Goal: Information Seeking & Learning: Learn about a topic

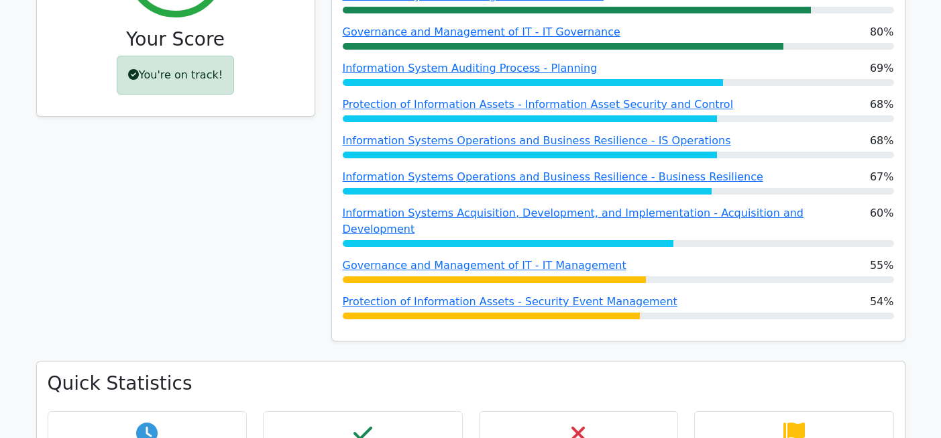
scroll to position [298, 0]
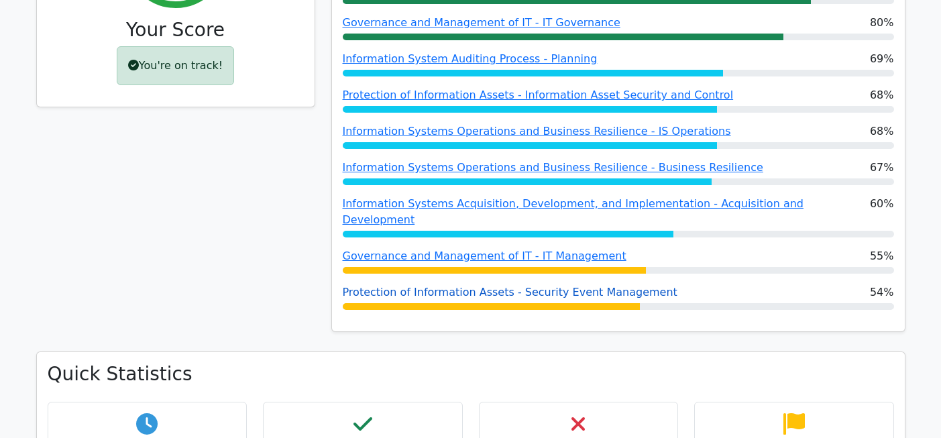
click at [513, 286] on link "Protection of Information Assets - Security Event Management" at bounding box center [510, 292] width 335 height 13
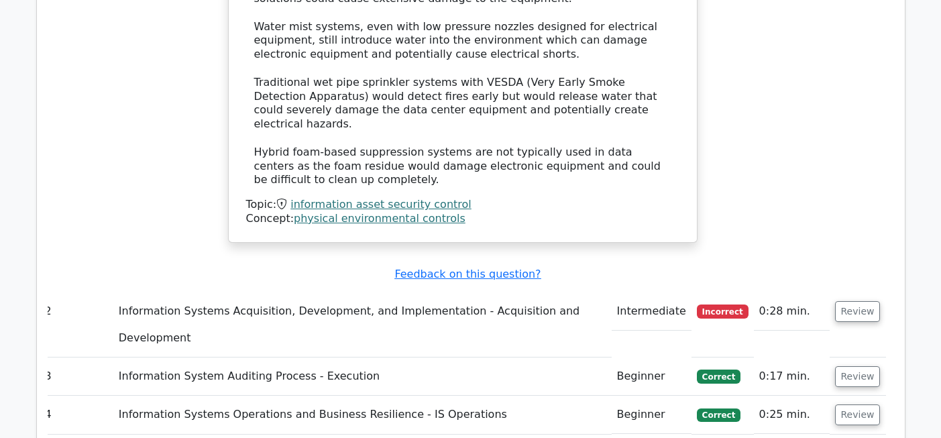
scroll to position [1403, 0]
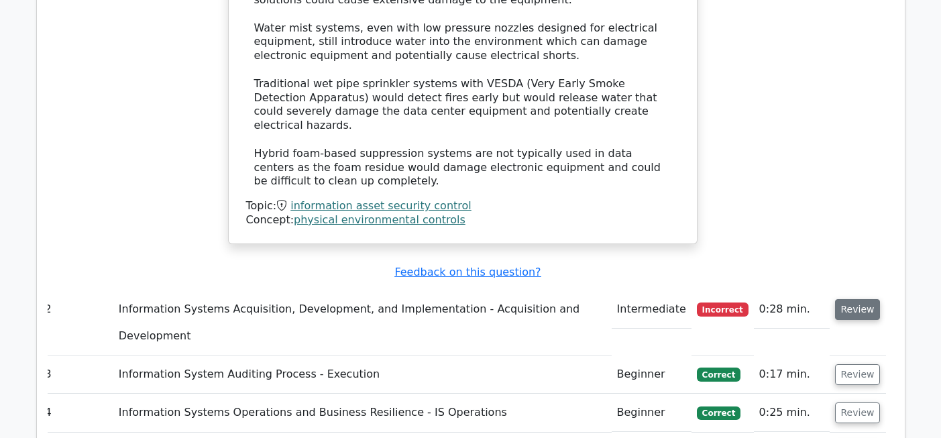
click at [866, 299] on button "Review" at bounding box center [858, 309] width 46 height 21
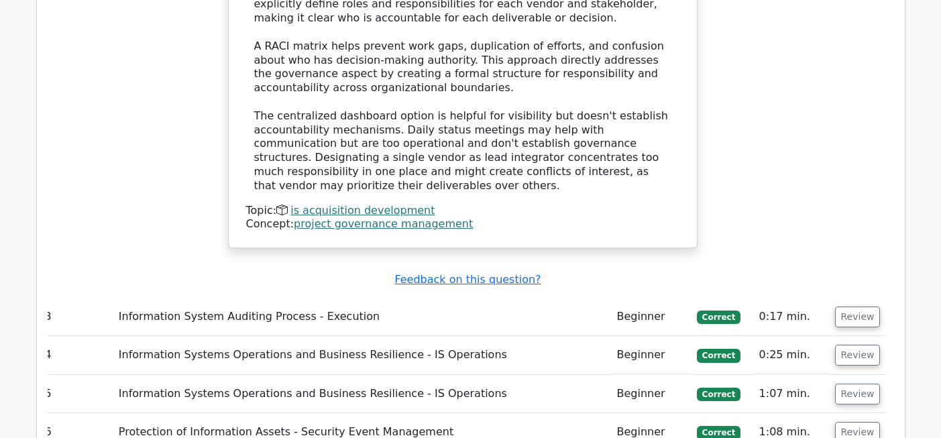
scroll to position [2154, 0]
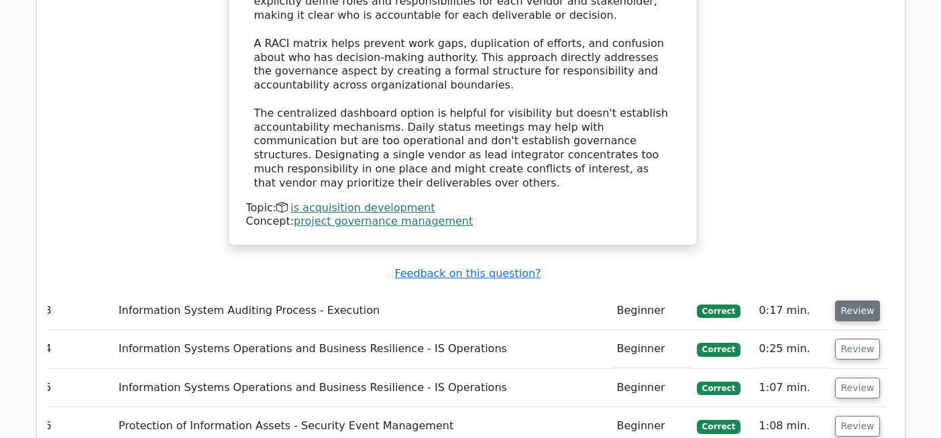
click at [855, 300] on button "Review" at bounding box center [858, 310] width 46 height 21
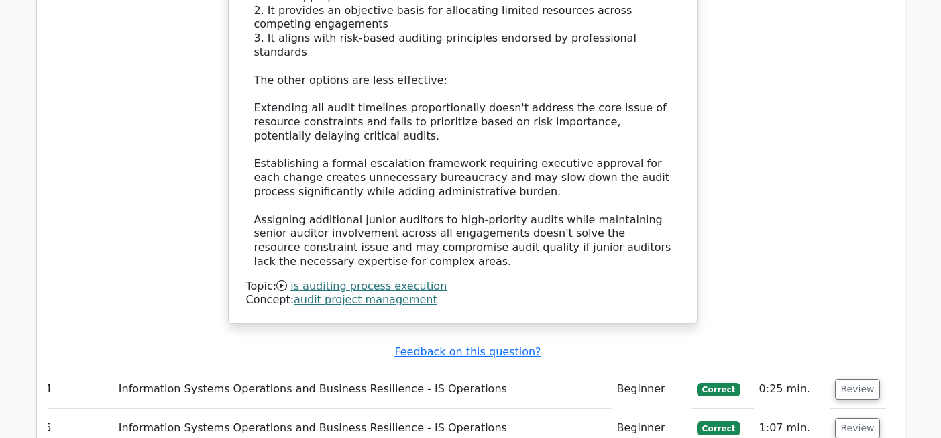
scroll to position [2917, 0]
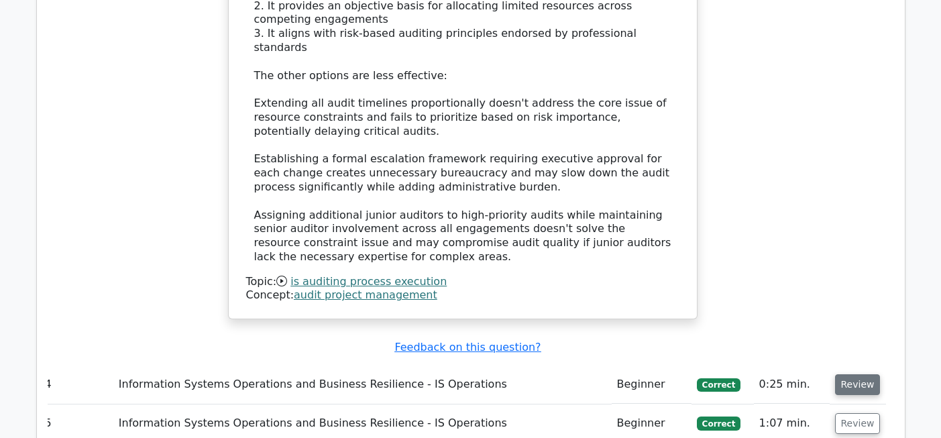
click at [855, 374] on button "Review" at bounding box center [858, 384] width 46 height 21
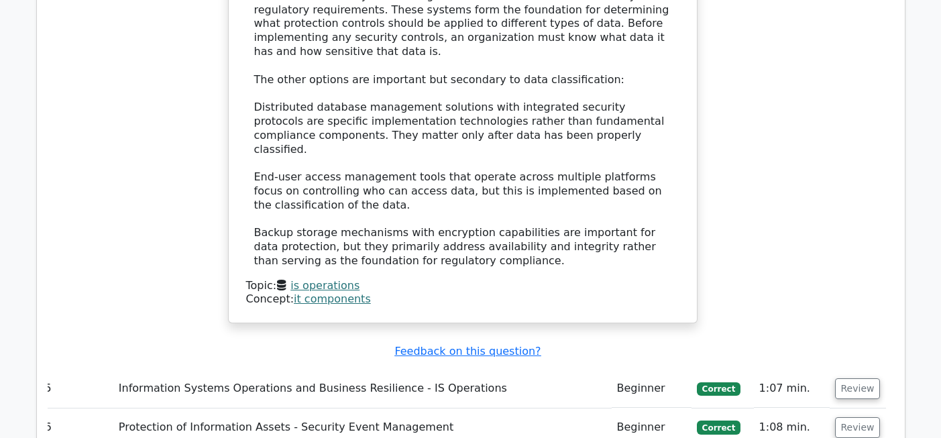
scroll to position [3690, 0]
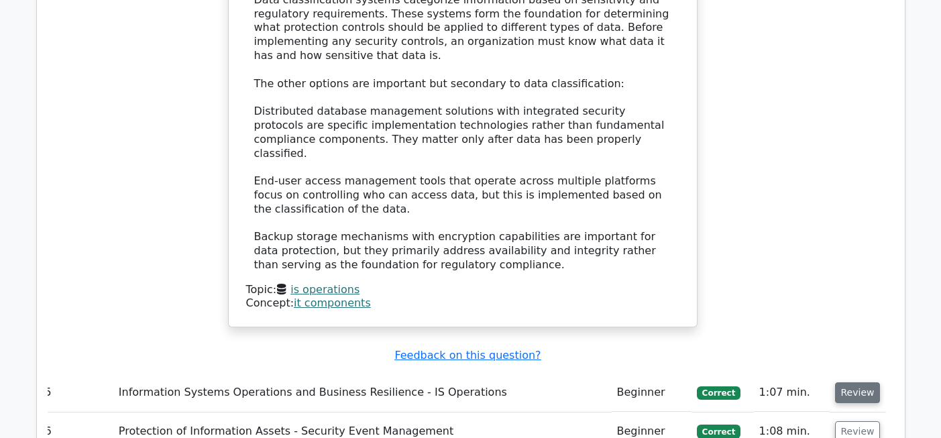
click at [854, 382] on button "Review" at bounding box center [858, 392] width 46 height 21
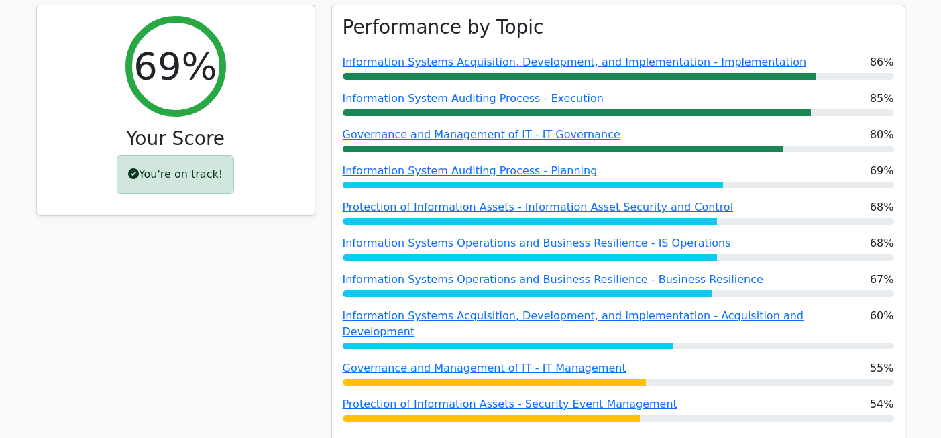
scroll to position [187, 0]
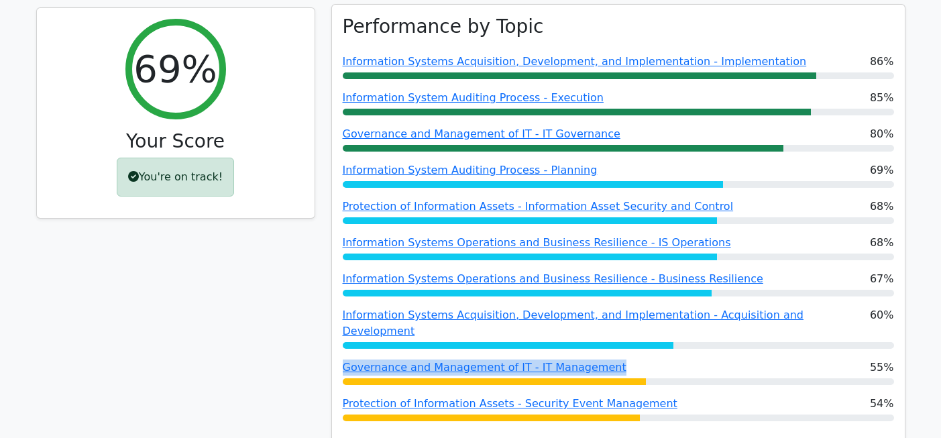
drag, startPoint x: 603, startPoint y: 349, endPoint x: 367, endPoint y: 341, distance: 236.1
click at [367, 341] on div "Performance by Topic Information Systems Acquisition, Development, and Implemen…" at bounding box center [618, 224] width 573 height 438
copy link "Governance and Management of IT - IT Management"
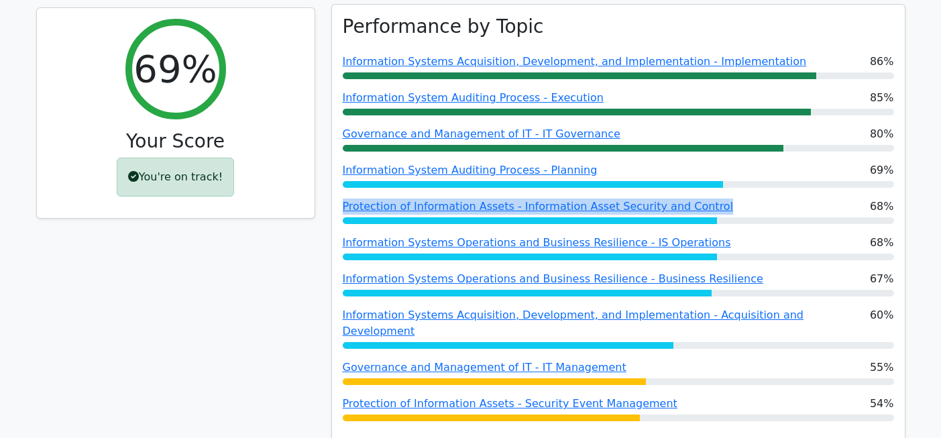
drag, startPoint x: 703, startPoint y: 213, endPoint x: 690, endPoint y: 197, distance: 20.0
click at [690, 197] on div "Performance by Topic Information Systems Acquisition, Development, and Implemen…" at bounding box center [618, 224] width 573 height 438
copy link "Protection of Information Assets - Information Asset Security and Control"
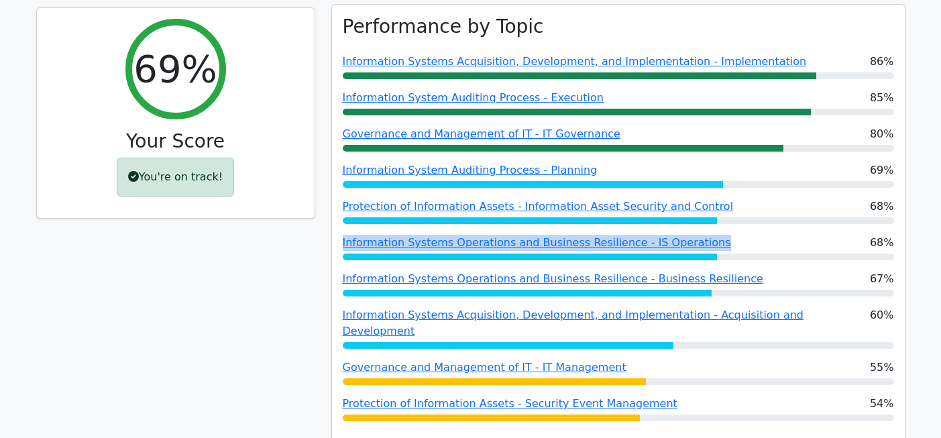
drag, startPoint x: 695, startPoint y: 243, endPoint x: 688, endPoint y: 233, distance: 12.7
click at [688, 233] on div "Performance by Topic Information Systems Acquisition, Development, and Implemen…" at bounding box center [618, 224] width 573 height 438
copy link "Information Systems Operations and Business Resilience - IS Operations"
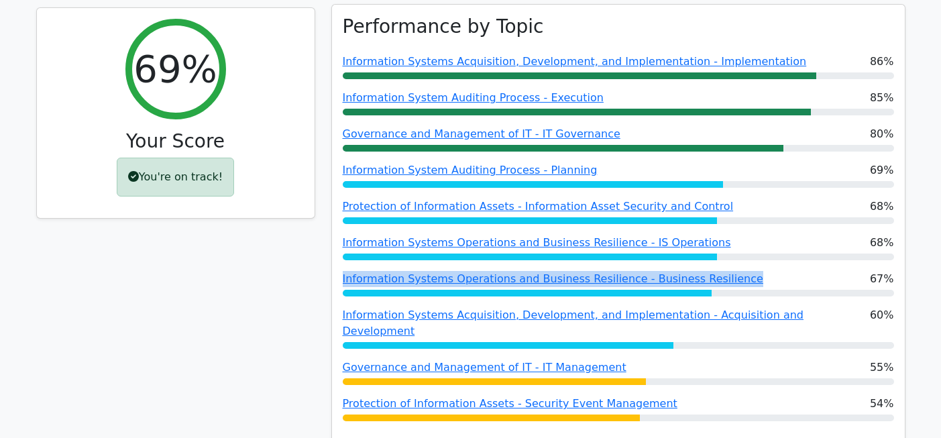
drag, startPoint x: 728, startPoint y: 276, endPoint x: 720, endPoint y: 269, distance: 10.9
click at [720, 269] on div "Performance by Topic Information Systems Acquisition, Development, and Implemen…" at bounding box center [618, 224] width 573 height 438
copy link "Information Systems Operations and Business Resilience - Business Resilience"
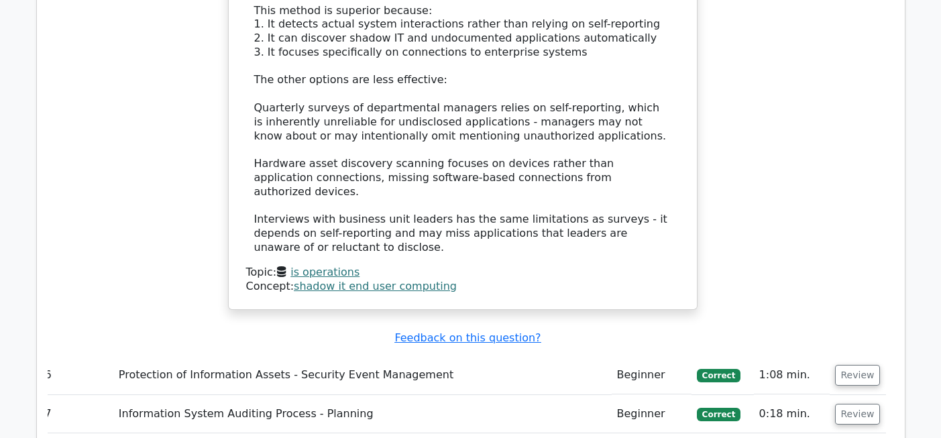
scroll to position [4545, 0]
click at [853, 363] on button "Review" at bounding box center [858, 373] width 46 height 21
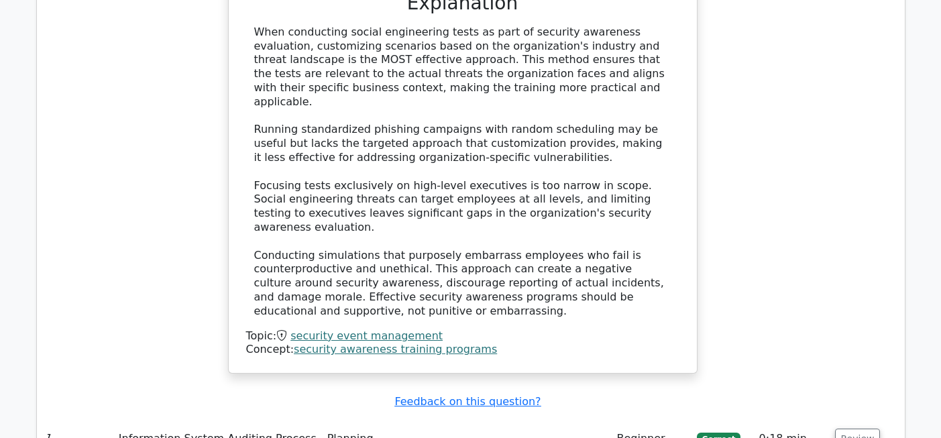
scroll to position [5315, 0]
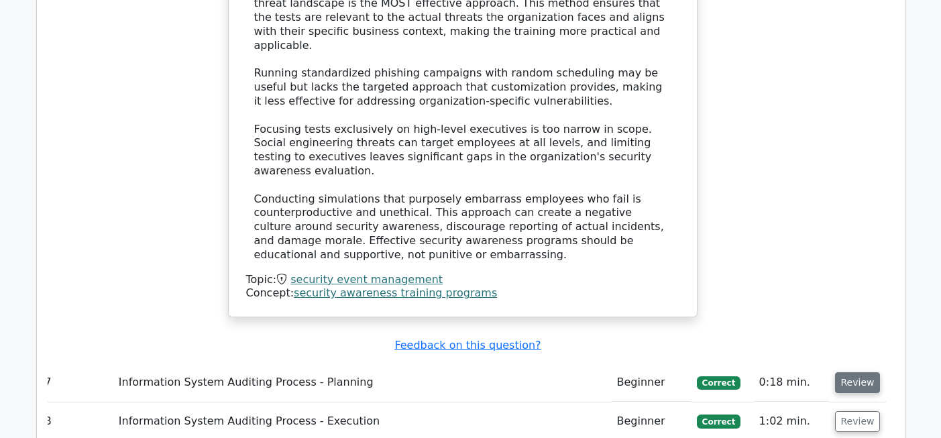
click at [859, 372] on button "Review" at bounding box center [858, 382] width 46 height 21
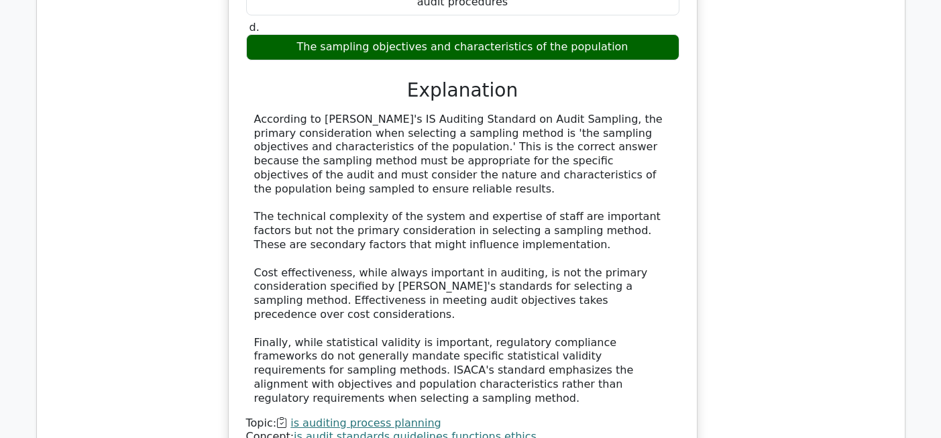
scroll to position [5959, 0]
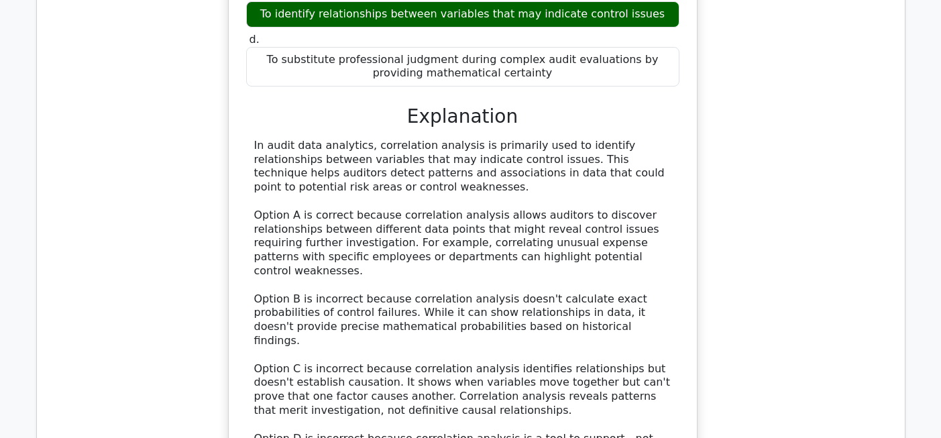
scroll to position [6707, 0]
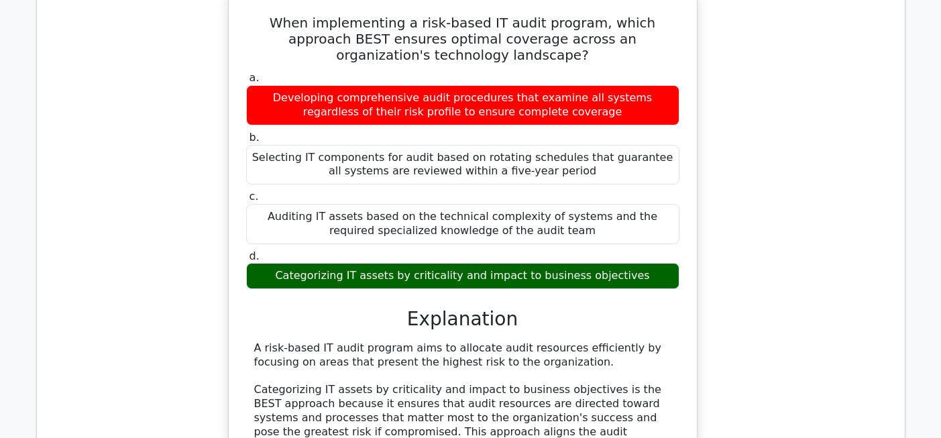
scroll to position [7381, 0]
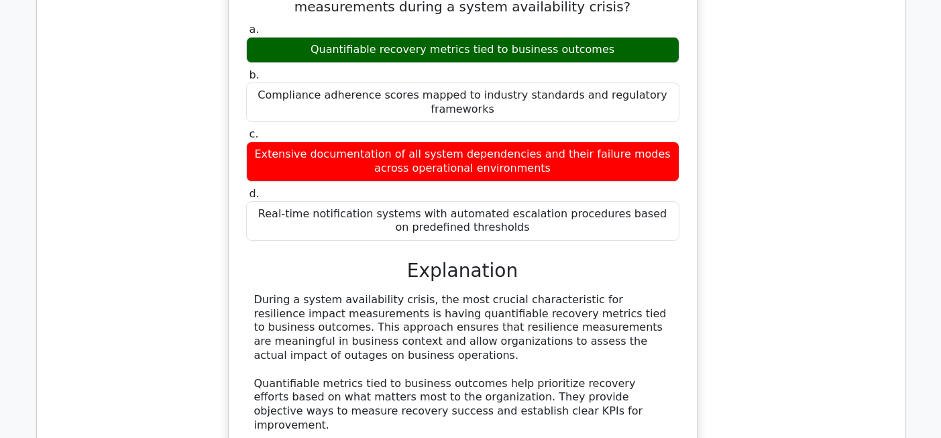
scroll to position [8179, 0]
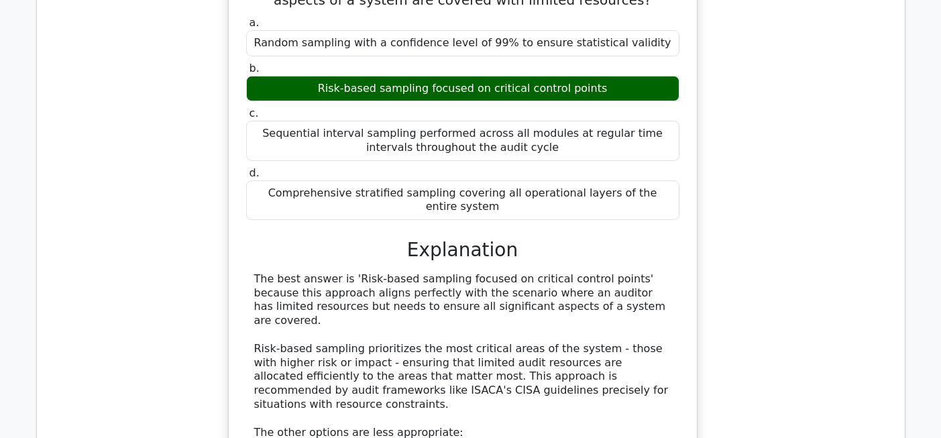
scroll to position [8958, 0]
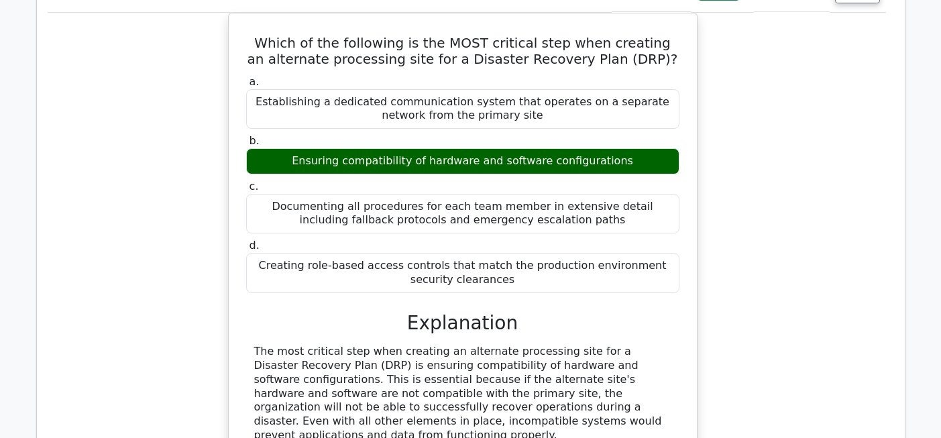
scroll to position [9708, 0]
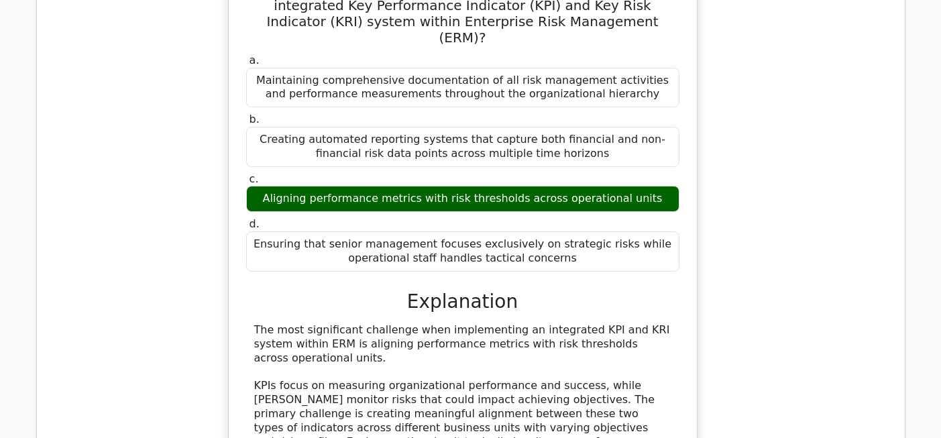
scroll to position [10563, 0]
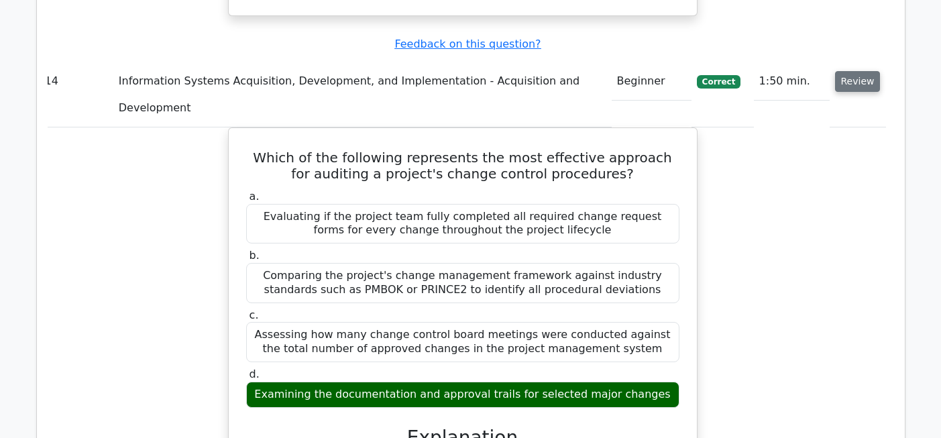
scroll to position [11206, 0]
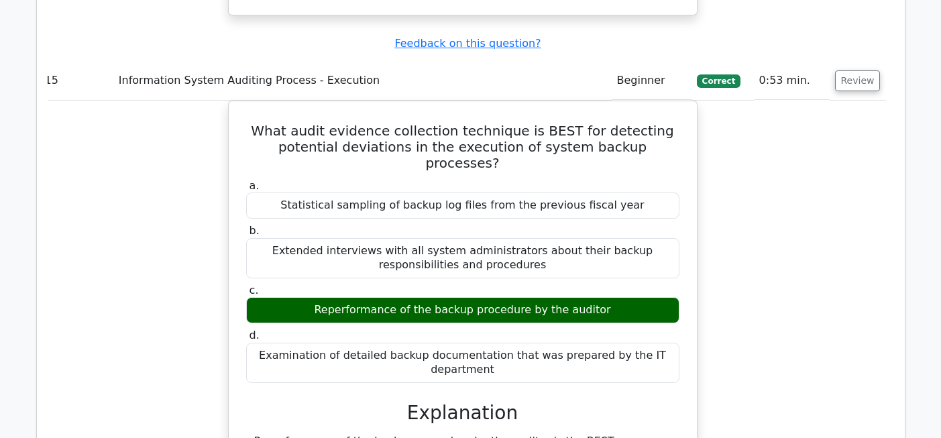
scroll to position [11931, 0]
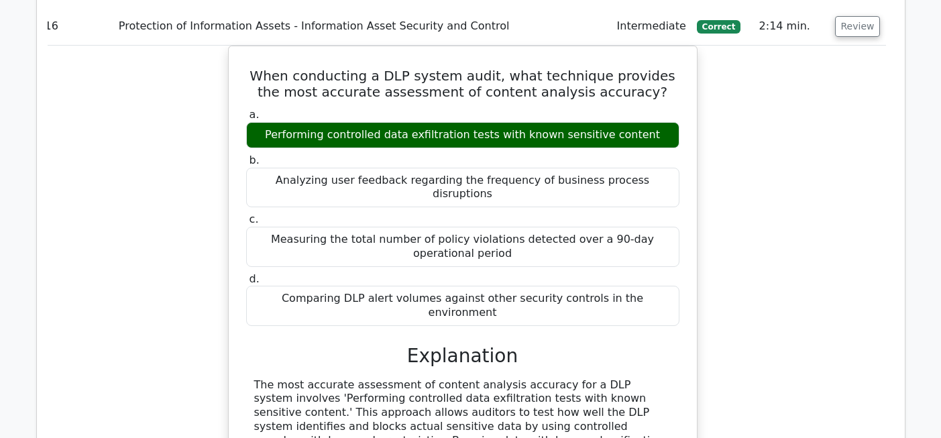
scroll to position [12799, 0]
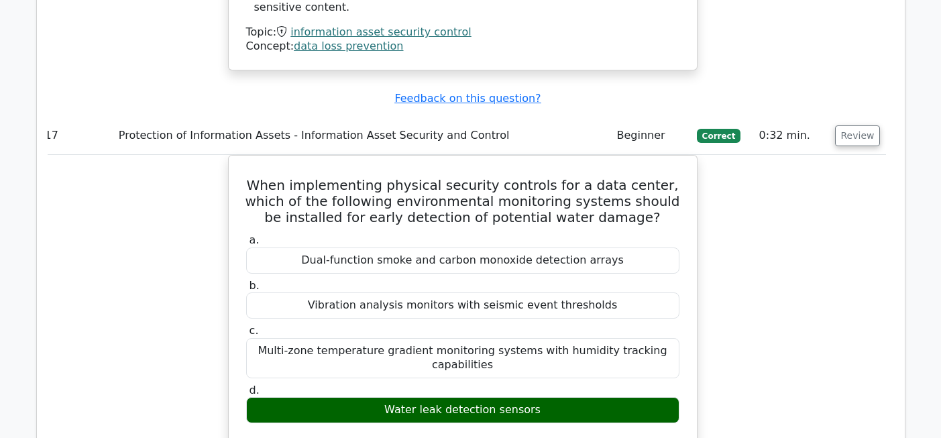
scroll to position [13464, 0]
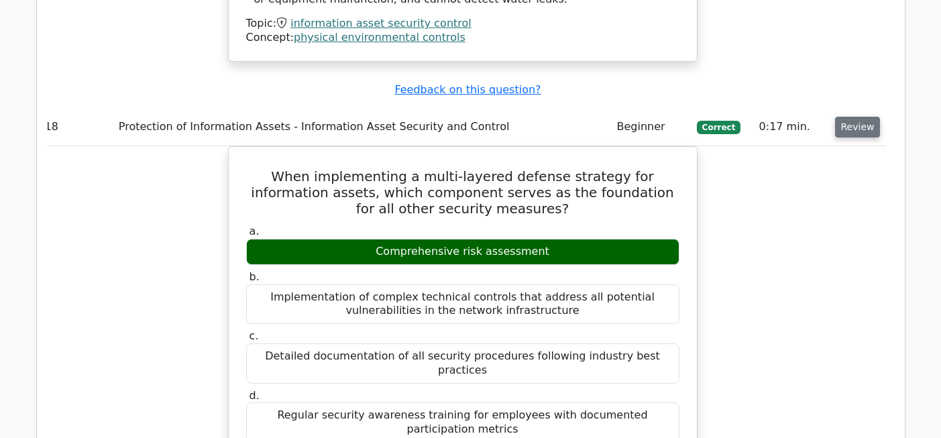
scroll to position [14257, 0]
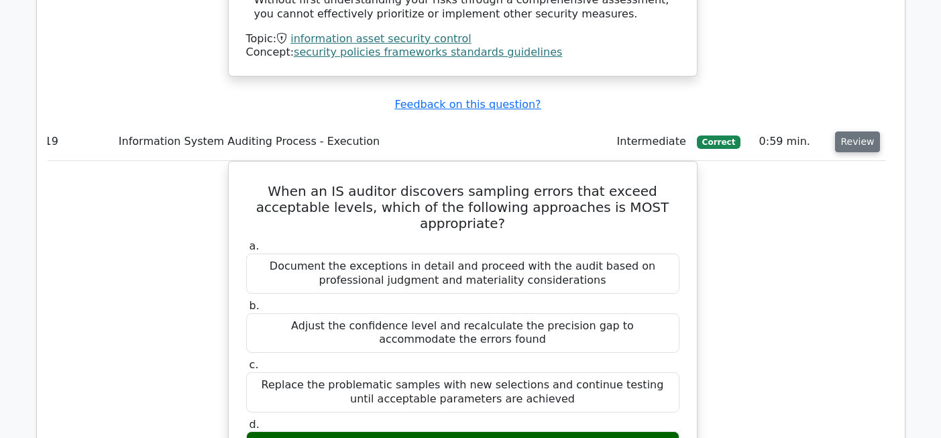
scroll to position [15060, 0]
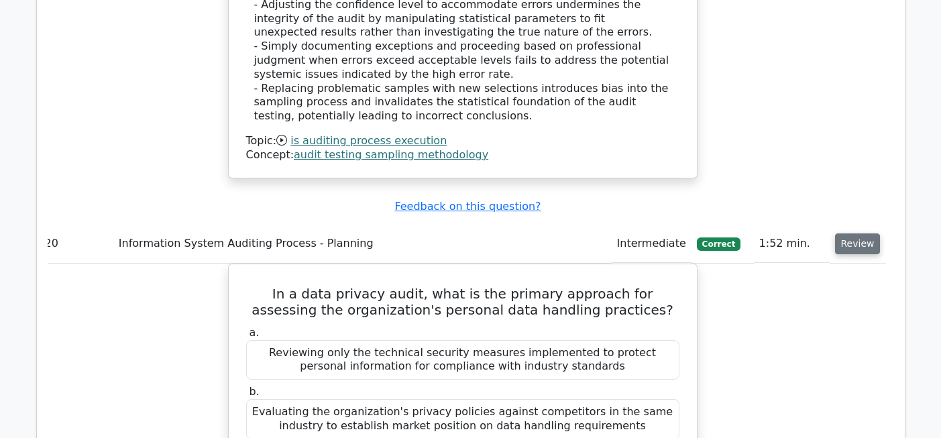
scroll to position [15718, 0]
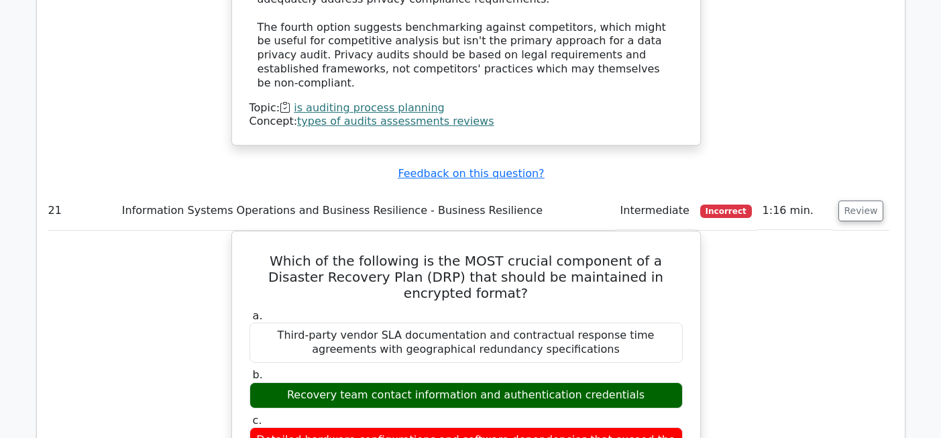
scroll to position [16542, 0]
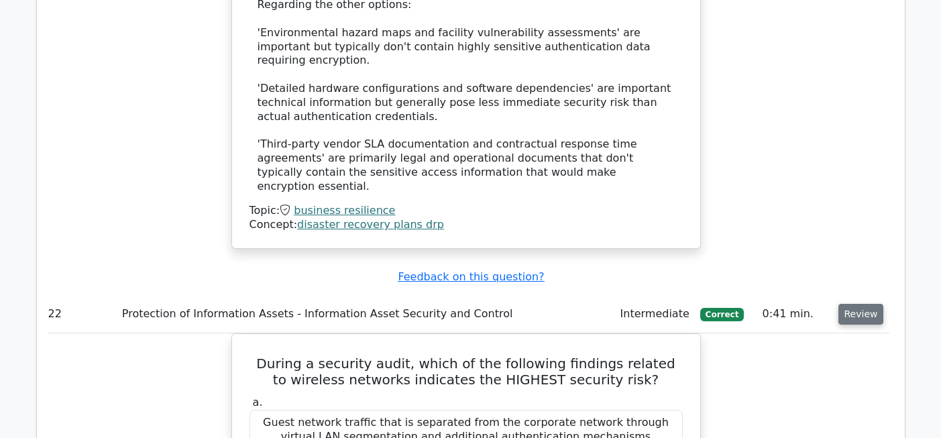
scroll to position [17288, 0]
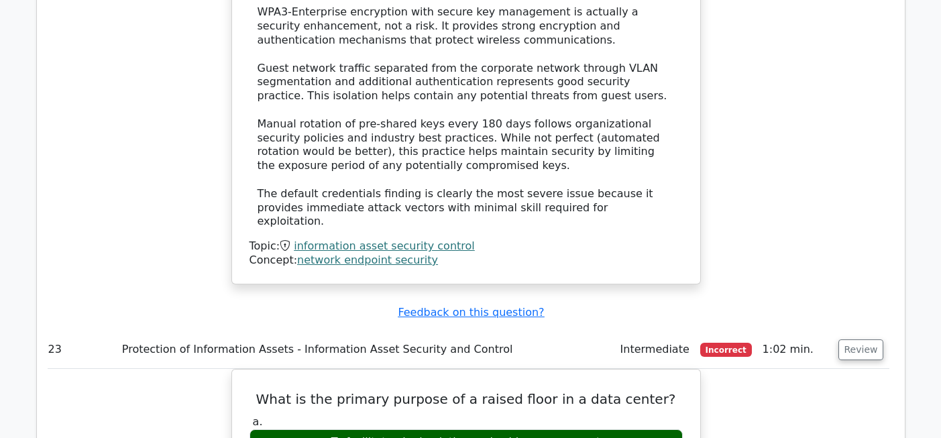
scroll to position [18028, 0]
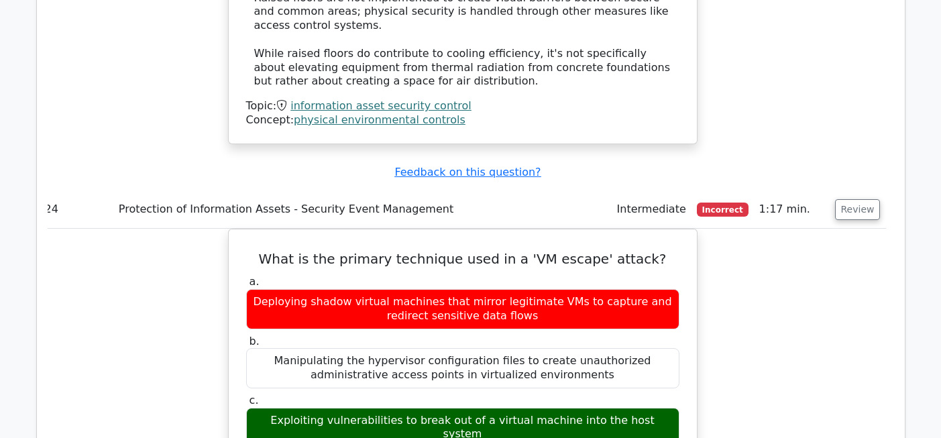
scroll to position [18850, 0]
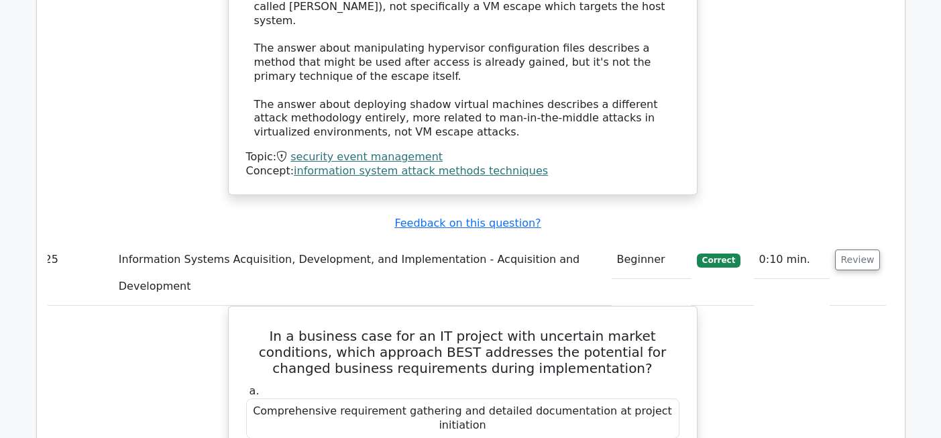
scroll to position [19571, 0]
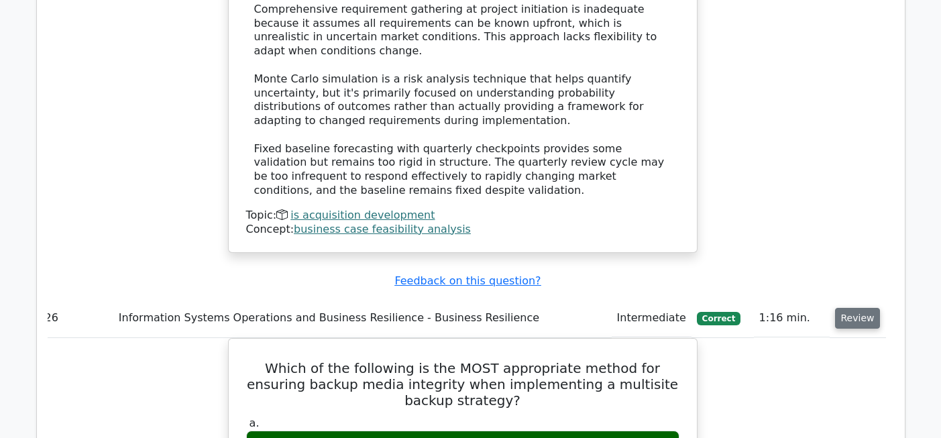
scroll to position [20351, 0]
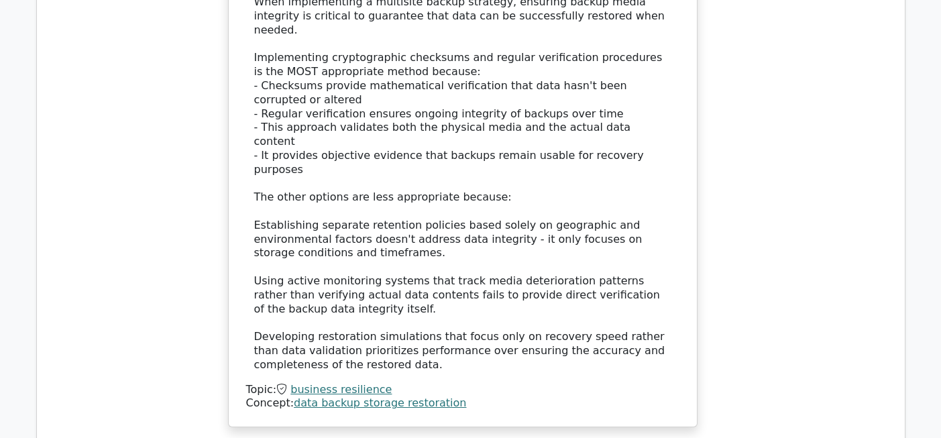
scroll to position [21056, 0]
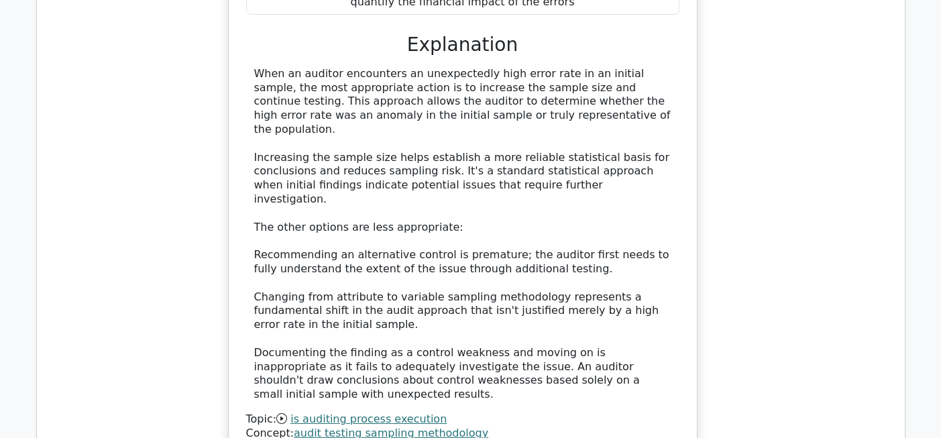
scroll to position [21837, 0]
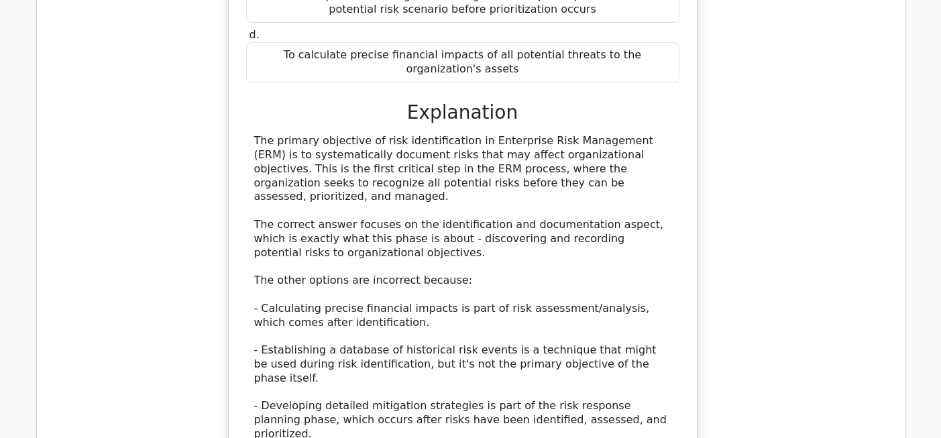
scroll to position [22587, 0]
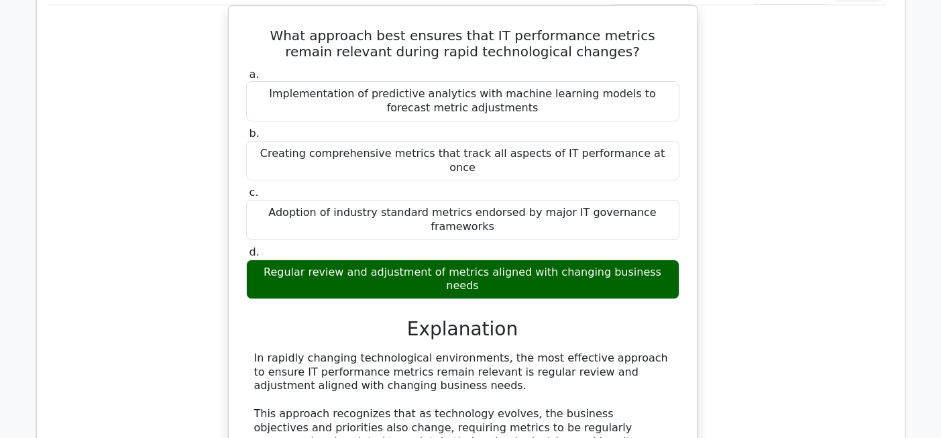
scroll to position [23157, 0]
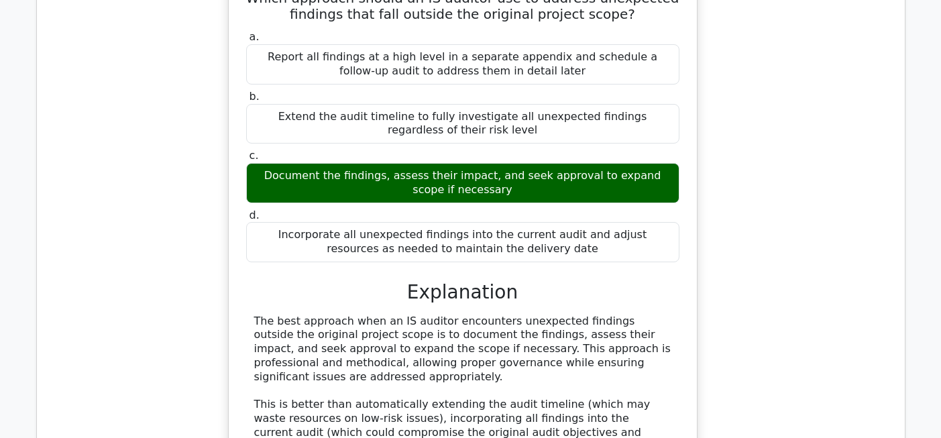
scroll to position [23972, 0]
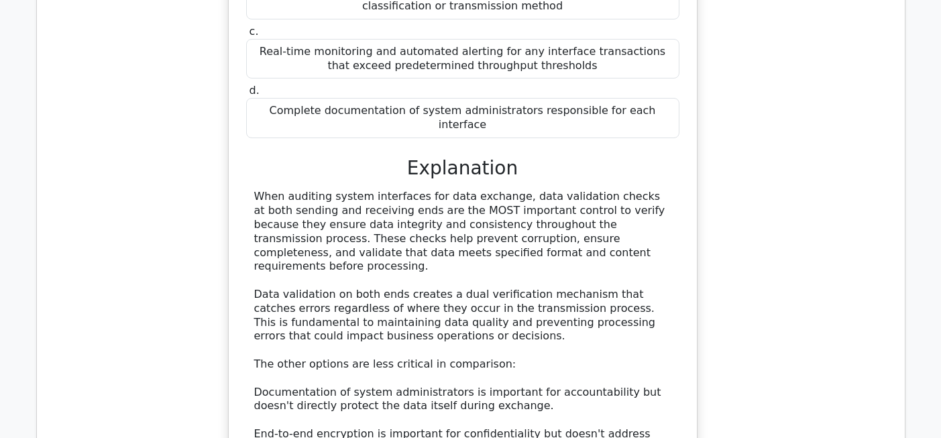
scroll to position [24818, 0]
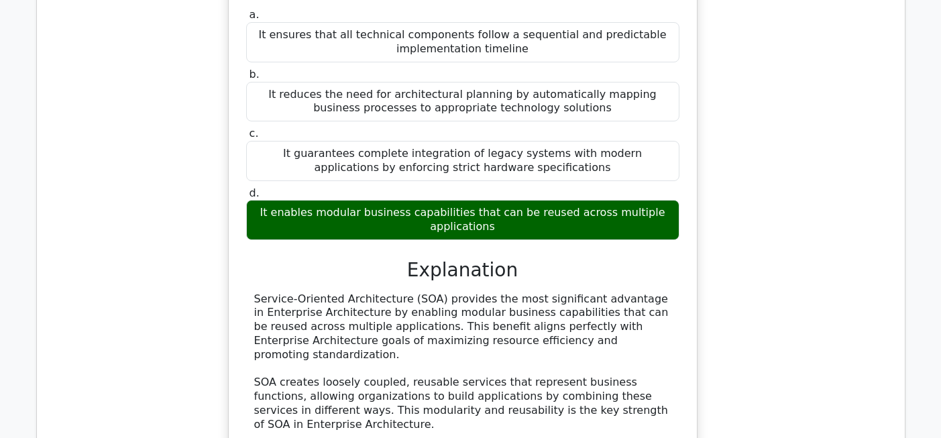
scroll to position [25560, 0]
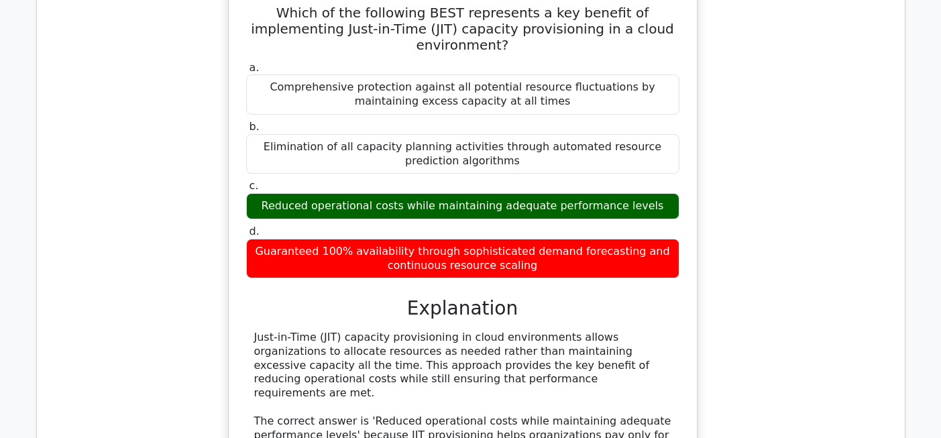
scroll to position [26339, 0]
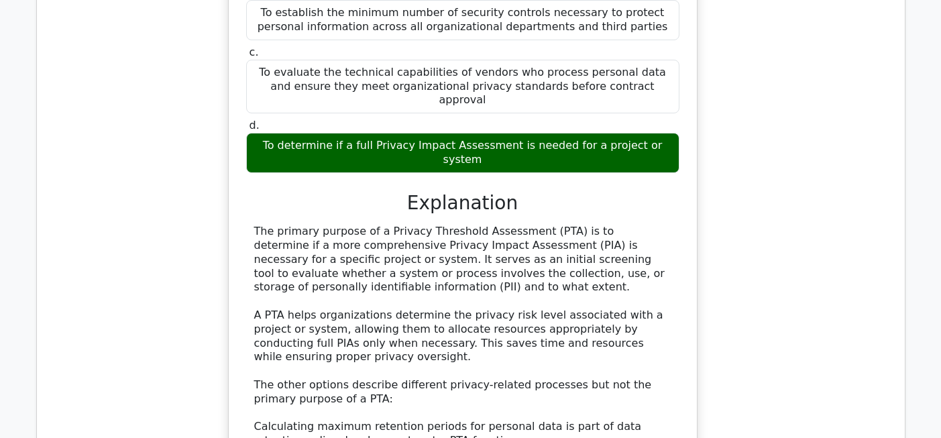
scroll to position [27263, 0]
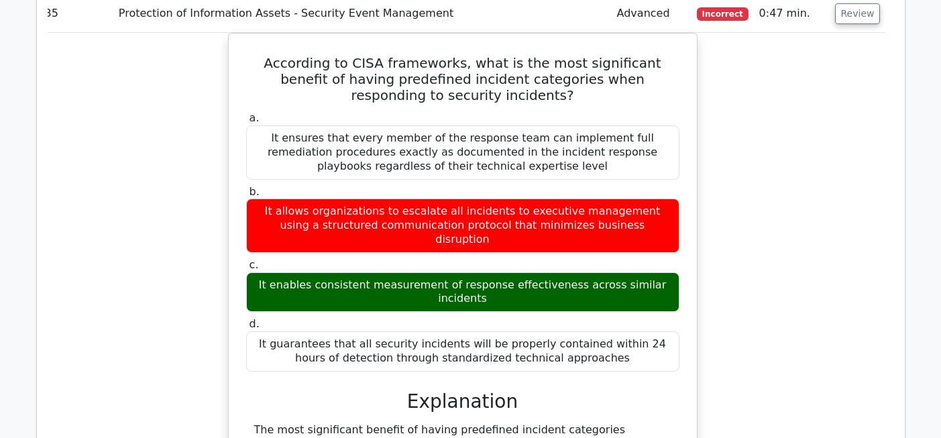
scroll to position [27925, 0]
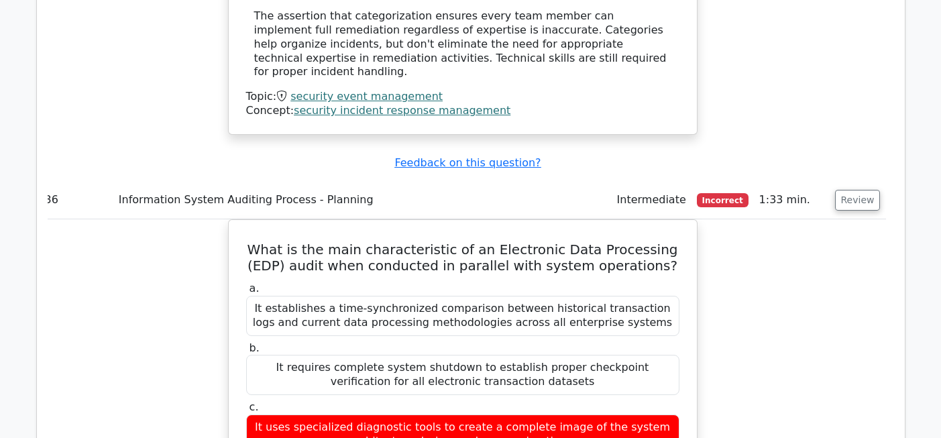
scroll to position [28618, 0]
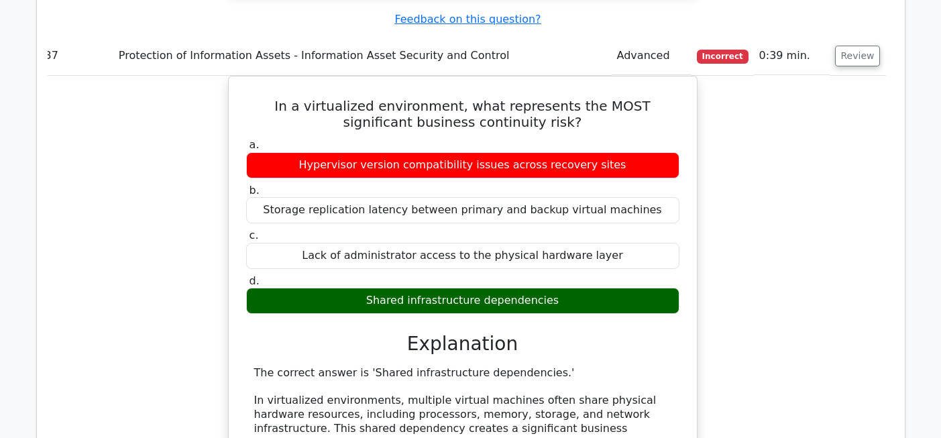
scroll to position [29578, 0]
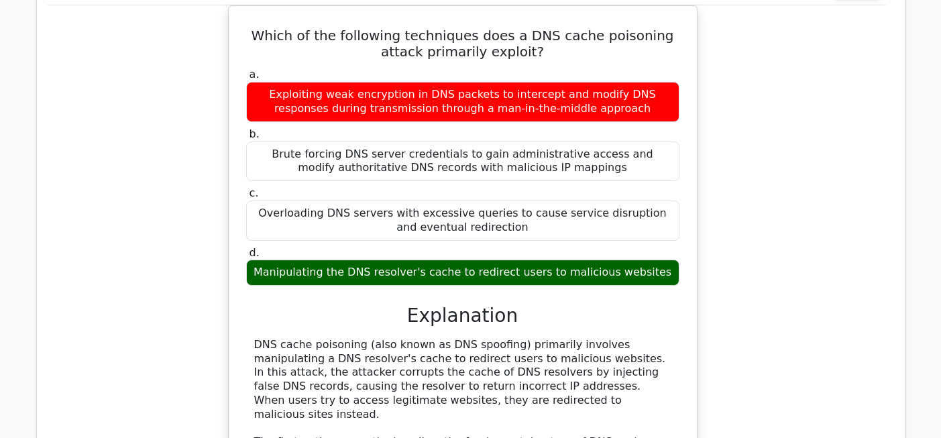
scroll to position [30388, 0]
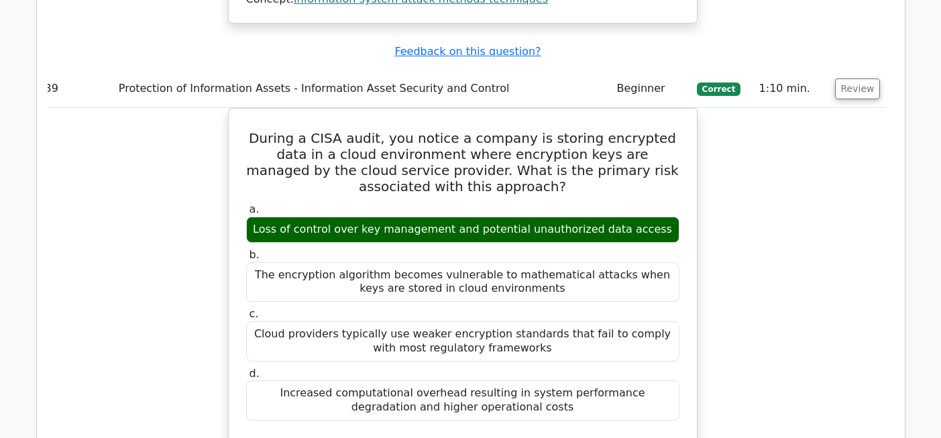
scroll to position [31066, 0]
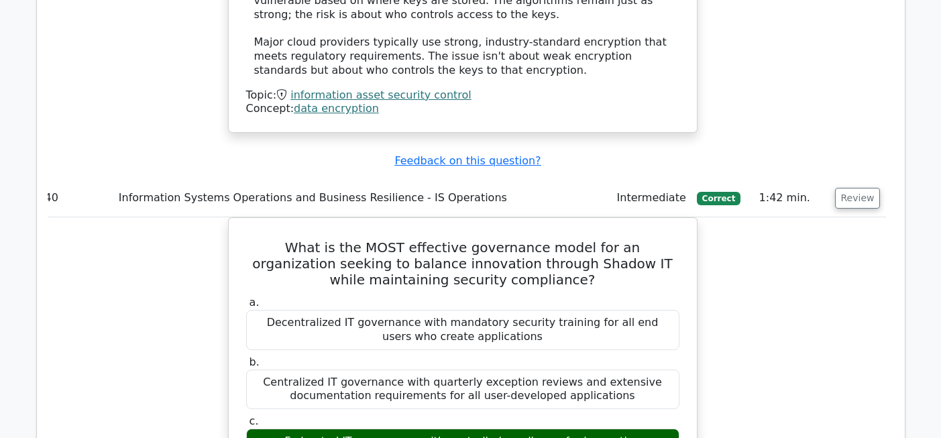
scroll to position [31800, 0]
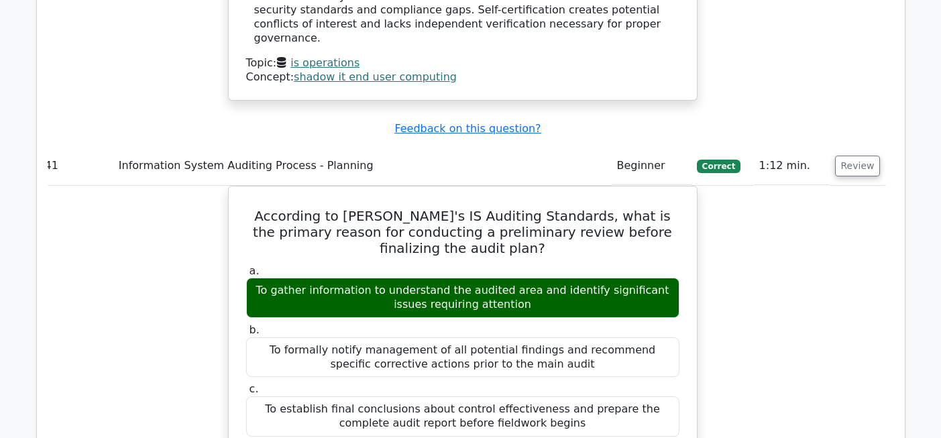
scroll to position [32667, 0]
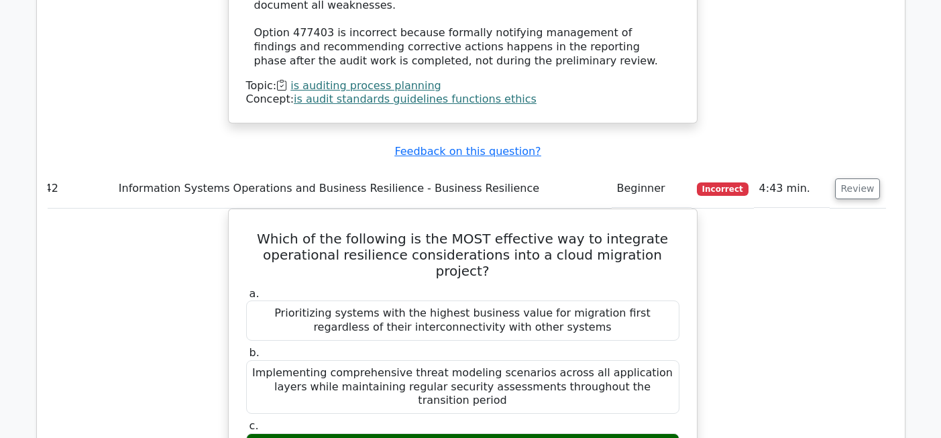
scroll to position [33495, 0]
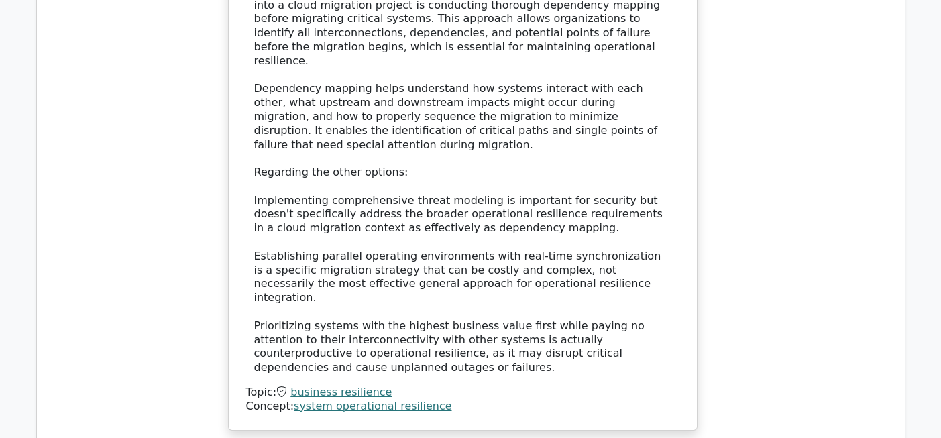
scroll to position [34106, 0]
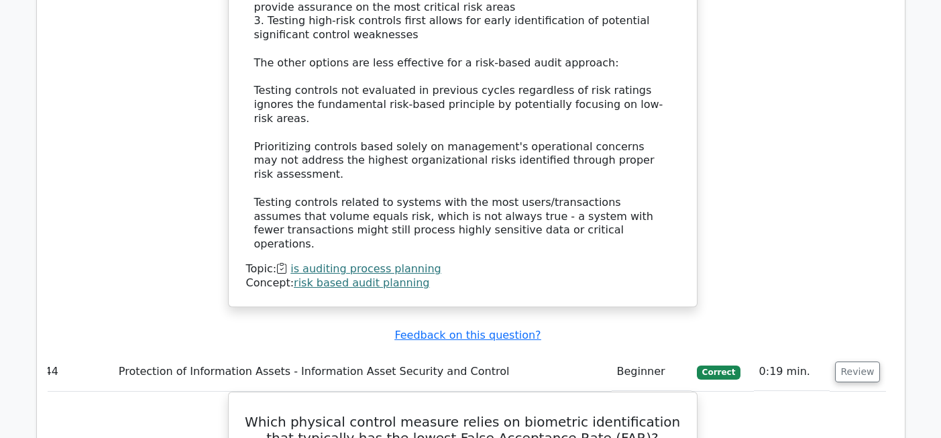
scroll to position [35044, 0]
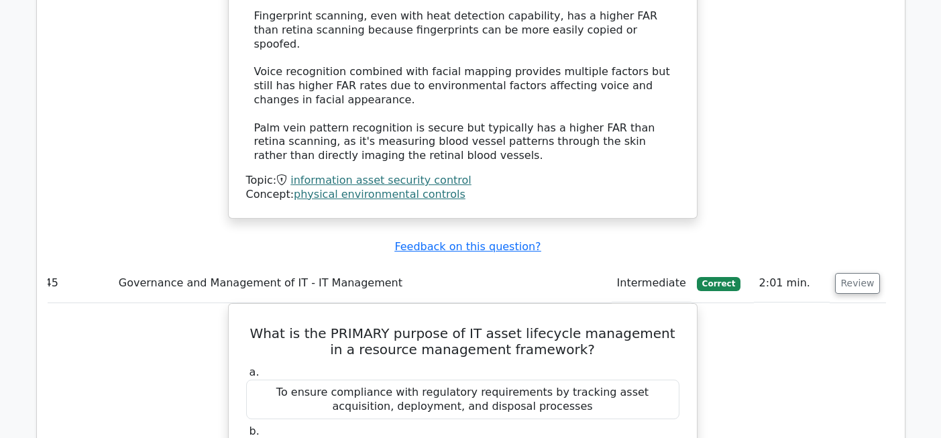
scroll to position [35824, 0]
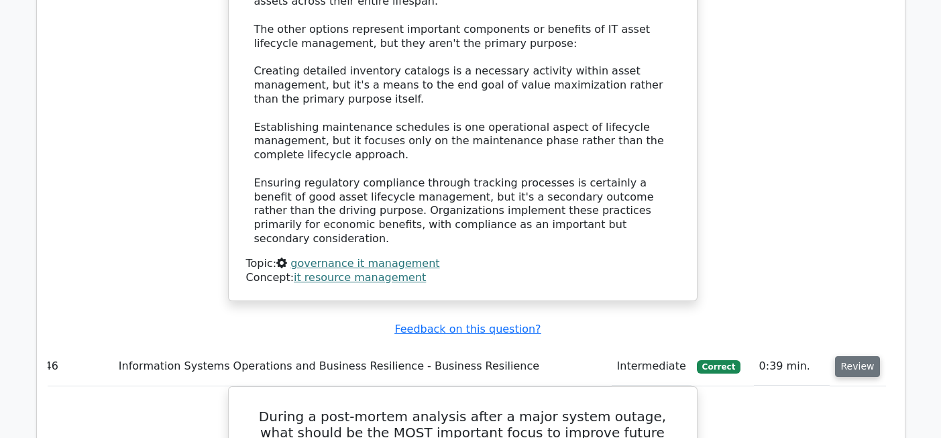
scroll to position [36594, 0]
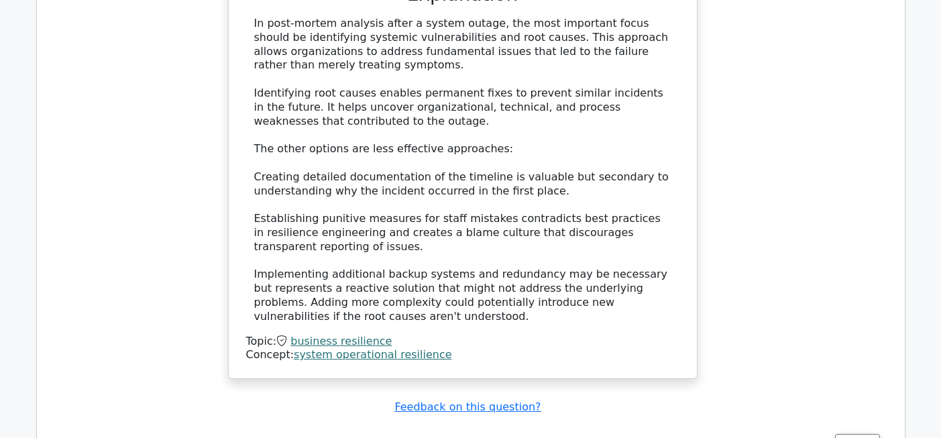
scroll to position [37314, 0]
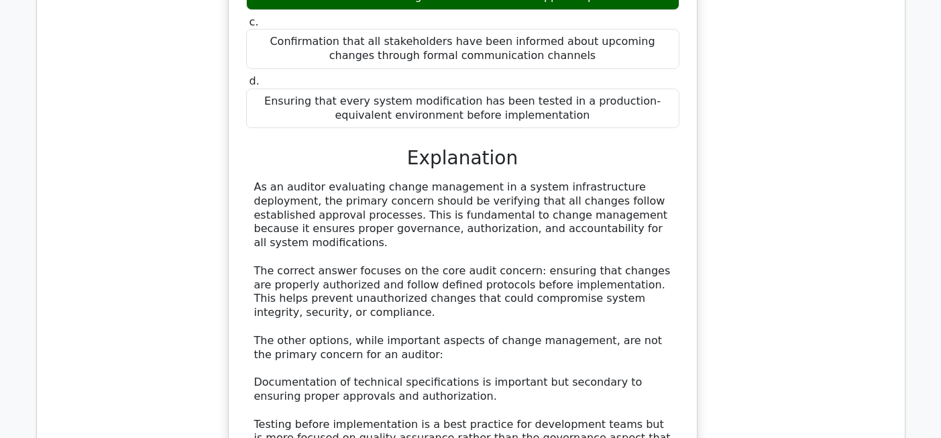
scroll to position [37968, 0]
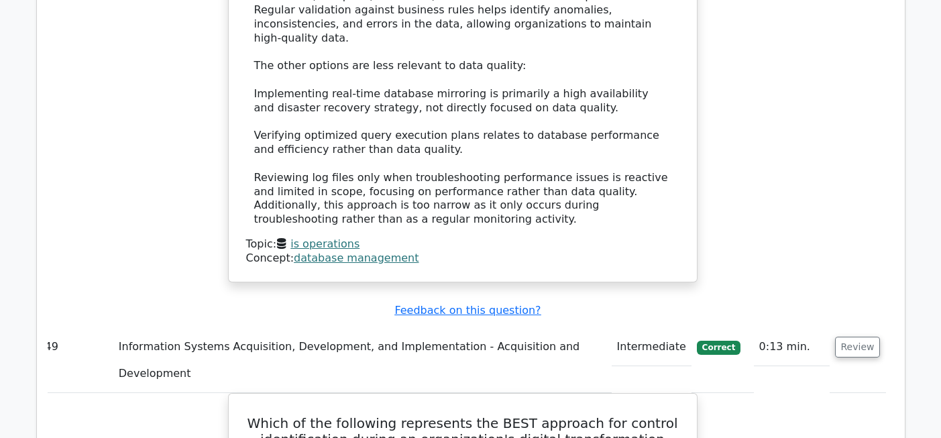
scroll to position [38997, 0]
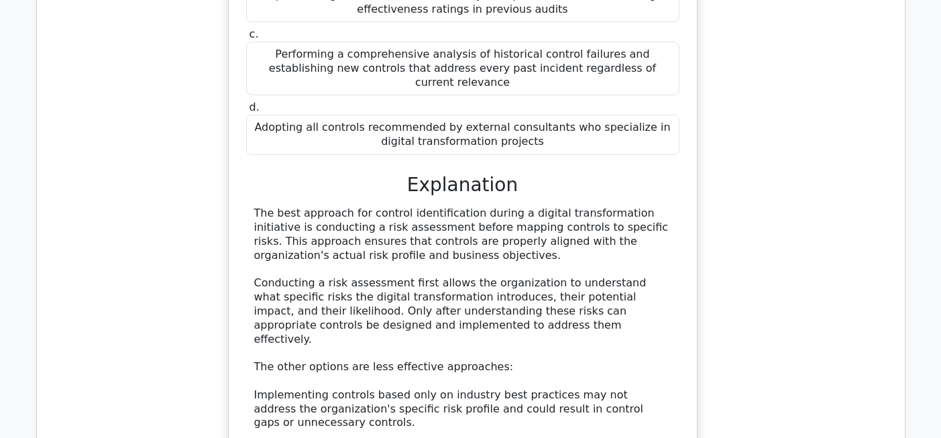
scroll to position [39544, 0]
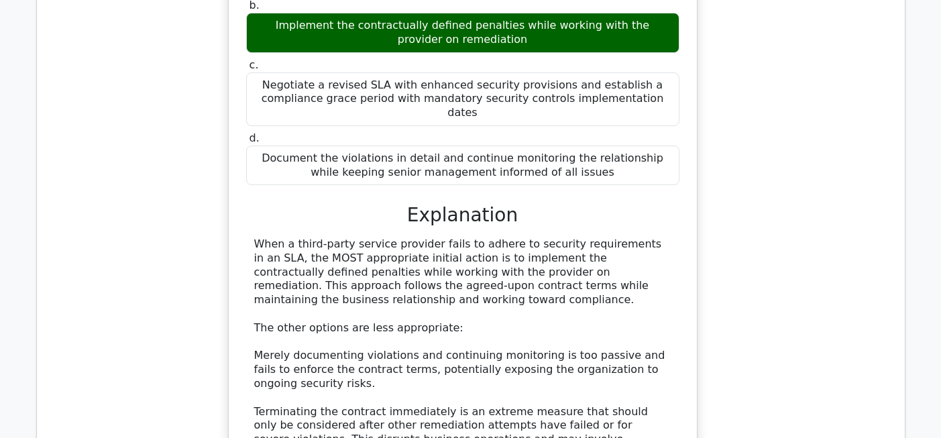
scroll to position [40391, 0]
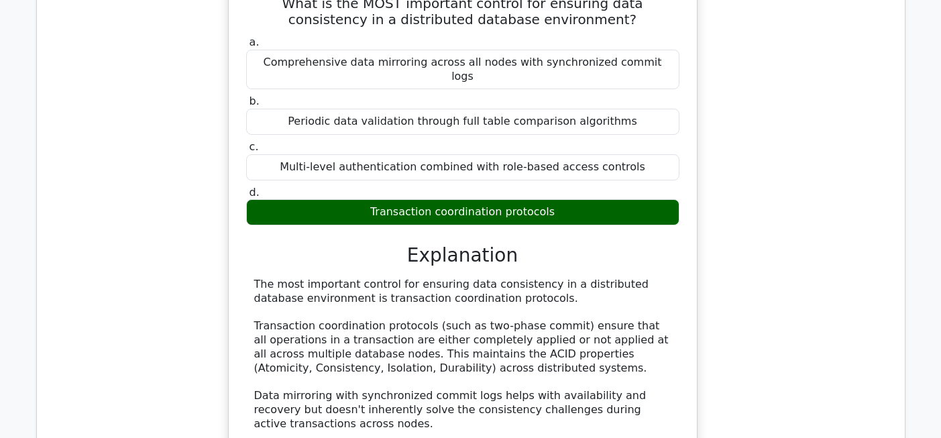
scroll to position [41150, 0]
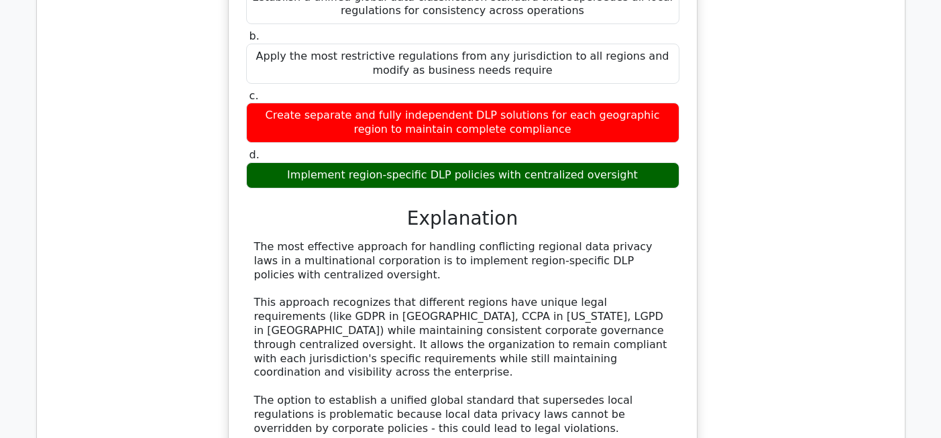
scroll to position [41918, 0]
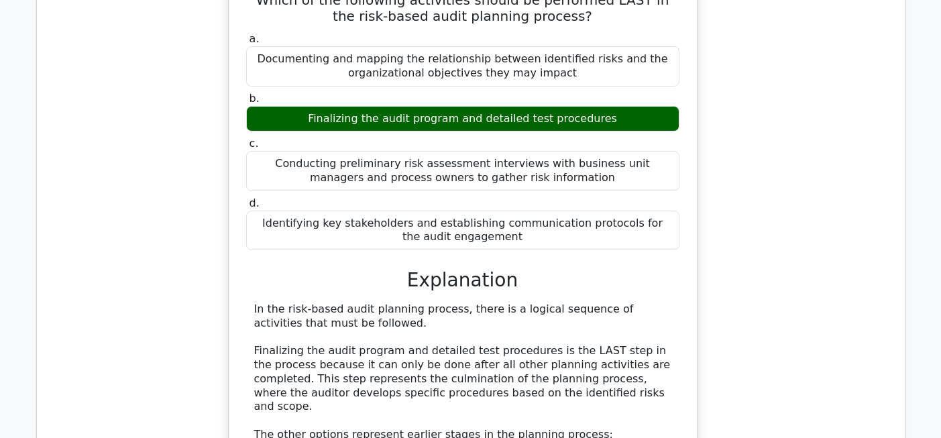
scroll to position [42663, 0]
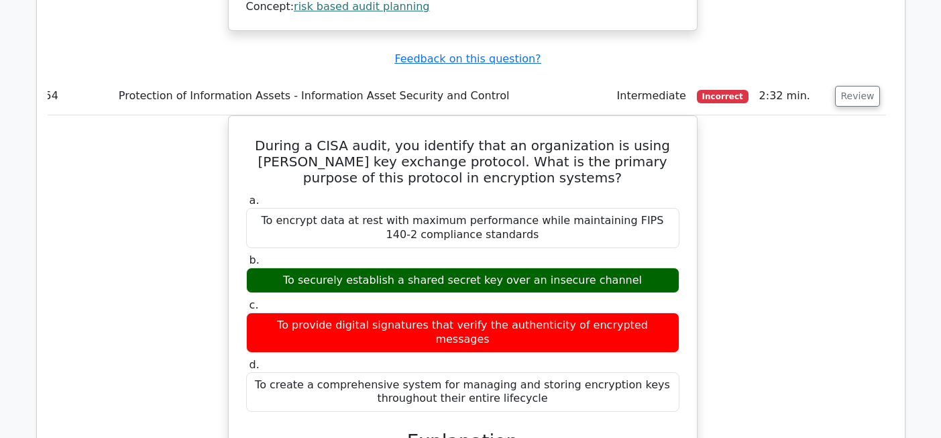
scroll to position [43436, 0]
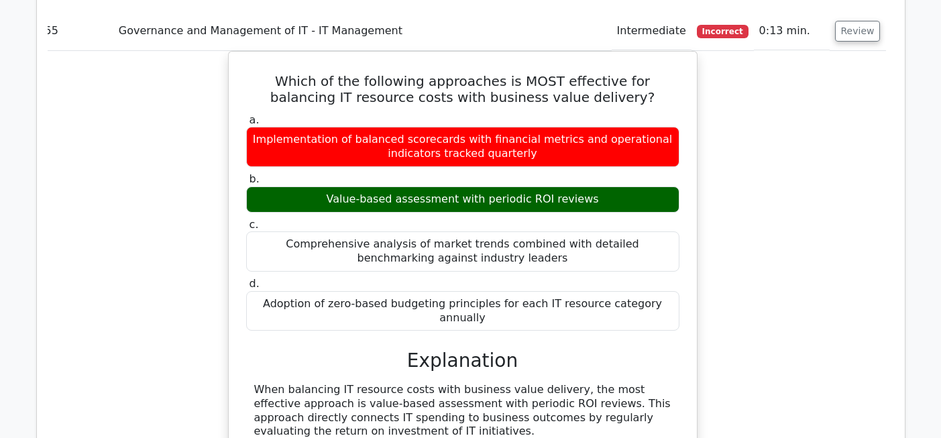
scroll to position [44170, 0]
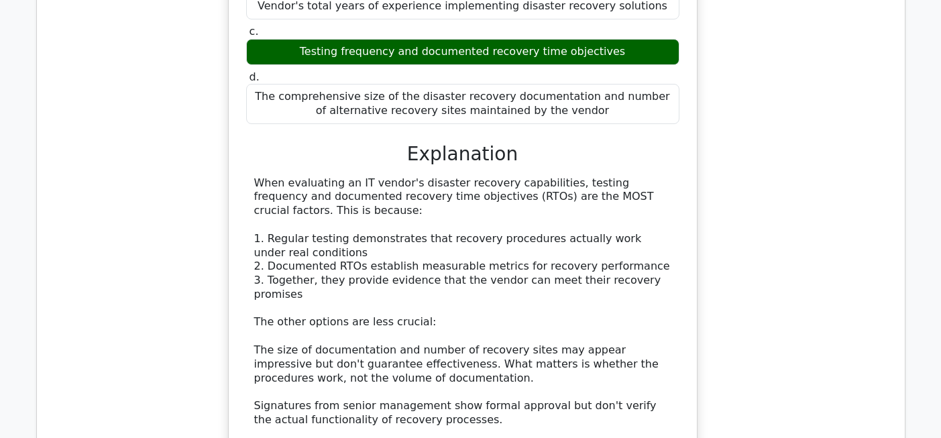
scroll to position [45168, 0]
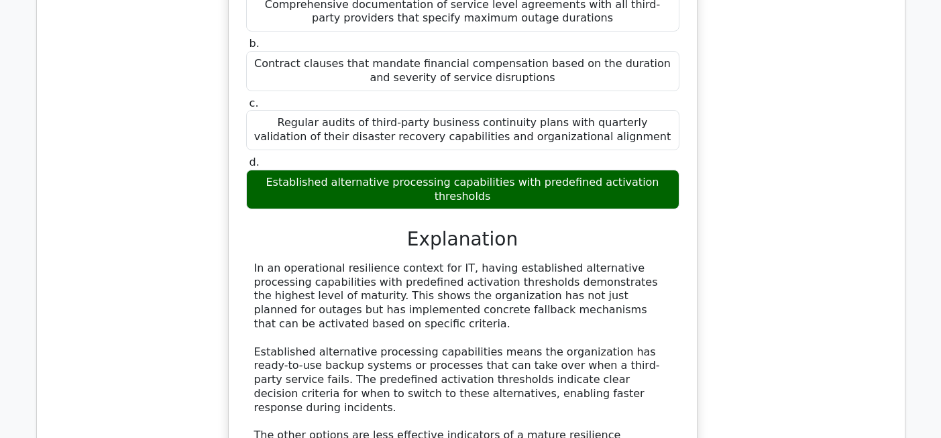
scroll to position [45921, 0]
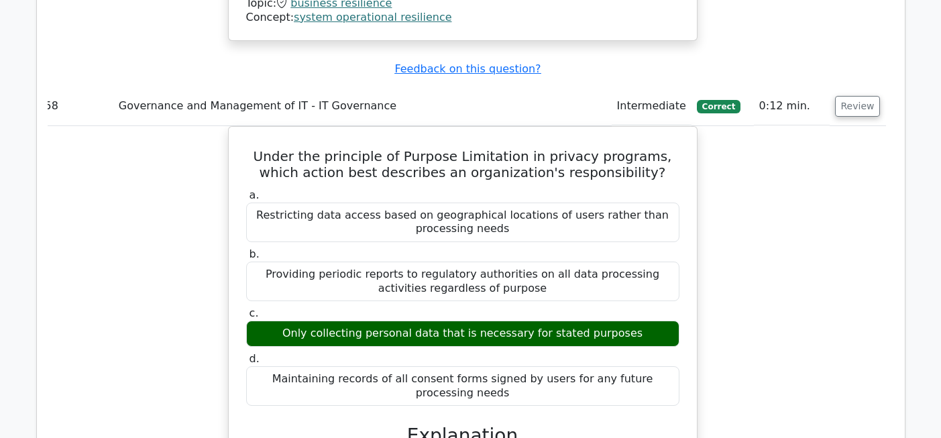
scroll to position [46533, 0]
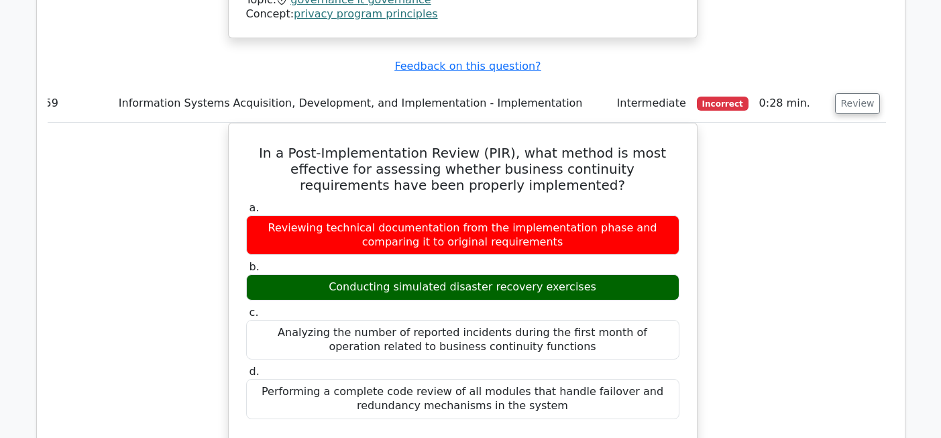
scroll to position [47358, 0]
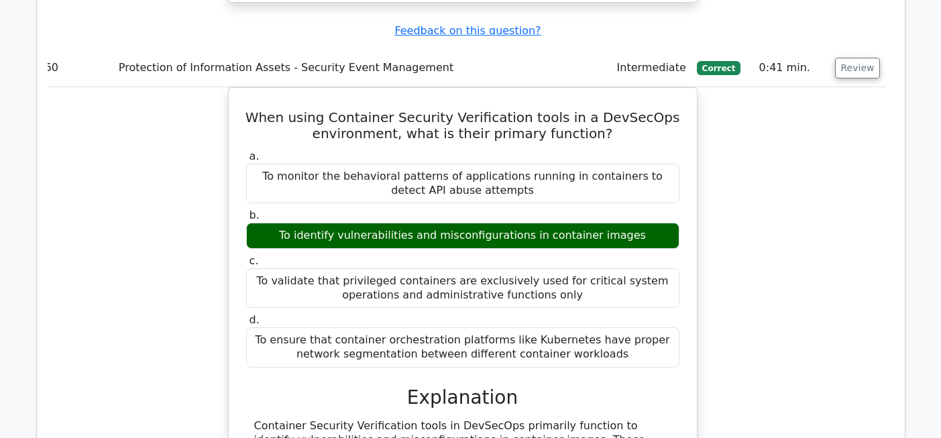
scroll to position [48191, 0]
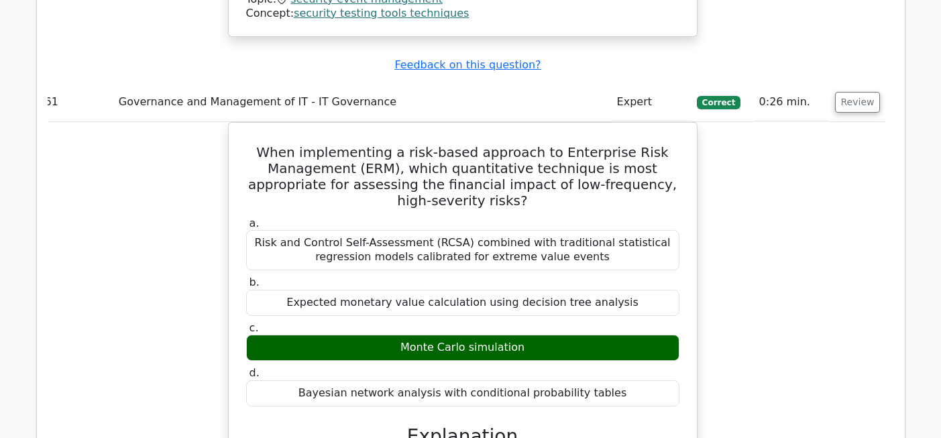
scroll to position [48844, 0]
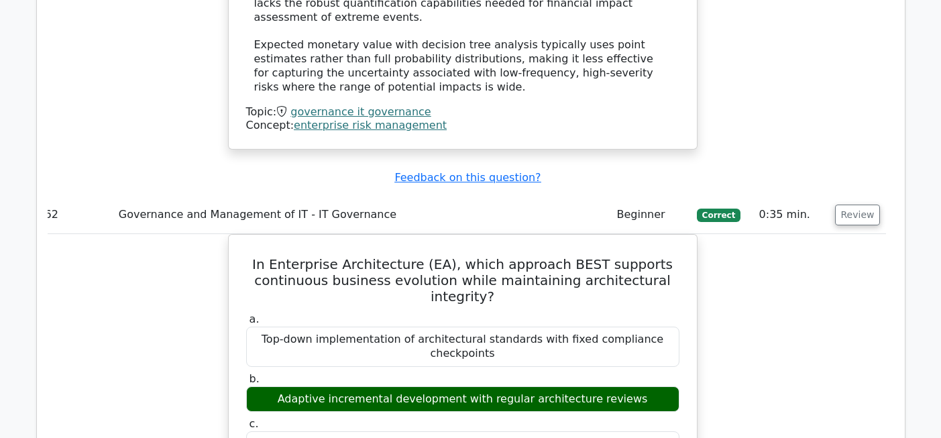
scroll to position [49546, 0]
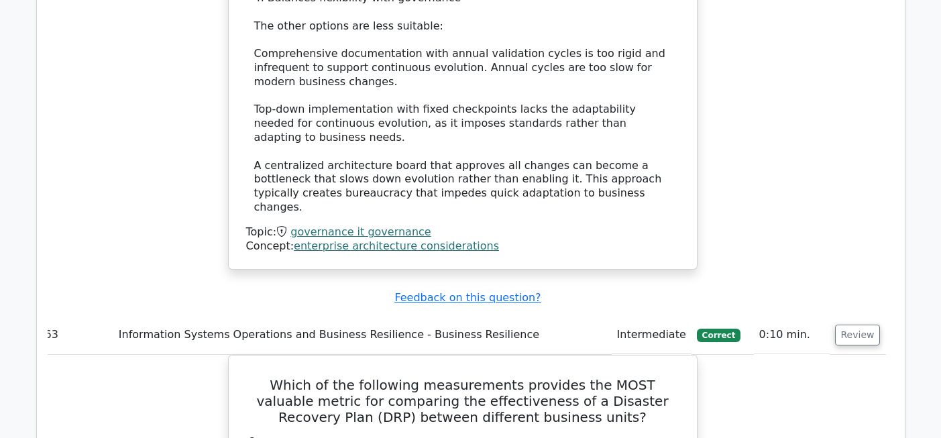
scroll to position [50262, 0]
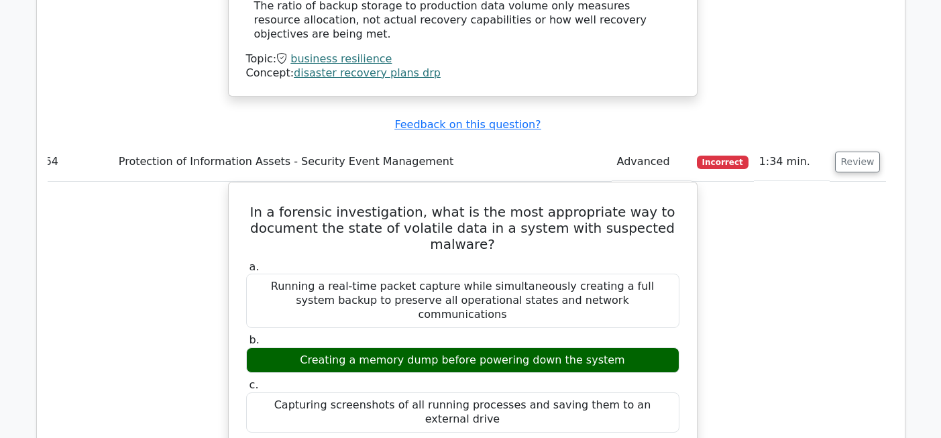
scroll to position [51214, 0]
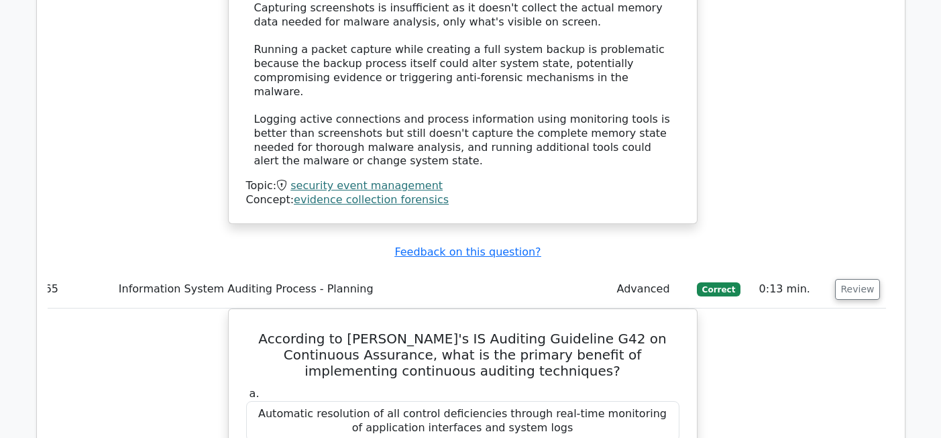
scroll to position [51908, 0]
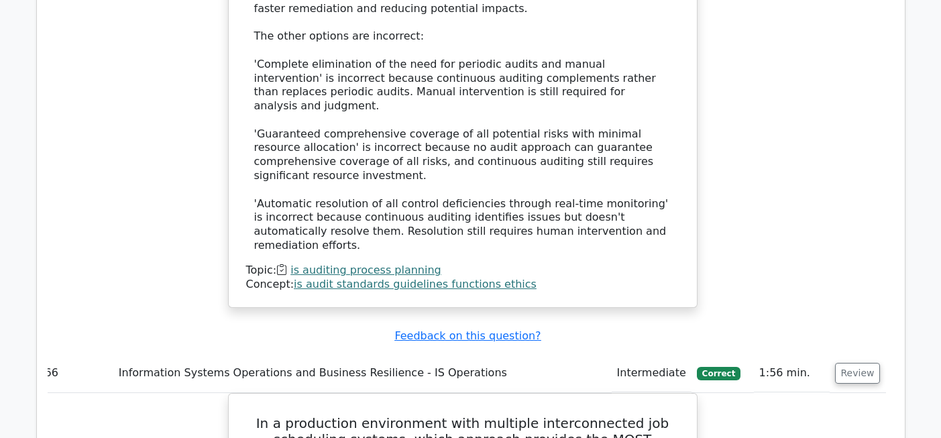
scroll to position [52624, 0]
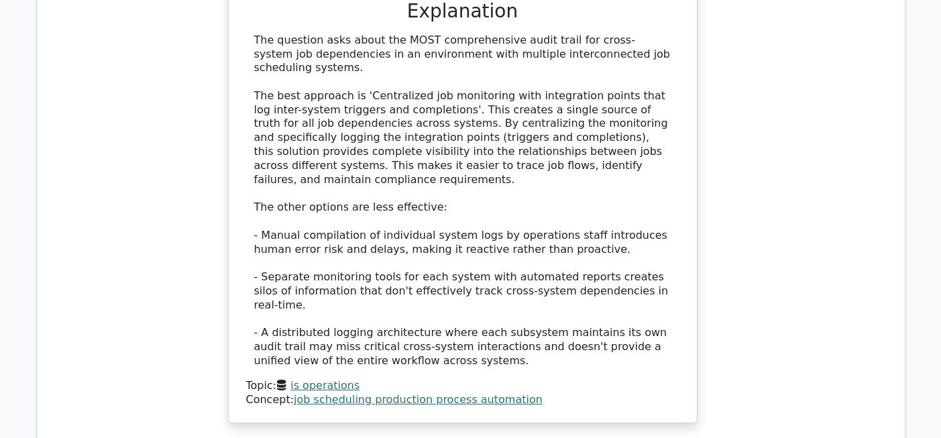
scroll to position [53357, 0]
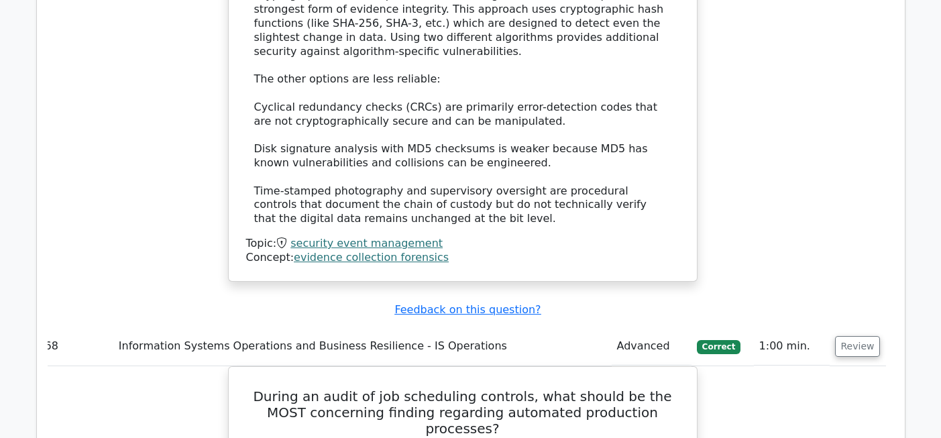
scroll to position [54259, 0]
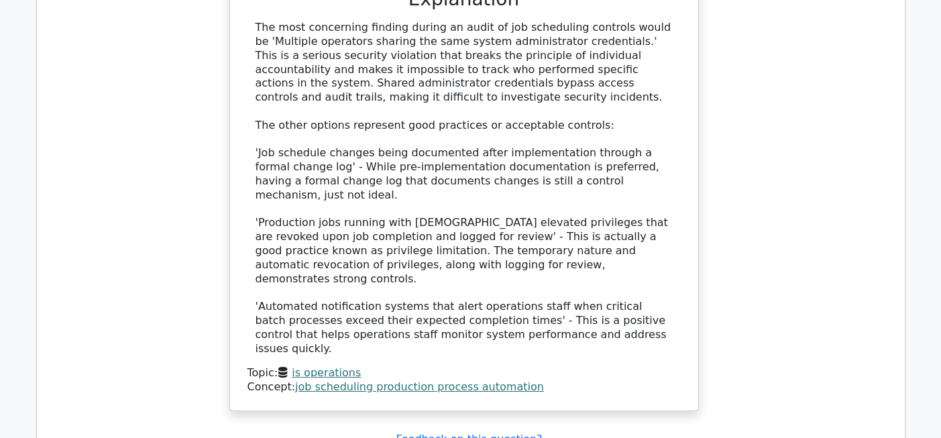
scroll to position [54945, 0]
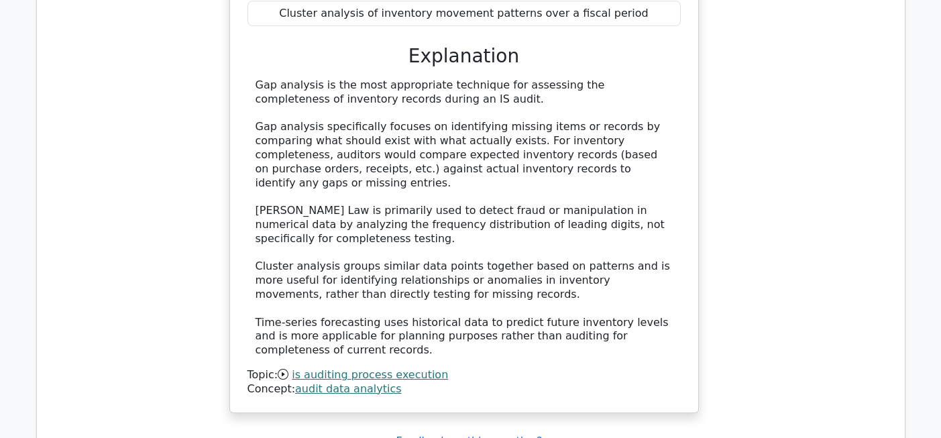
scroll to position [55699, 0]
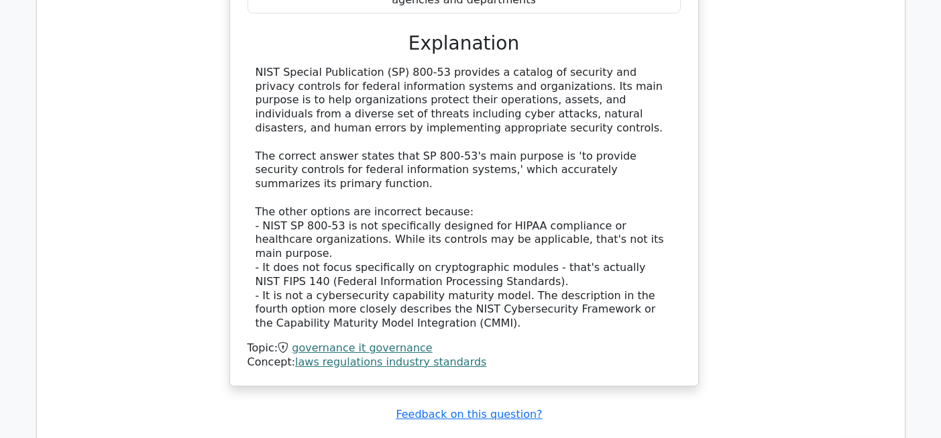
scroll to position [56507, 0]
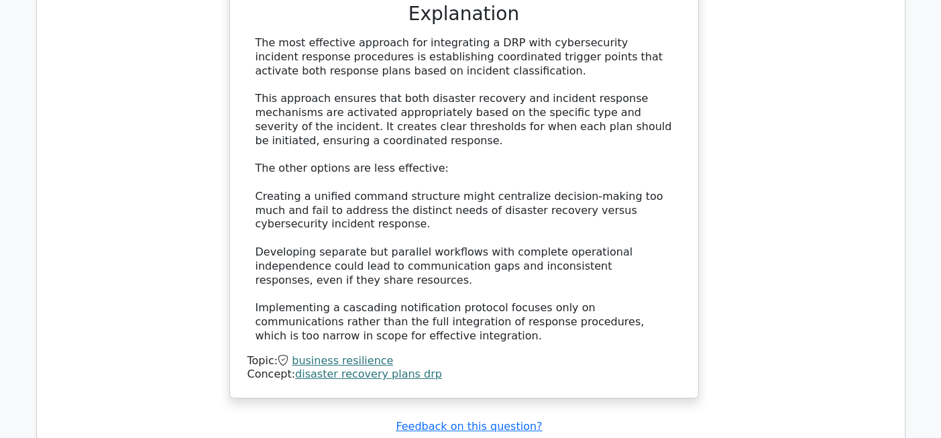
scroll to position [57287, 0]
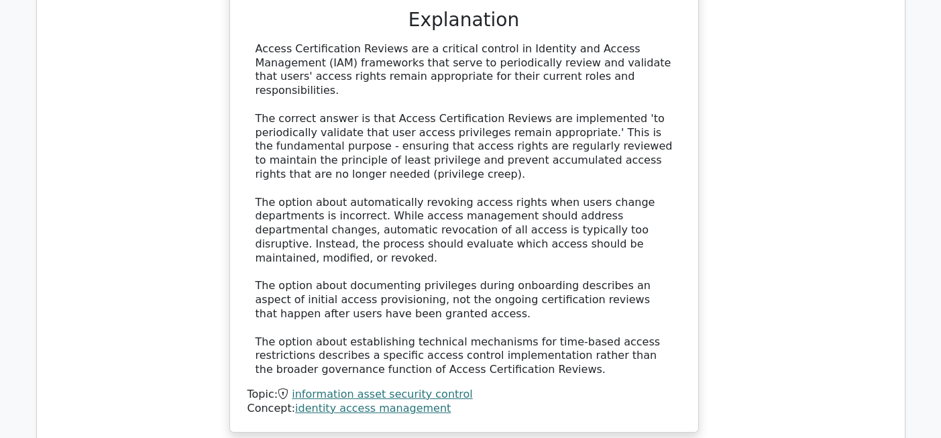
scroll to position [58043, 0]
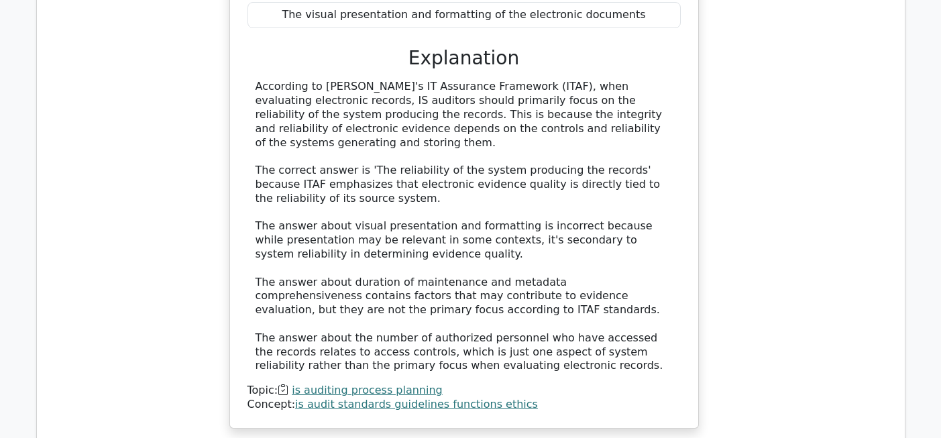
scroll to position [58831, 0]
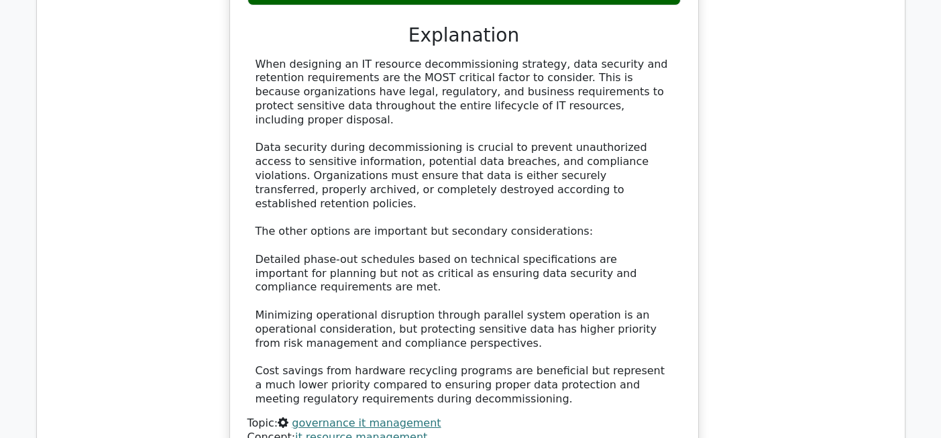
scroll to position [59590, 0]
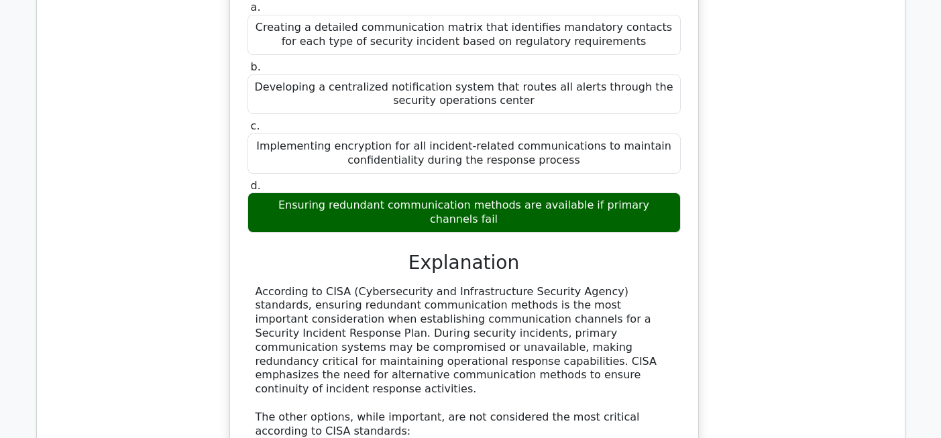
scroll to position [60201, 0]
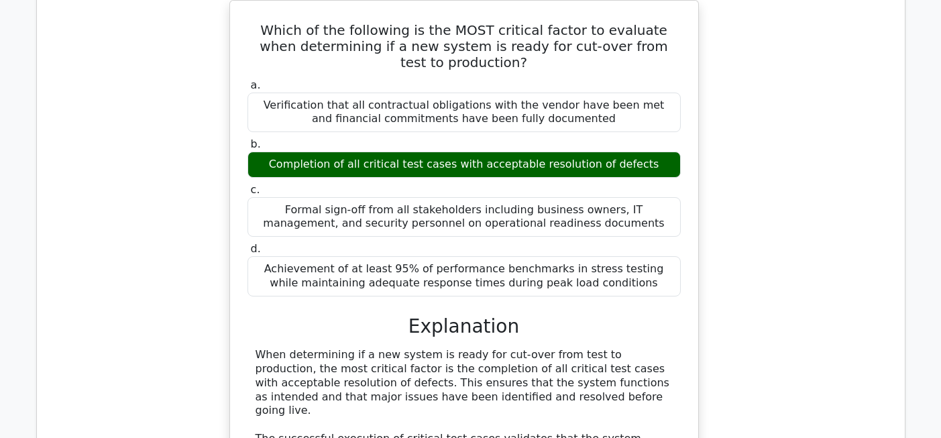
scroll to position [60974, 0]
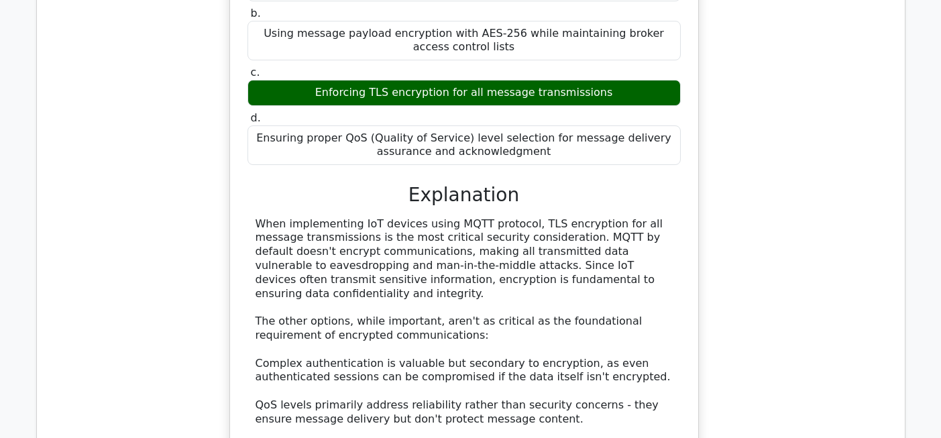
scroll to position [61915, 0]
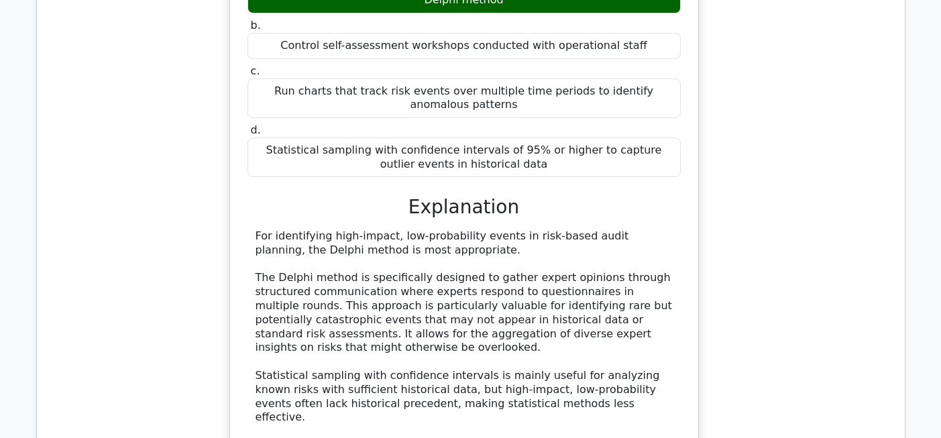
scroll to position [62658, 0]
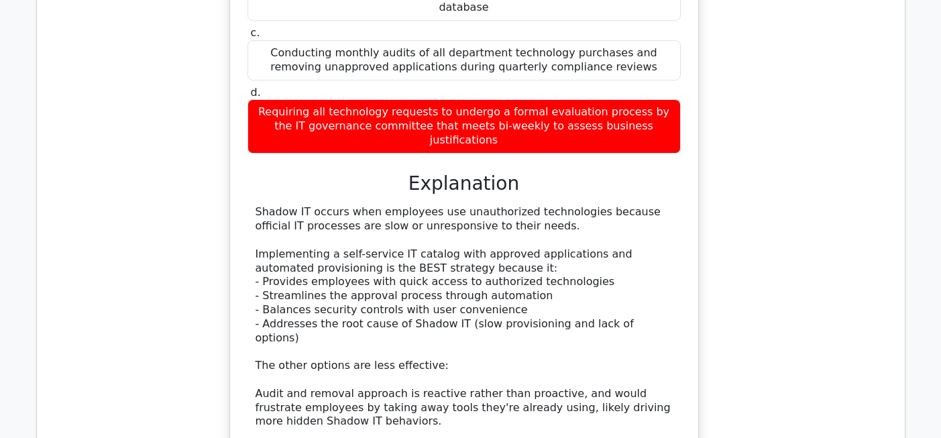
scroll to position [63483, 0]
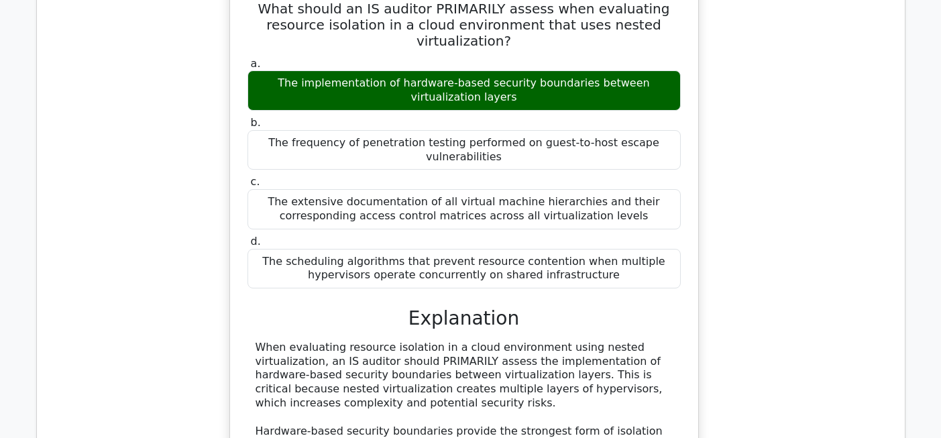
scroll to position [64195, 0]
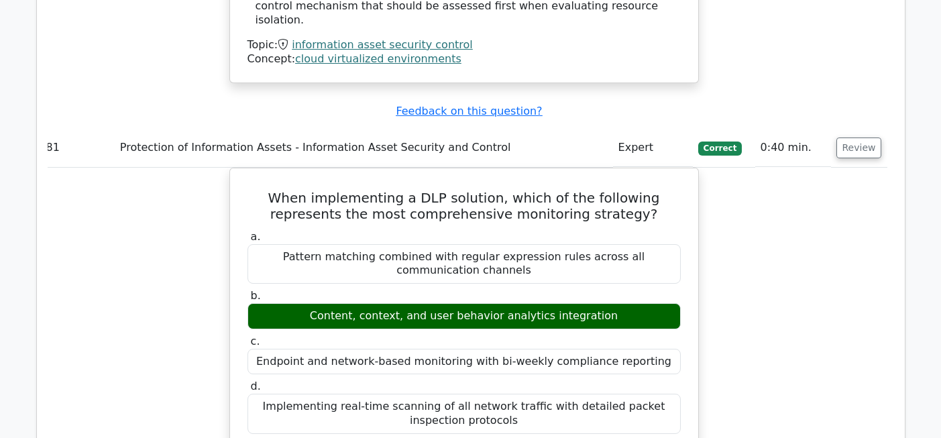
scroll to position [64873, 0]
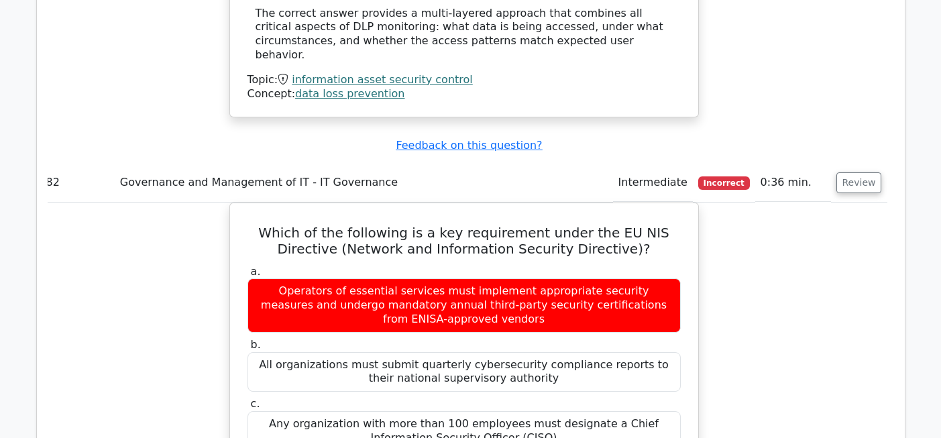
scroll to position [65631, 0]
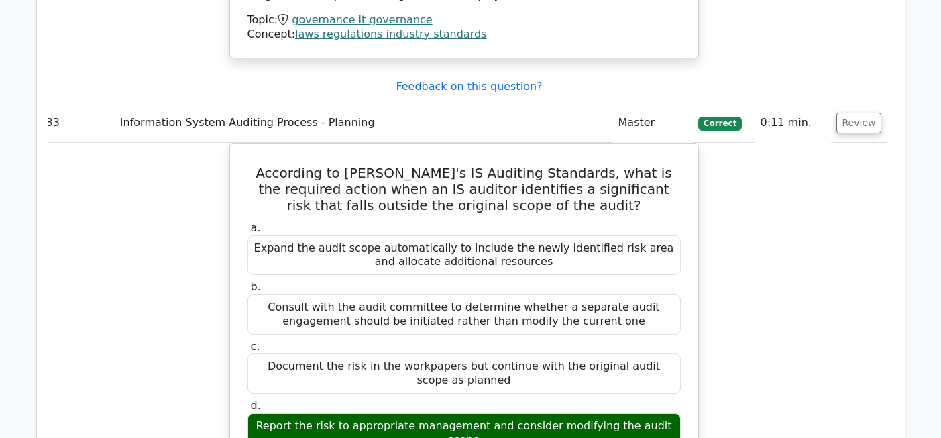
scroll to position [66376, 0]
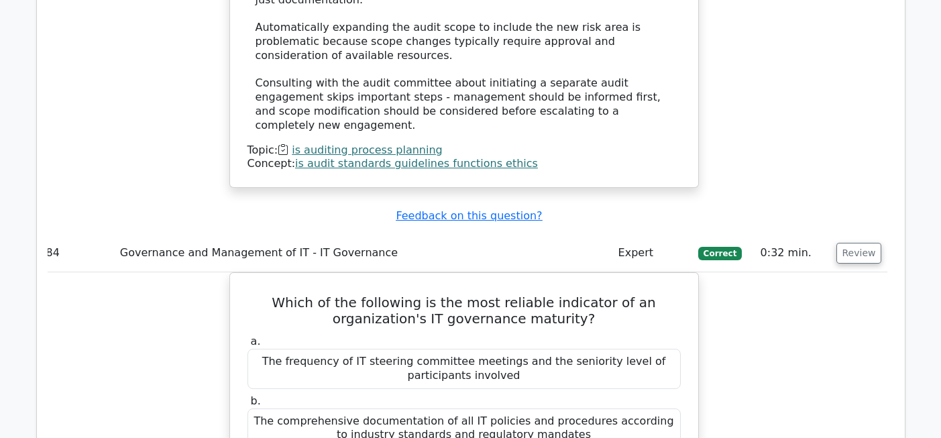
scroll to position [67056, 0]
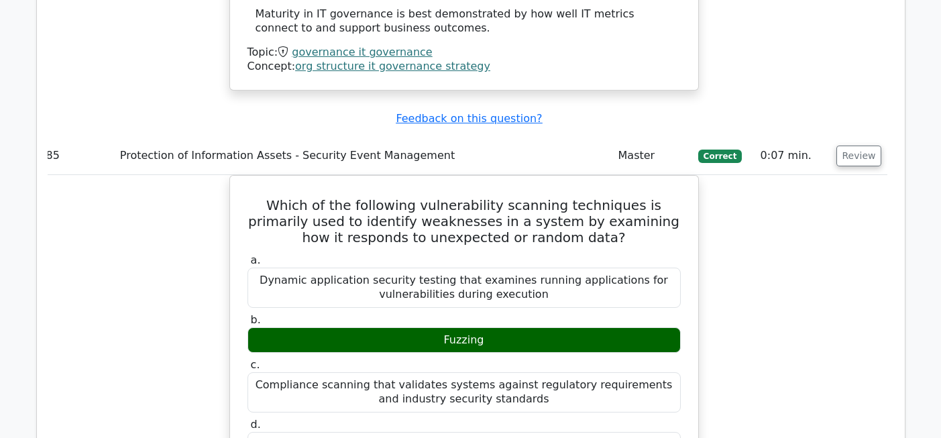
scroll to position [67921, 0]
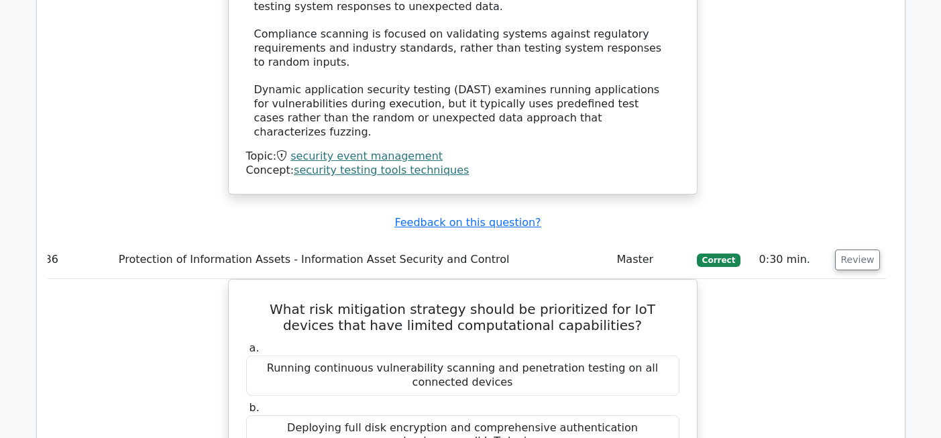
scroll to position [68607, 0]
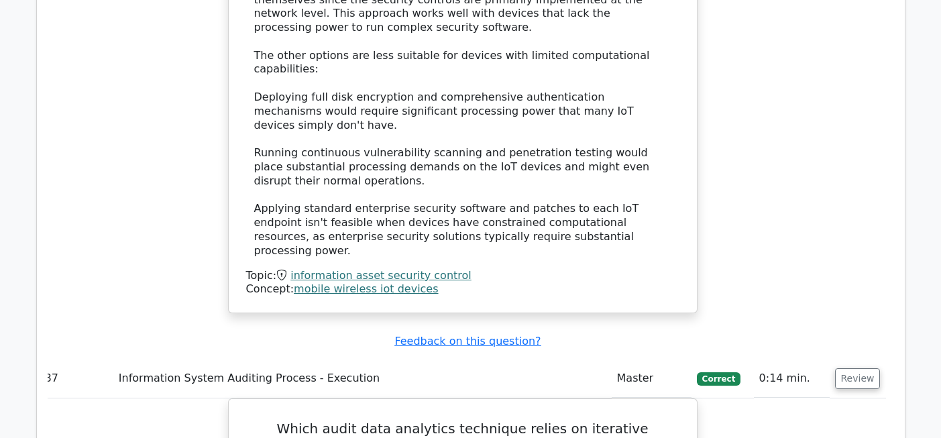
scroll to position [69329, 0]
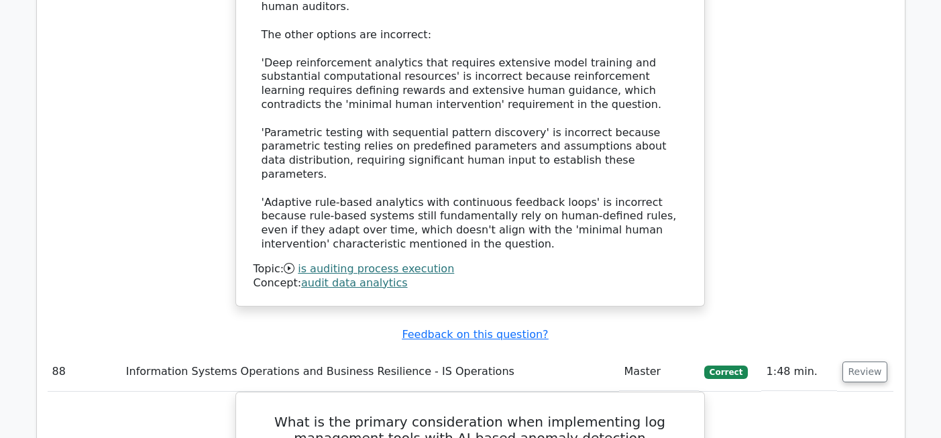
scroll to position [70067, 0]
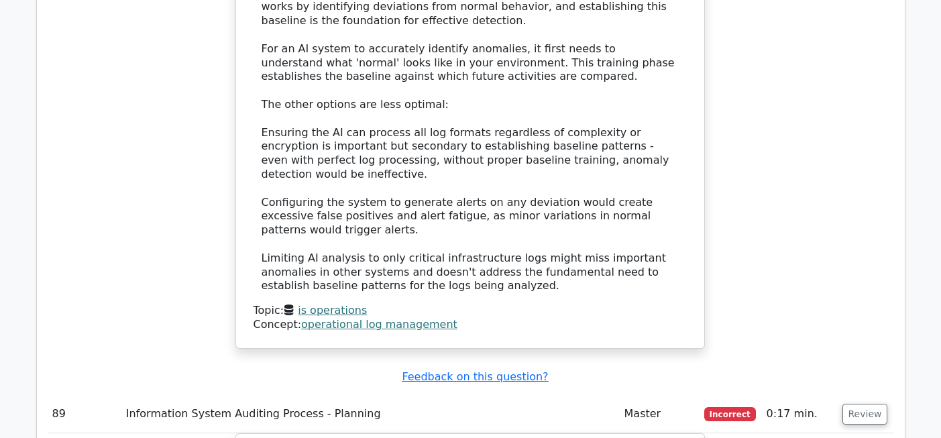
scroll to position [70867, 0]
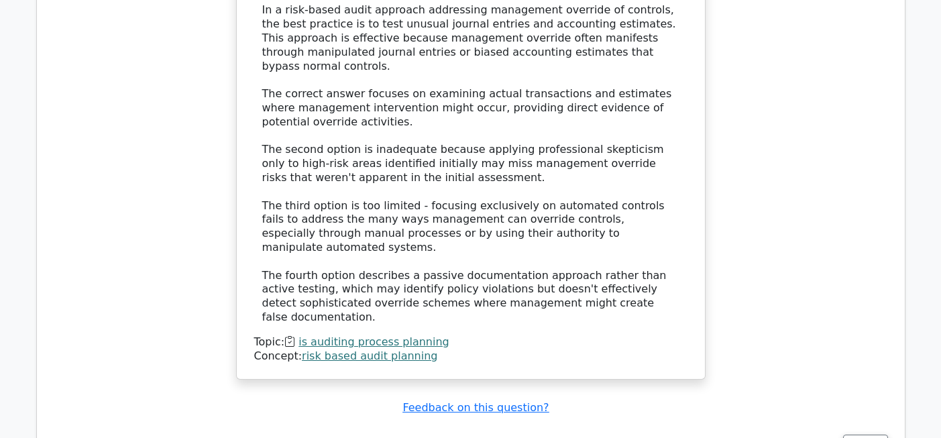
scroll to position [71629, 0]
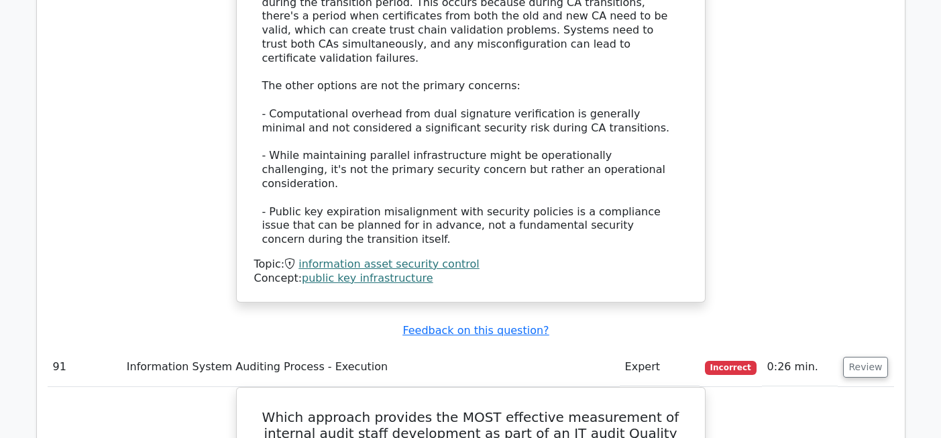
scroll to position [72455, 0]
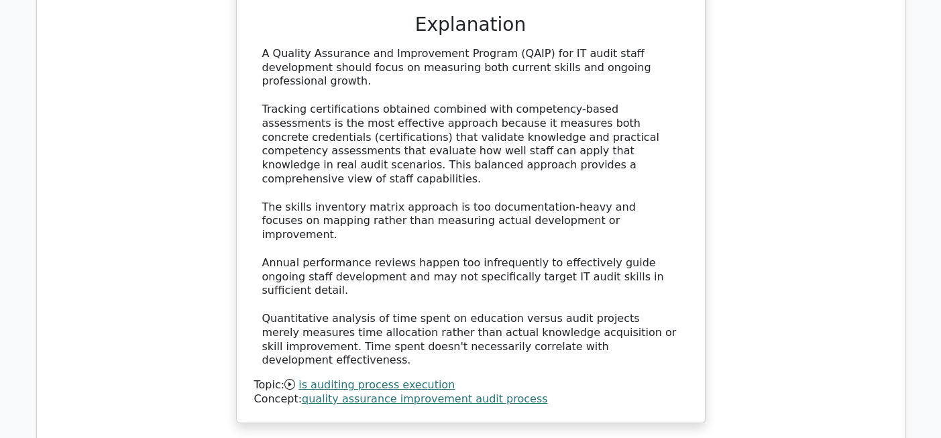
scroll to position [73176, 0]
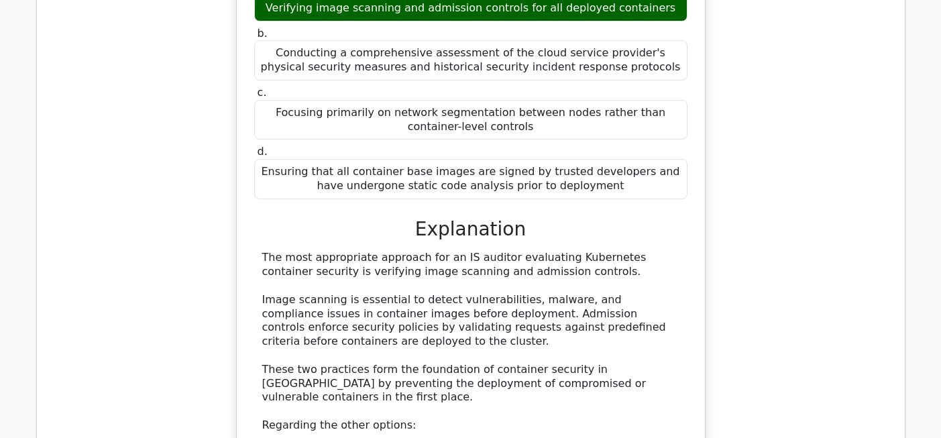
scroll to position [73784, 0]
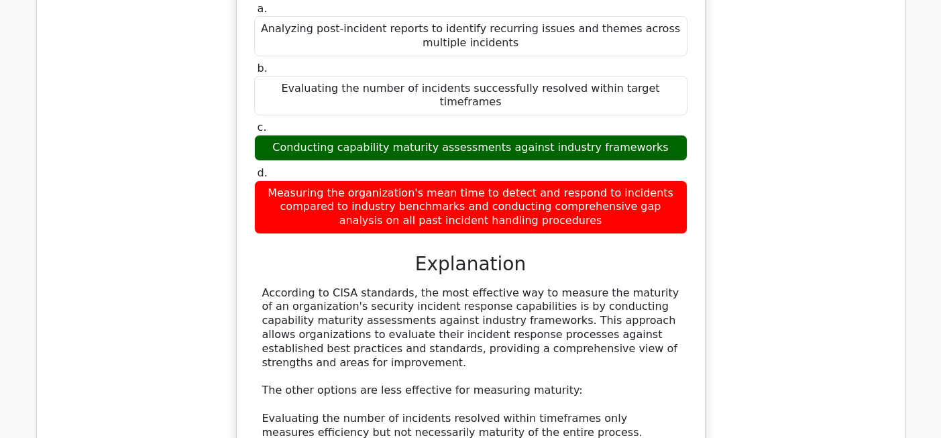
scroll to position [74651, 0]
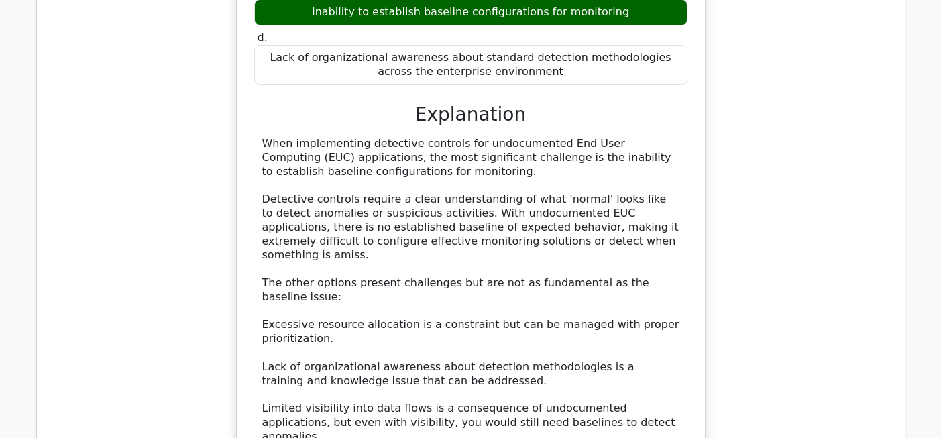
scroll to position [75495, 0]
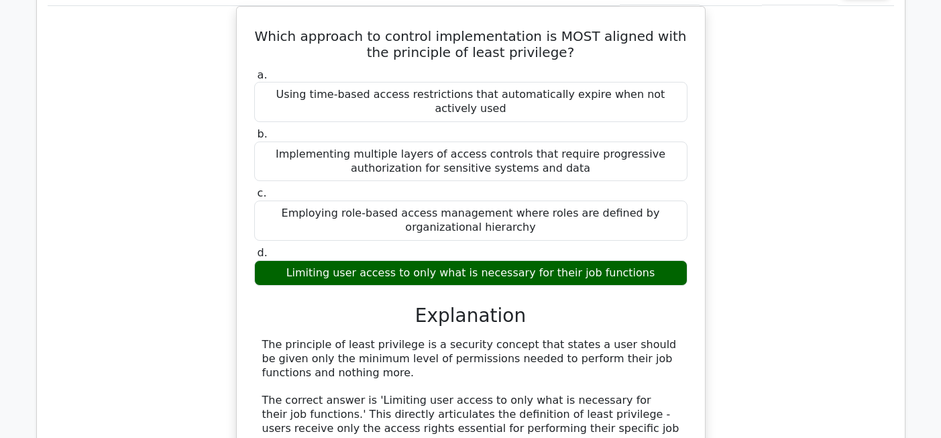
scroll to position [76118, 0]
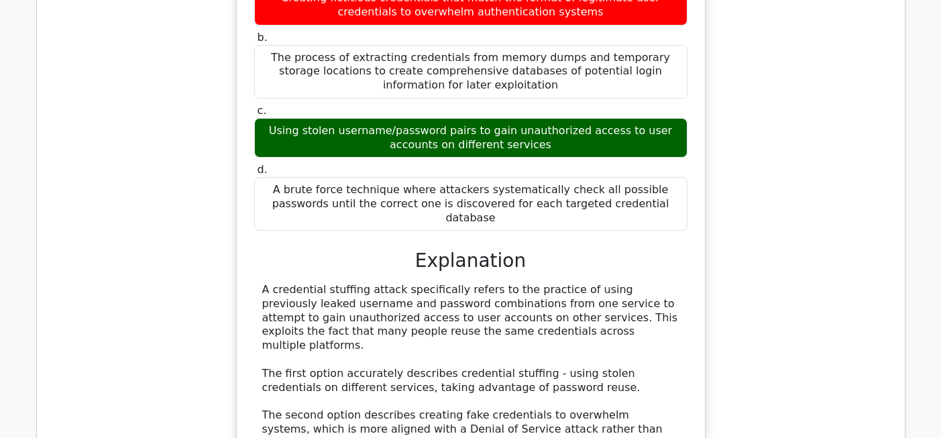
scroll to position [77062, 0]
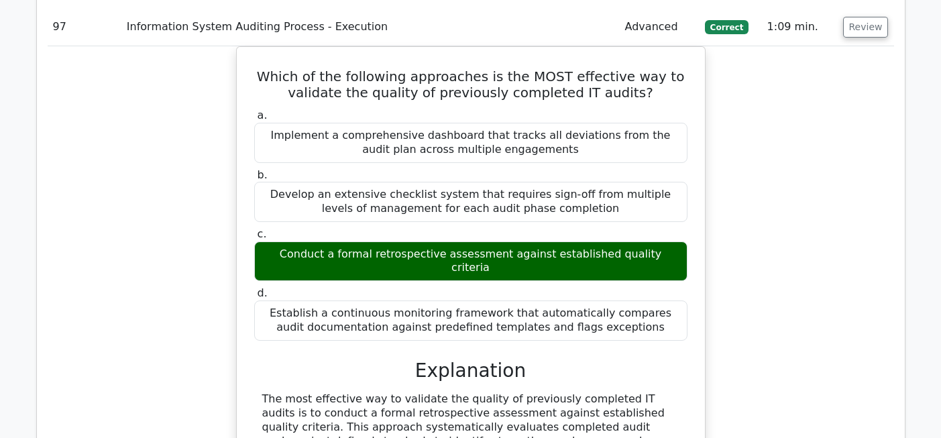
scroll to position [77714, 0]
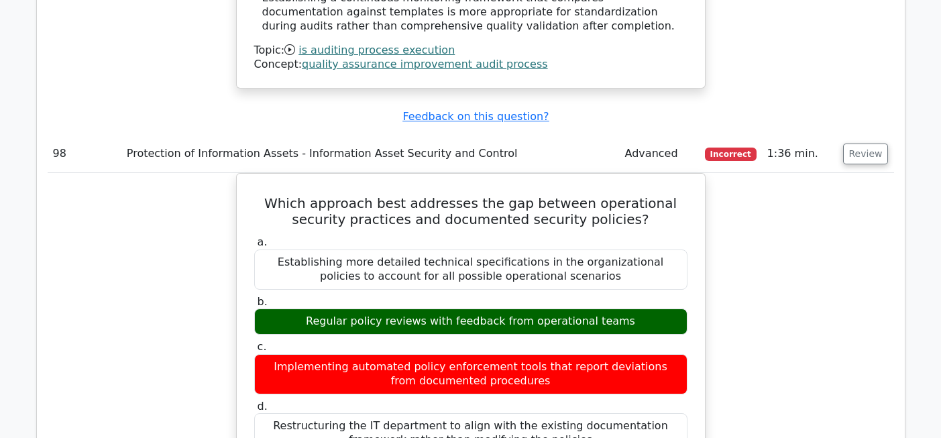
scroll to position [78397, 0]
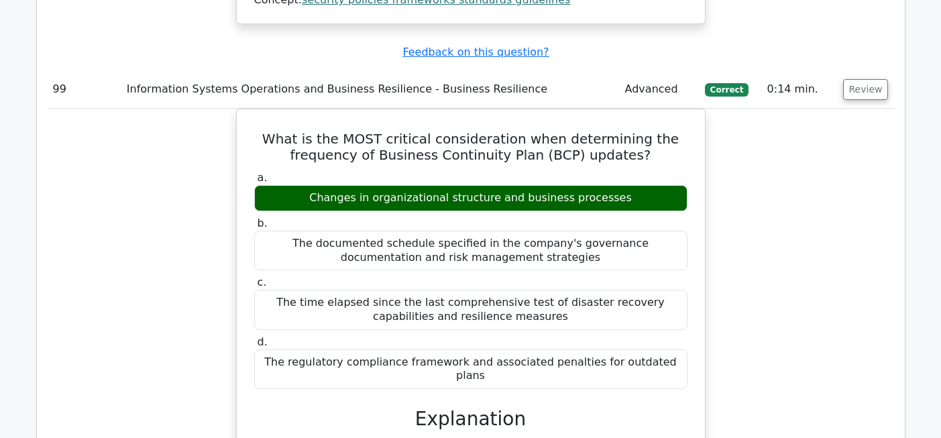
scroll to position [79290, 0]
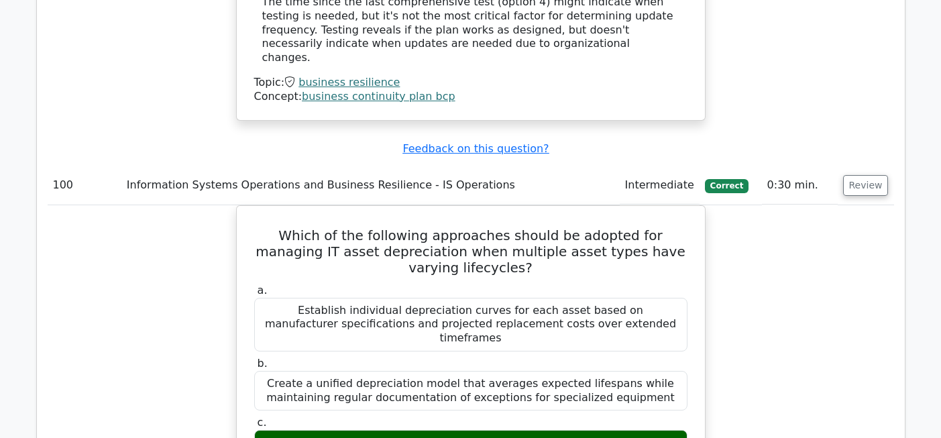
scroll to position [80038, 0]
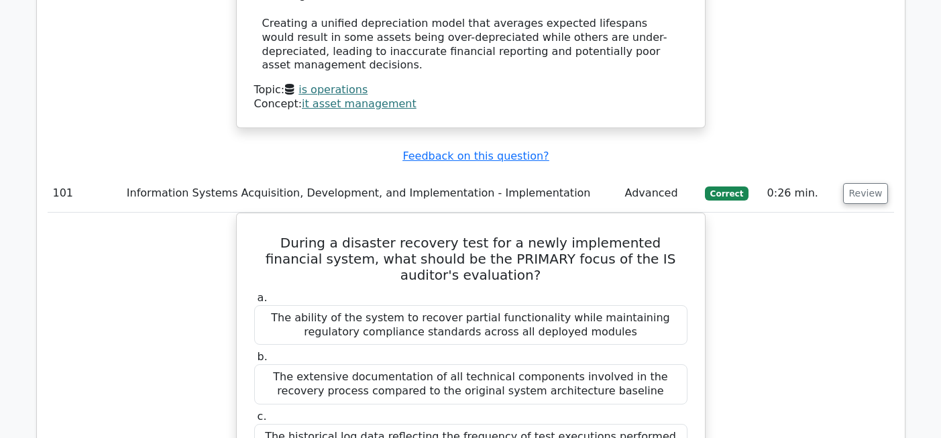
scroll to position [80821, 0]
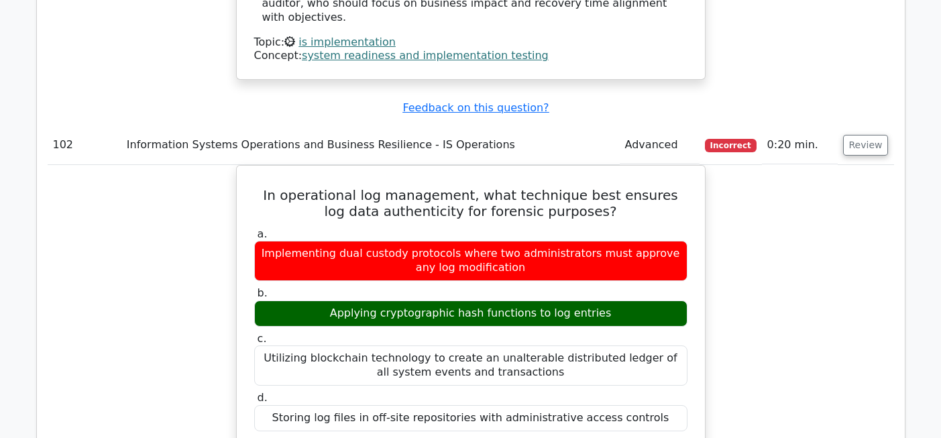
scroll to position [81690, 0]
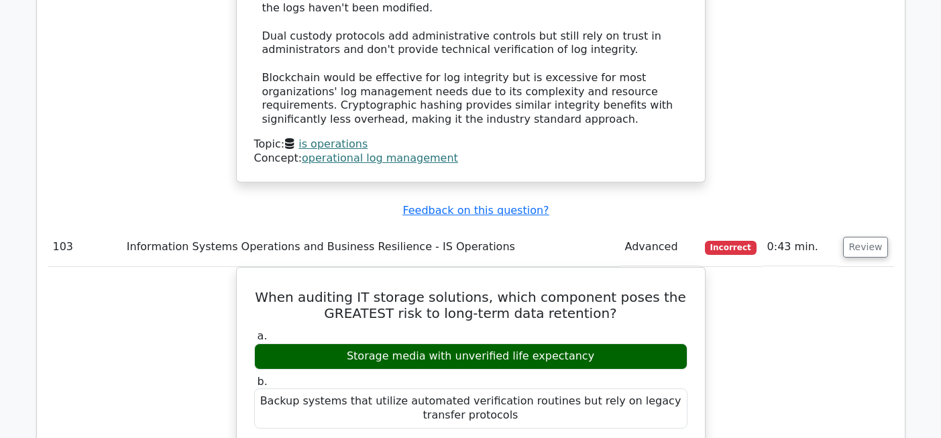
scroll to position [82316, 0]
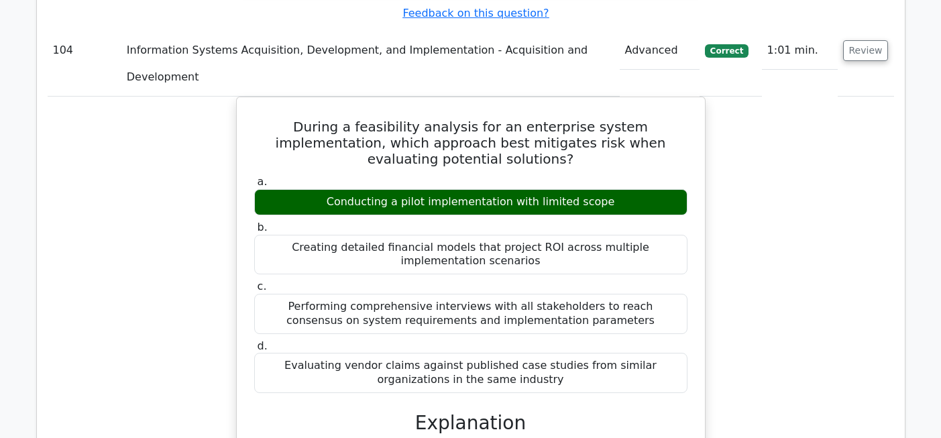
scroll to position [83299, 0]
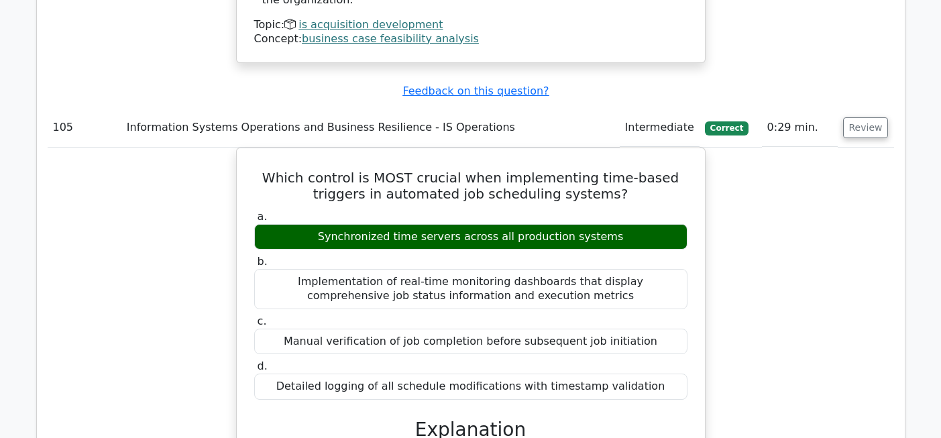
scroll to position [84045, 0]
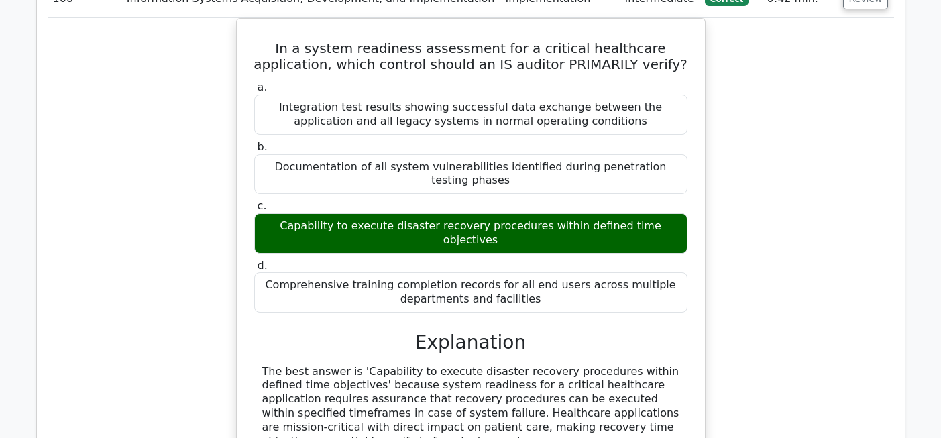
scroll to position [84976, 0]
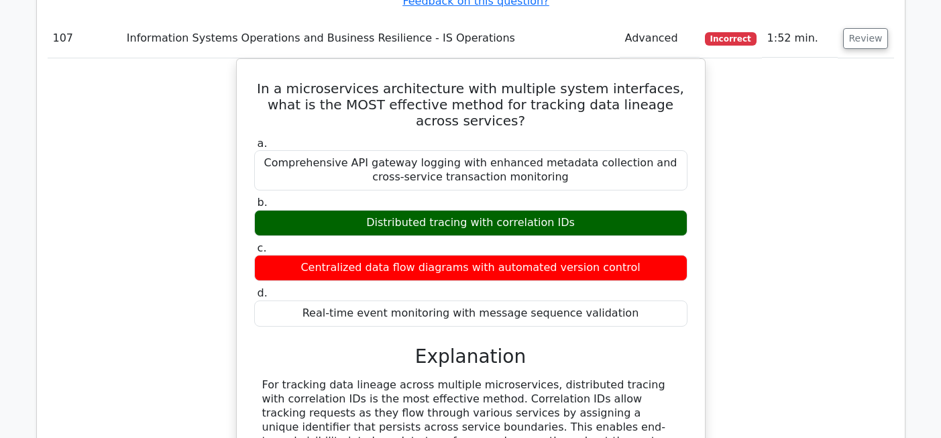
scroll to position [85642, 0]
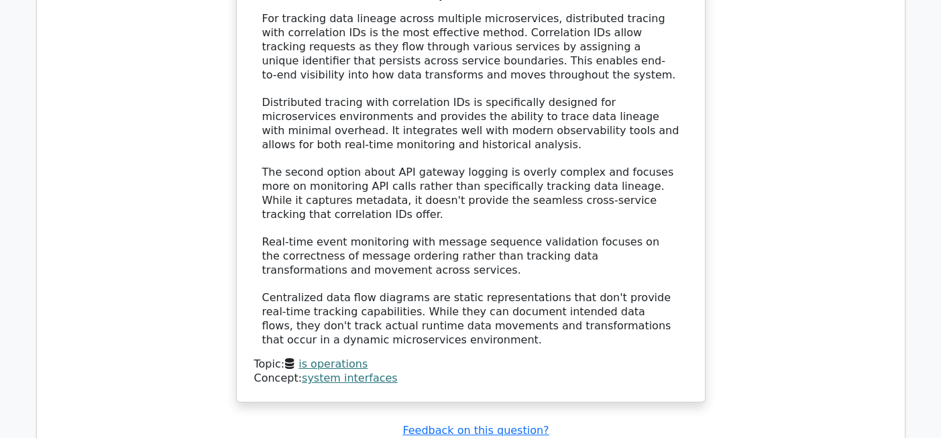
scroll to position [86429, 0]
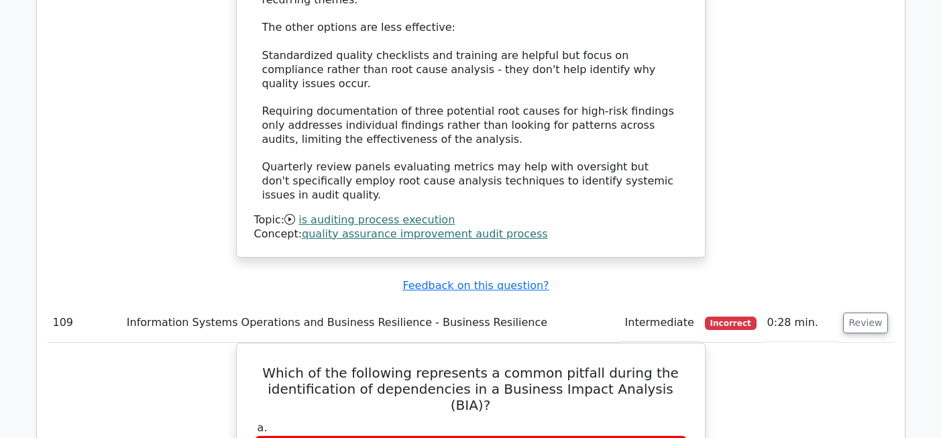
scroll to position [87090, 0]
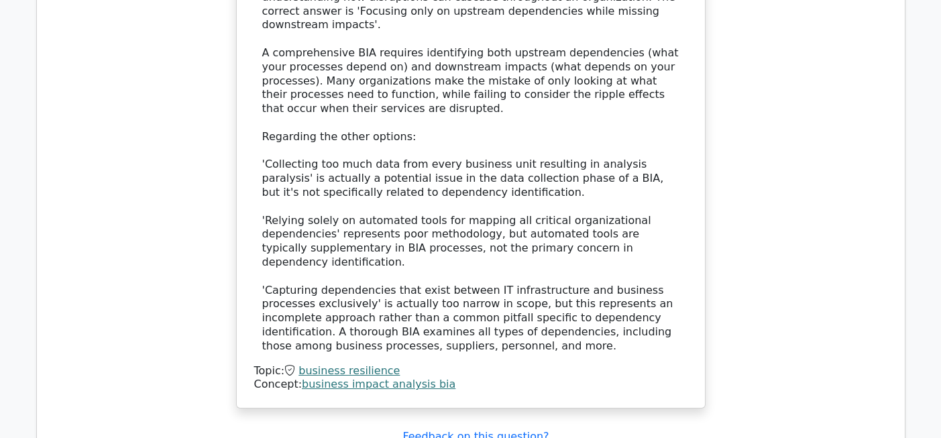
scroll to position [87797, 0]
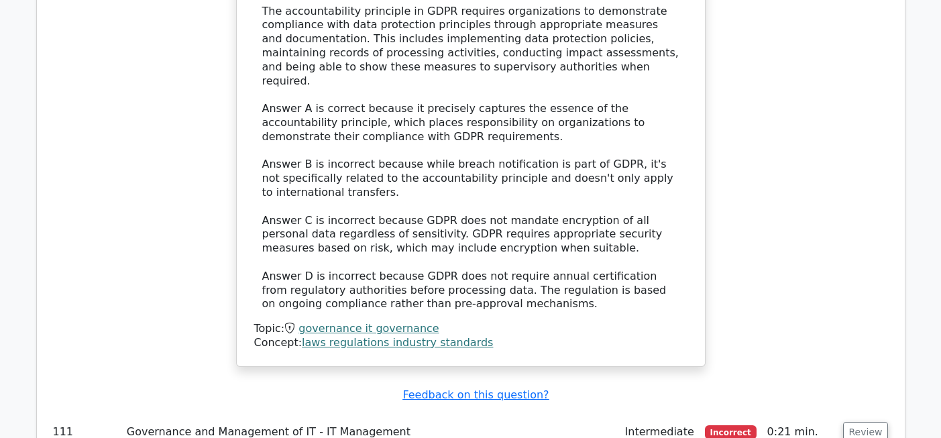
scroll to position [88673, 0]
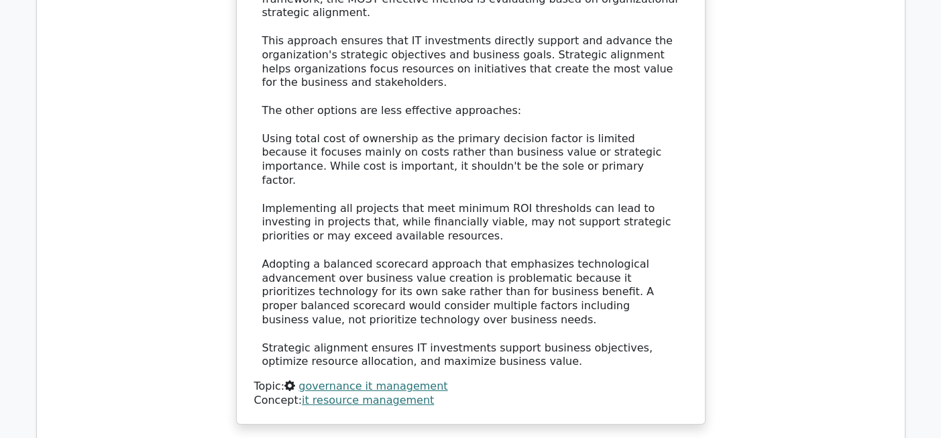
scroll to position [89428, 0]
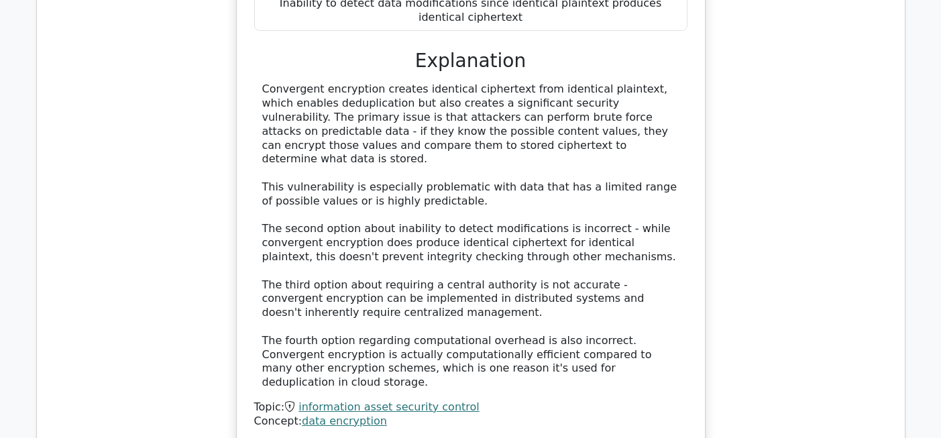
scroll to position [90205, 0]
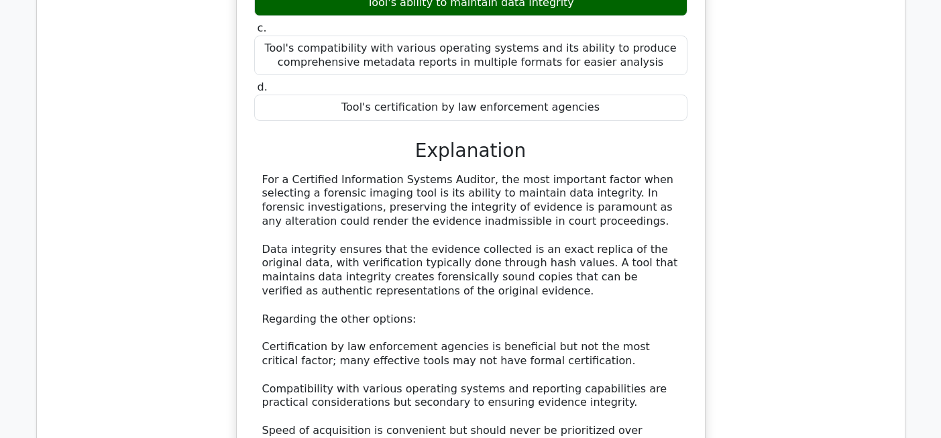
scroll to position [90859, 0]
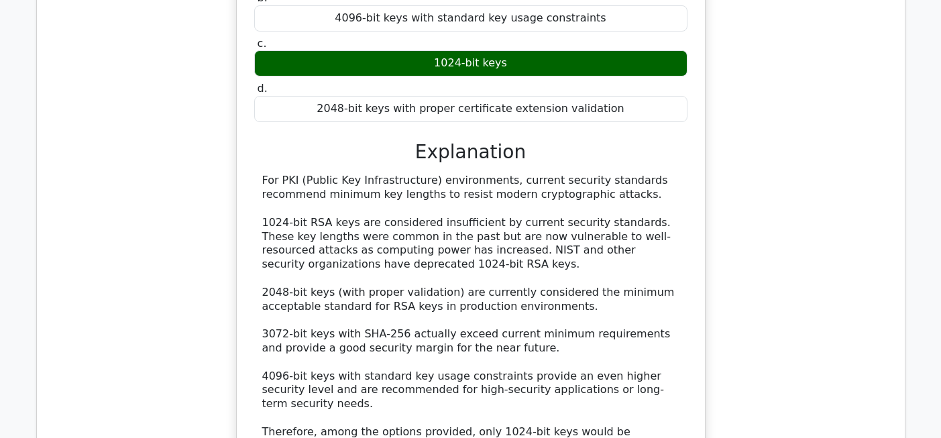
scroll to position [91576, 0]
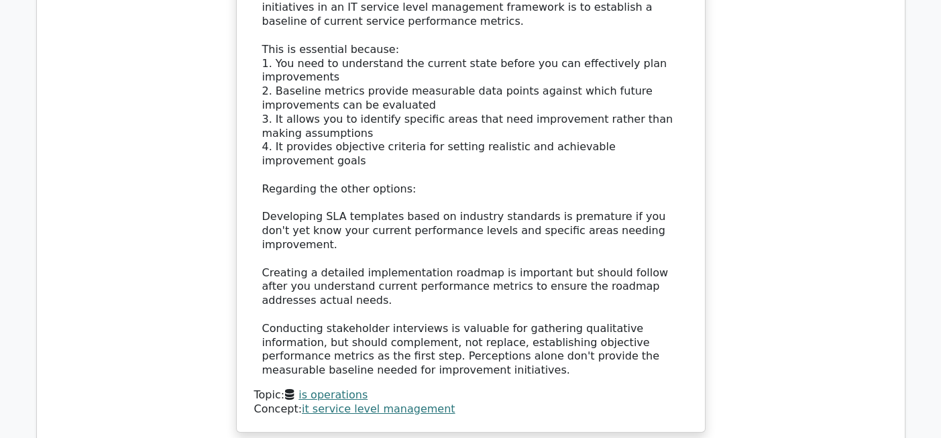
scroll to position [92521, 0]
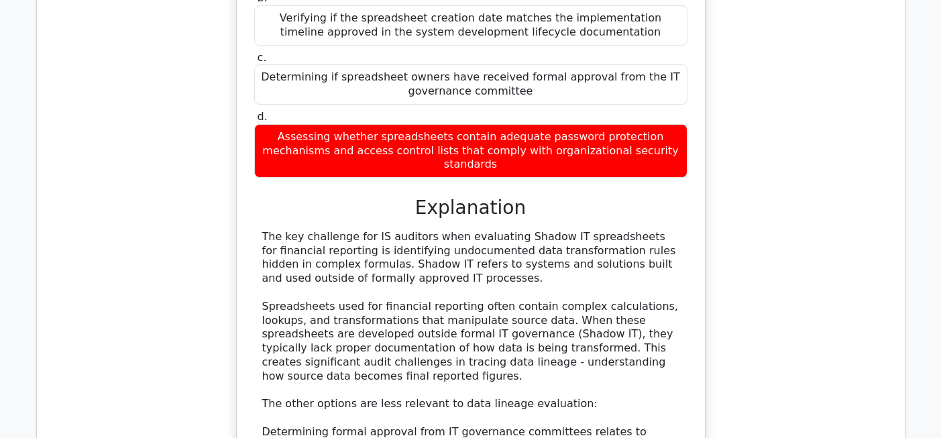
scroll to position [93196, 0]
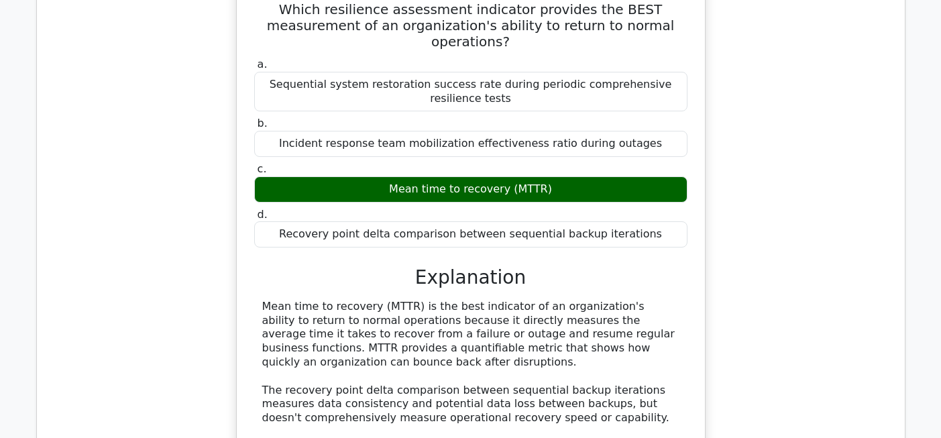
scroll to position [93910, 0]
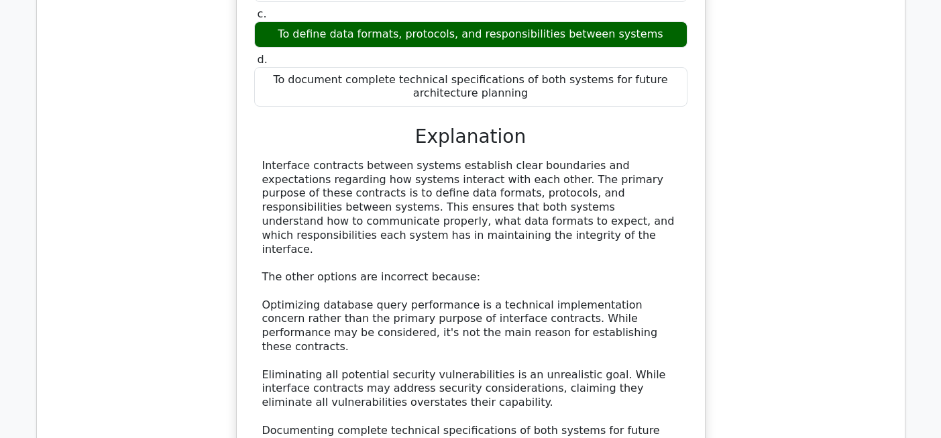
scroll to position [94730, 0]
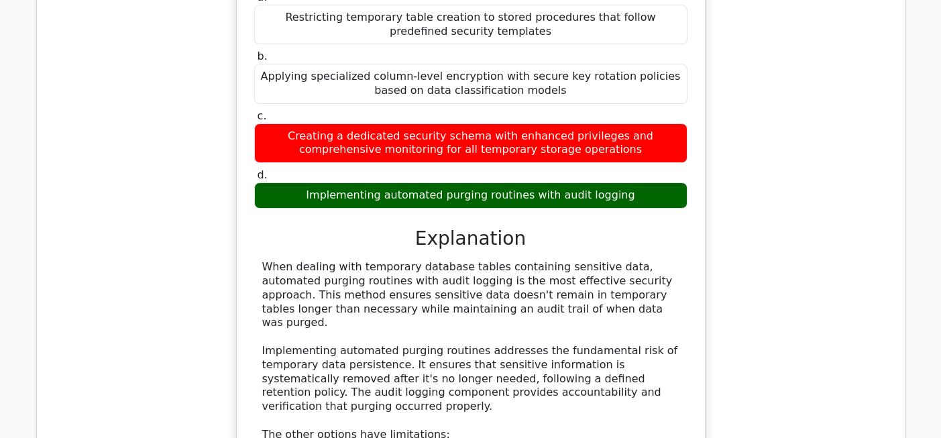
scroll to position [95465, 0]
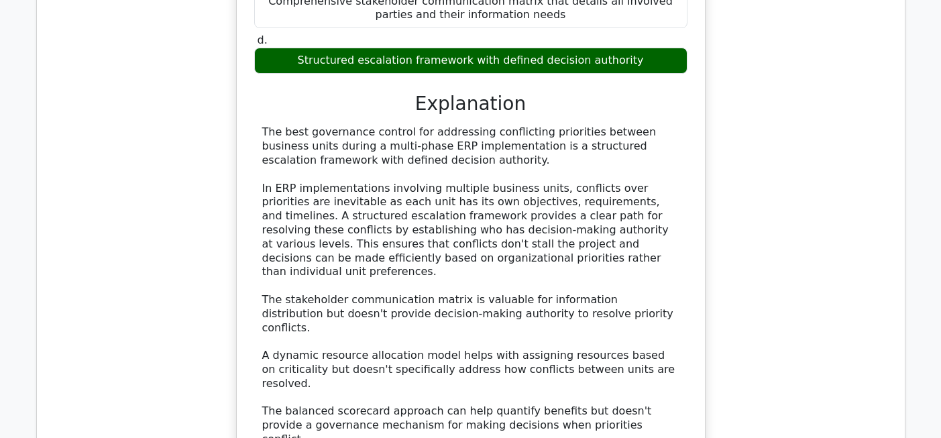
scroll to position [96468, 0]
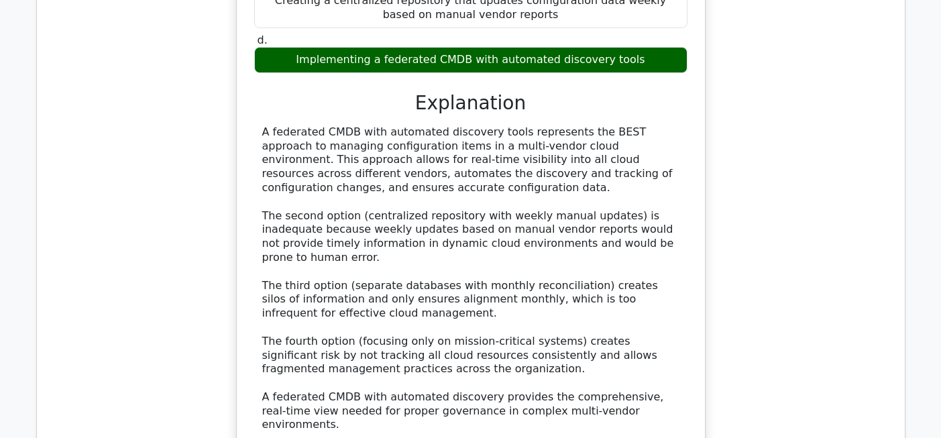
scroll to position [97223, 0]
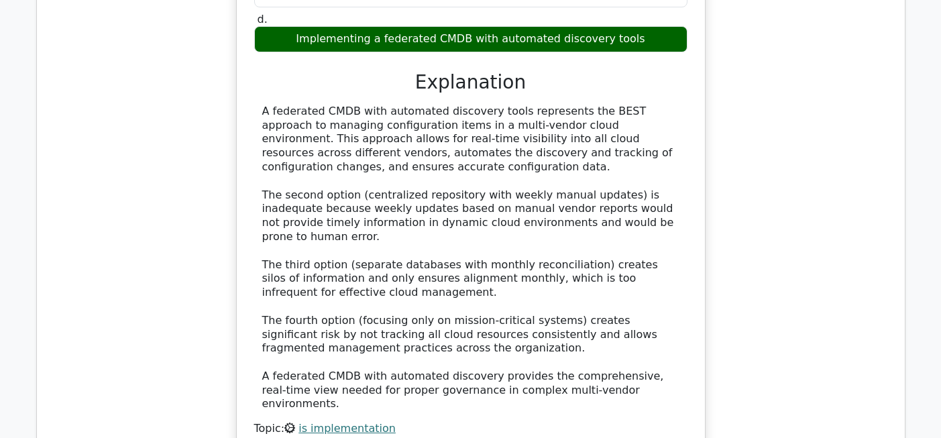
scroll to position [97244, 0]
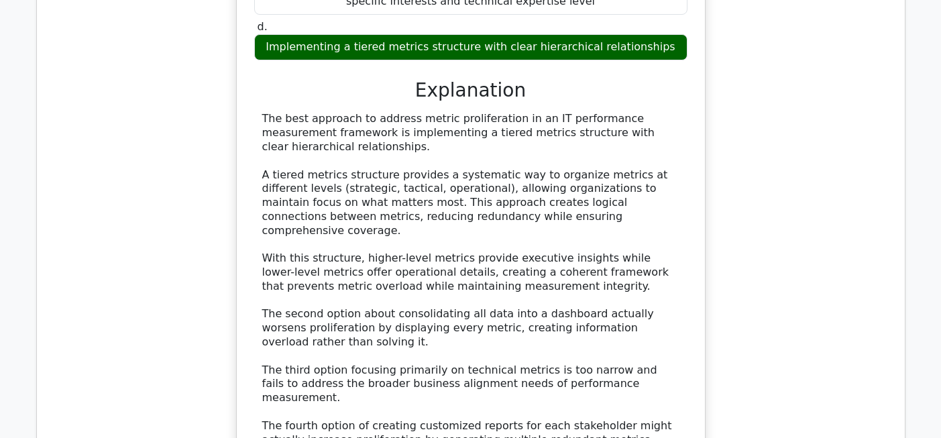
scroll to position [98055, 0]
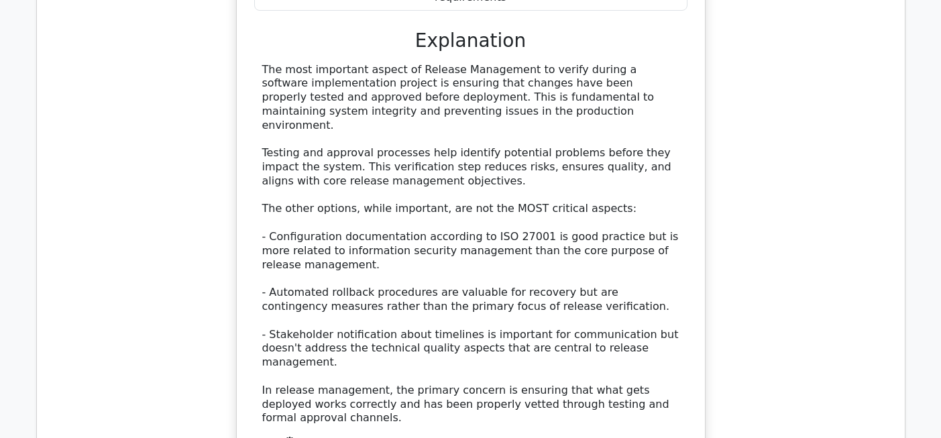
scroll to position [98929, 0]
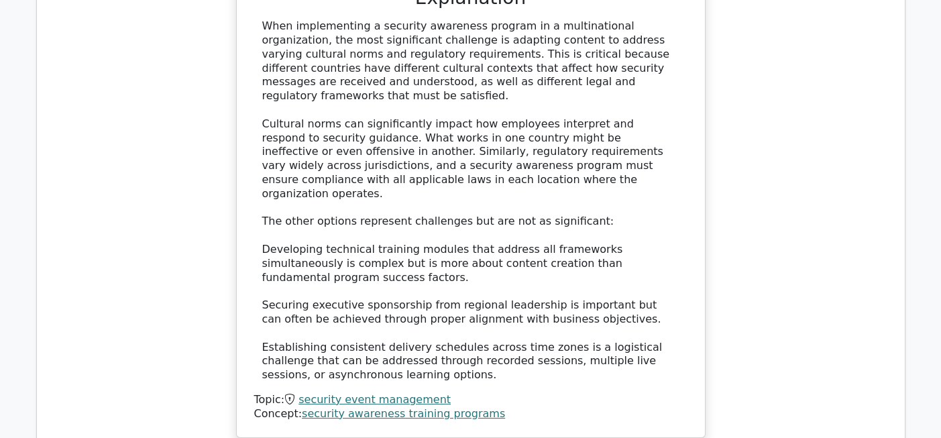
scroll to position [99808, 0]
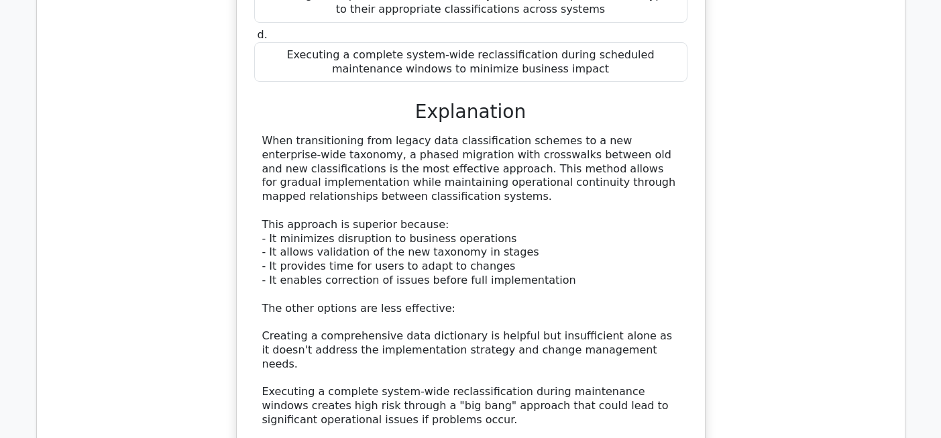
scroll to position [100552, 0]
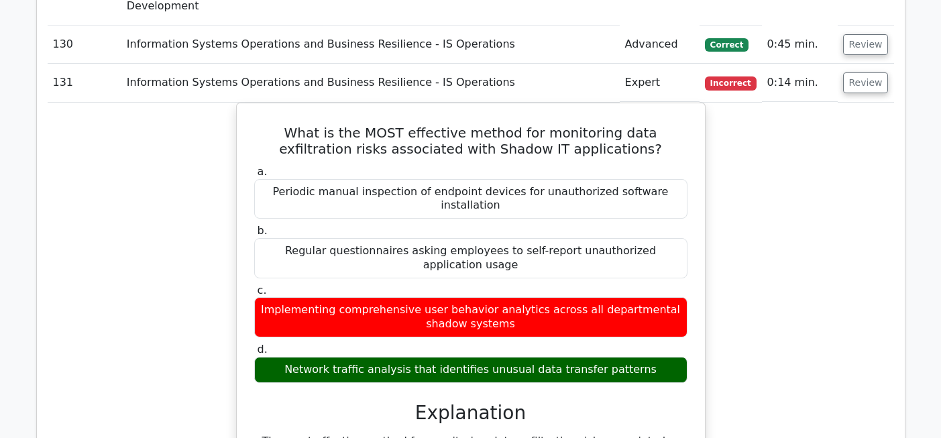
scroll to position [101289, 0]
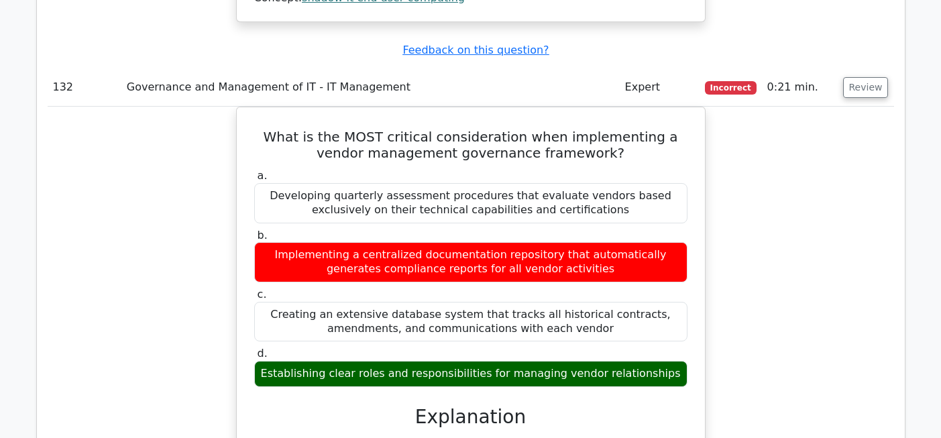
scroll to position [102104, 0]
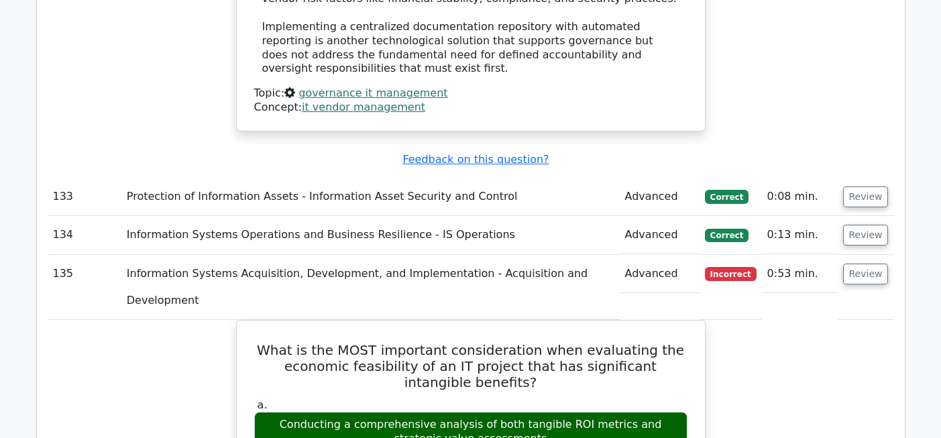
scroll to position [102772, 0]
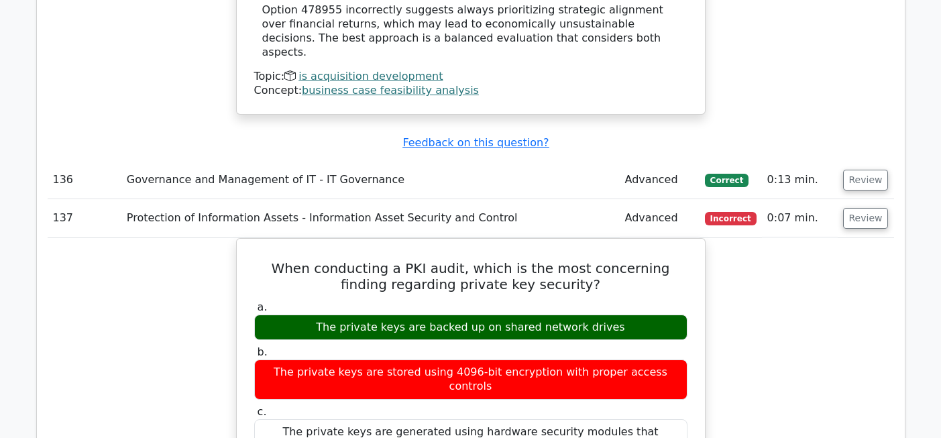
scroll to position [103750, 0]
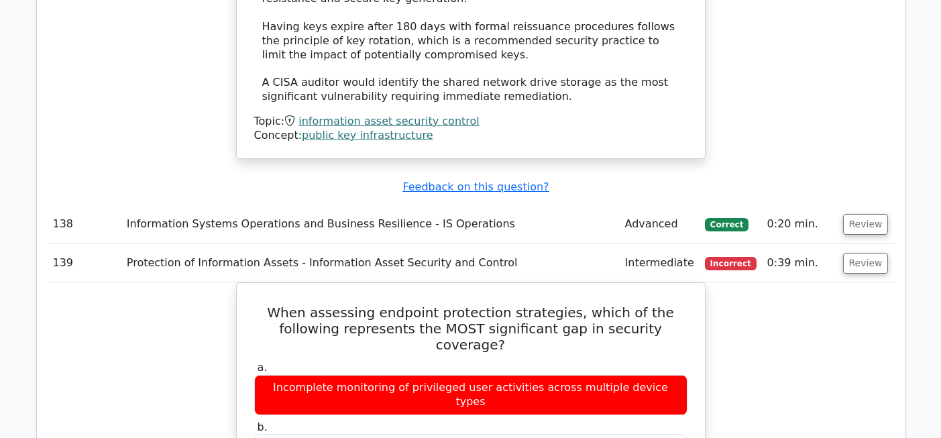
scroll to position [104594, 0]
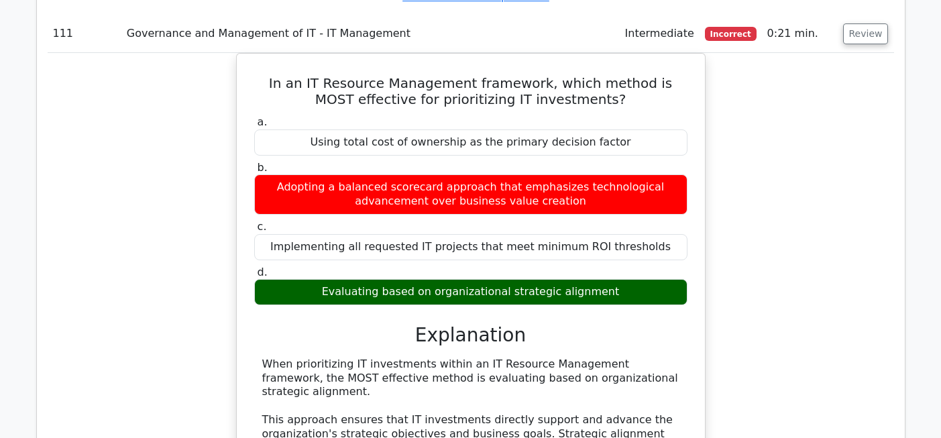
scroll to position [106894, 0]
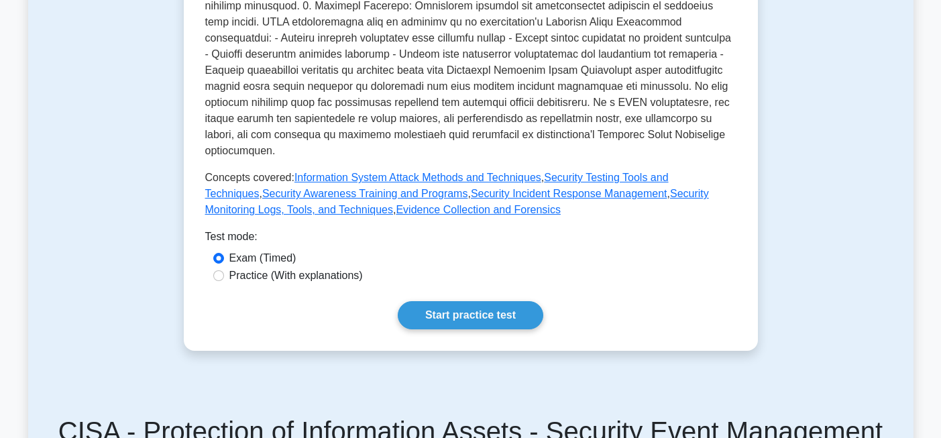
scroll to position [548, 0]
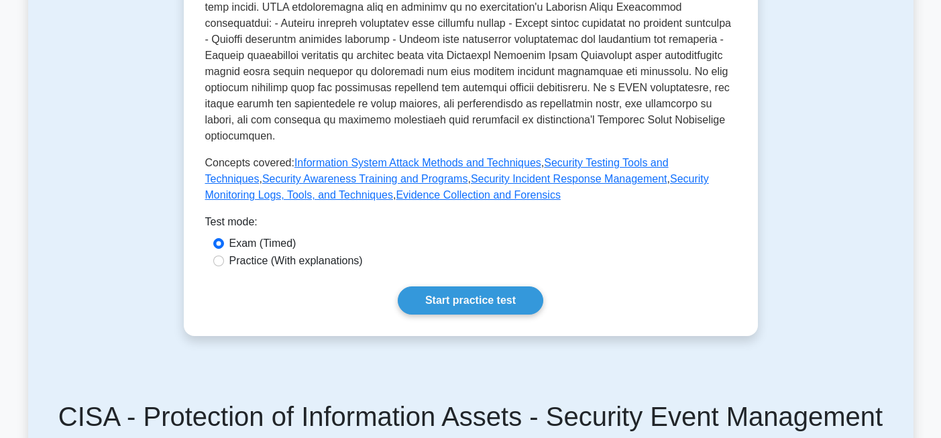
click at [513, 286] on link "Start practice test" at bounding box center [470, 300] width 145 height 28
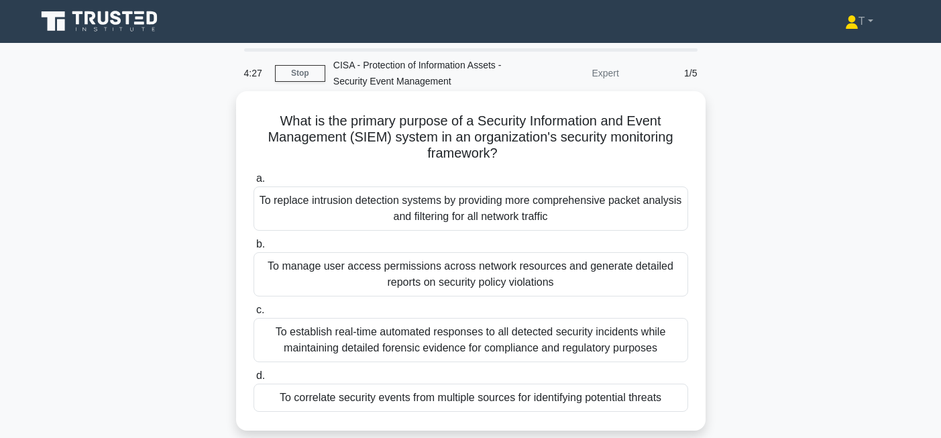
click at [519, 330] on div "To establish real-time automated responses to all detected security incidents w…" at bounding box center [470, 340] width 434 height 44
click at [253, 314] on input "c. To establish real-time automated responses to all detected security incident…" at bounding box center [253, 310] width 0 height 9
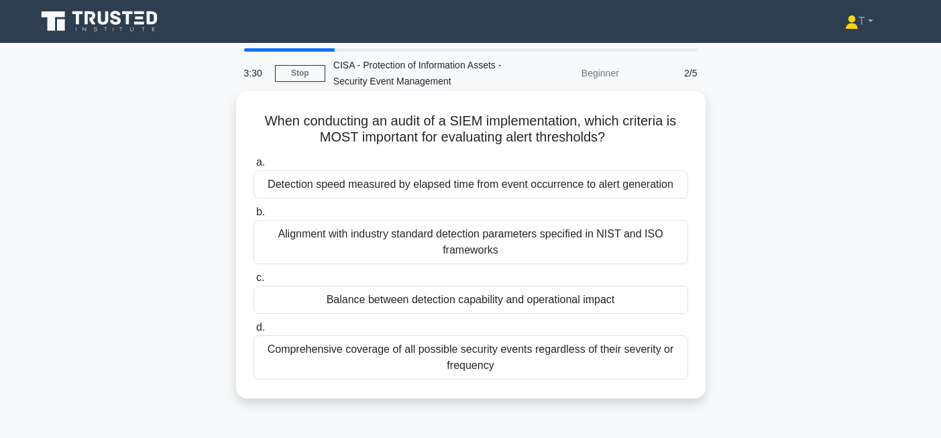
click at [524, 310] on div "Balance between detection capability and operational impact" at bounding box center [470, 300] width 434 height 28
click at [253, 282] on input "c. Balance between detection capability and operational impact" at bounding box center [253, 278] width 0 height 9
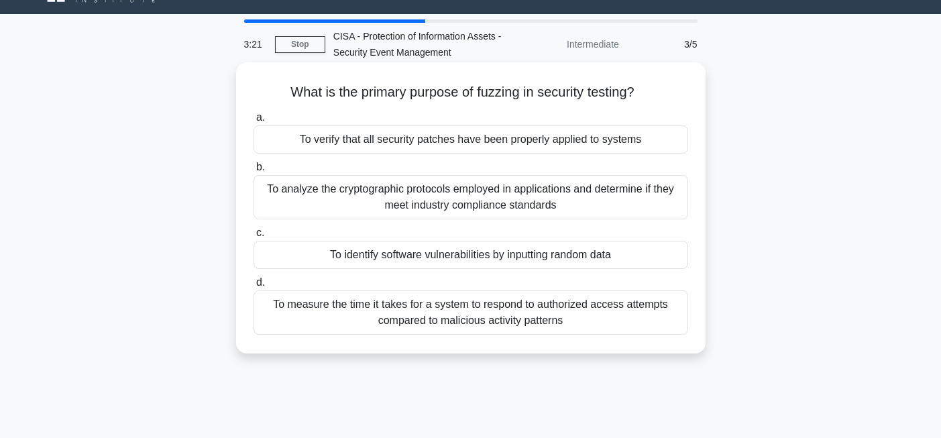
scroll to position [27, 0]
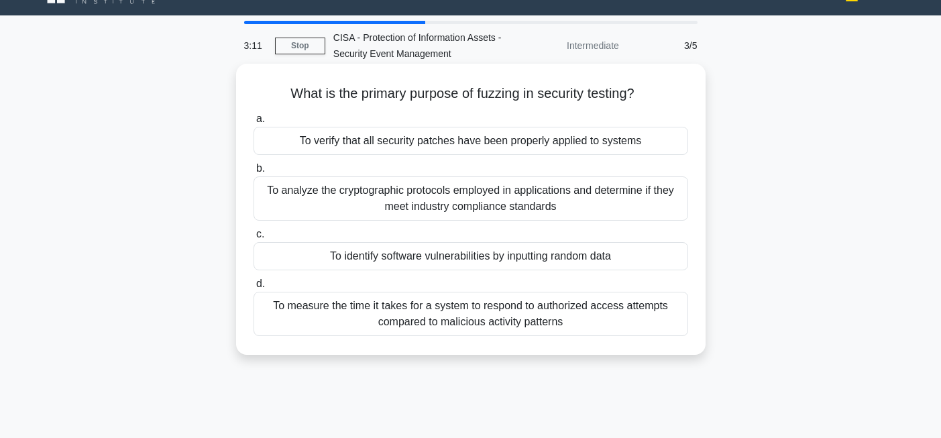
click at [531, 261] on div "To identify software vulnerabilities by inputting random data" at bounding box center [470, 256] width 434 height 28
click at [253, 239] on input "c. To identify software vulnerabilities by inputting random data" at bounding box center [253, 234] width 0 height 9
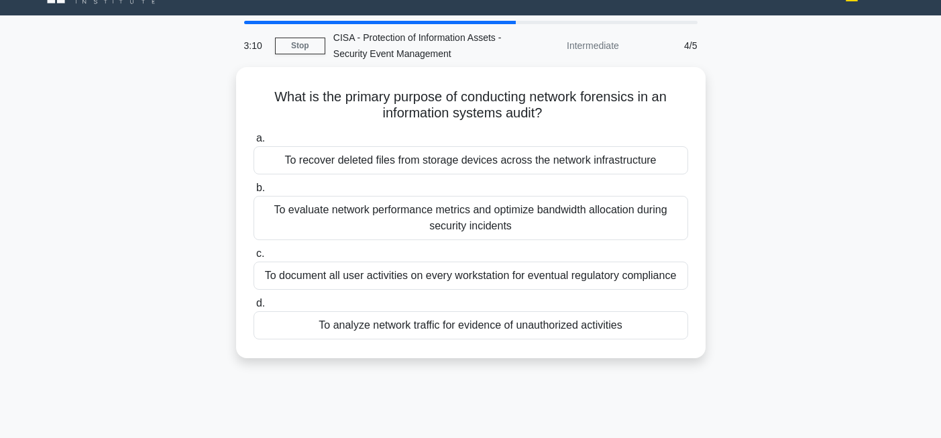
scroll to position [0, 0]
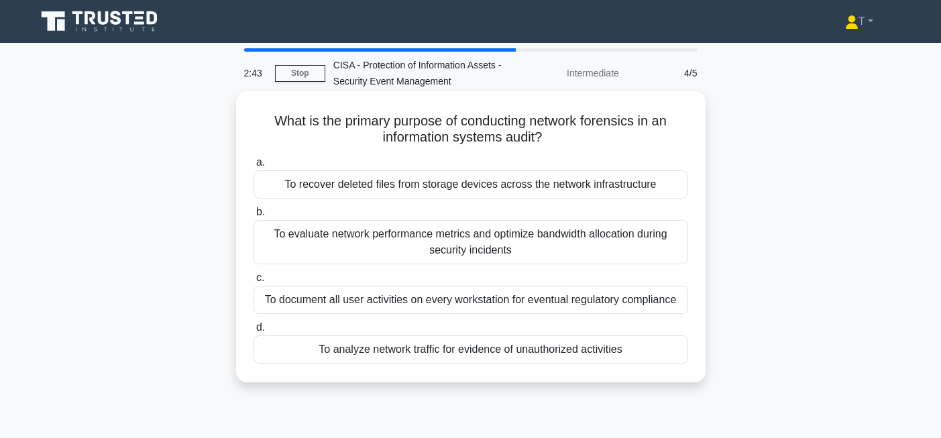
click at [512, 244] on div "To evaluate network performance metrics and optimize bandwidth allocation durin…" at bounding box center [470, 242] width 434 height 44
click at [253, 217] on input "b. To evaluate network performance metrics and optimize bandwidth allocation du…" at bounding box center [253, 212] width 0 height 9
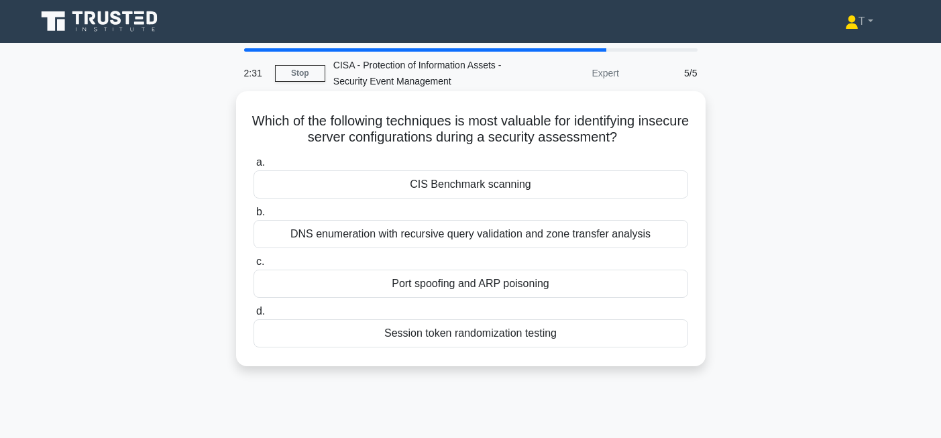
click at [498, 228] on div "DNS enumeration with recursive query validation and zone transfer analysis" at bounding box center [470, 234] width 434 height 28
click at [253, 217] on input "b. DNS enumeration with recursive query validation and zone transfer analysis" at bounding box center [253, 212] width 0 height 9
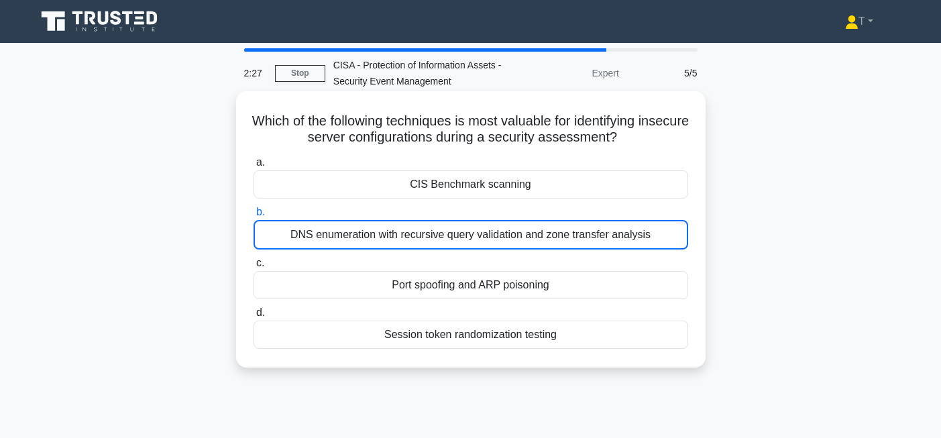
click at [512, 244] on div "DNS enumeration with recursive query validation and zone transfer analysis" at bounding box center [470, 235] width 434 height 30
click at [253, 217] on input "b. DNS enumeration with recursive query validation and zone transfer analysis" at bounding box center [253, 212] width 0 height 9
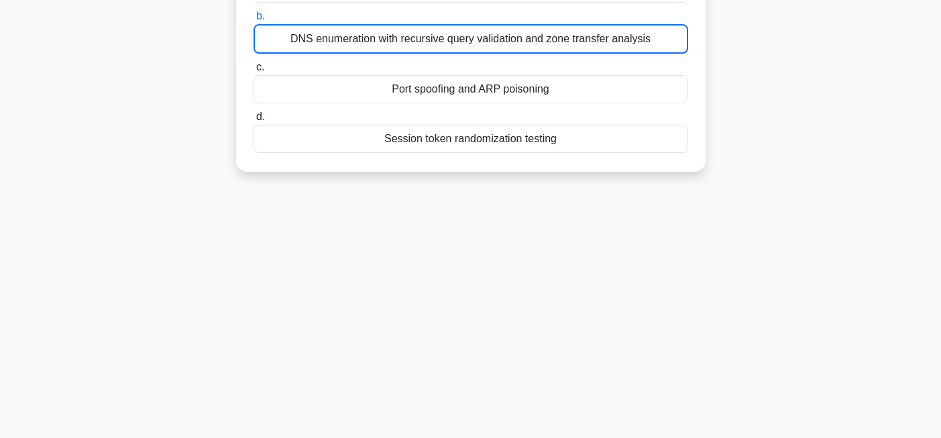
scroll to position [36, 0]
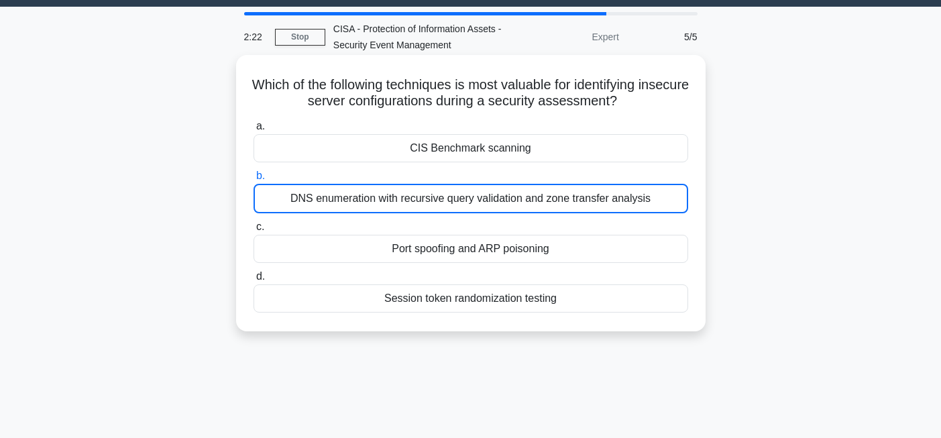
click at [459, 196] on div "DNS enumeration with recursive query validation and zone transfer analysis" at bounding box center [470, 199] width 434 height 30
click at [253, 180] on input "b. DNS enumeration with recursive query validation and zone transfer analysis" at bounding box center [253, 176] width 0 height 9
click at [459, 196] on div "DNS enumeration with recursive query validation and zone transfer analysis" at bounding box center [470, 199] width 434 height 30
click at [253, 180] on input "b. DNS enumeration with recursive query validation and zone transfer analysis" at bounding box center [253, 176] width 0 height 9
click at [459, 196] on div "DNS enumeration with recursive query validation and zone transfer analysis" at bounding box center [470, 199] width 434 height 30
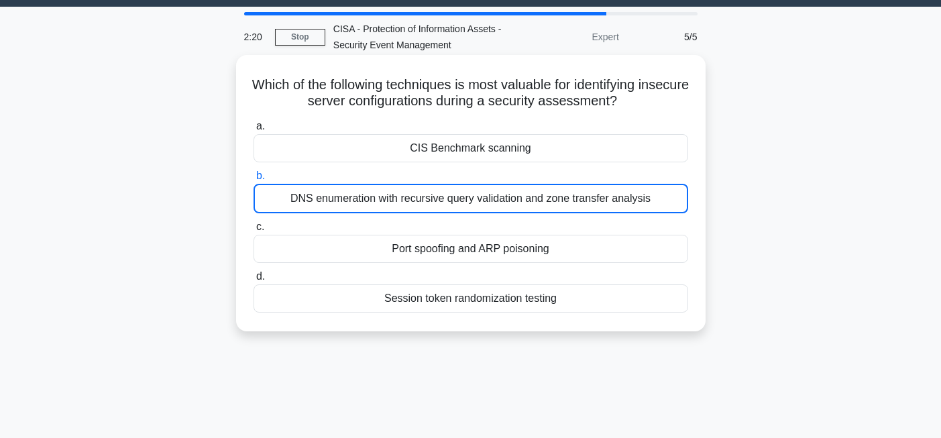
click at [253, 180] on input "b. DNS enumeration with recursive query validation and zone transfer analysis" at bounding box center [253, 176] width 0 height 9
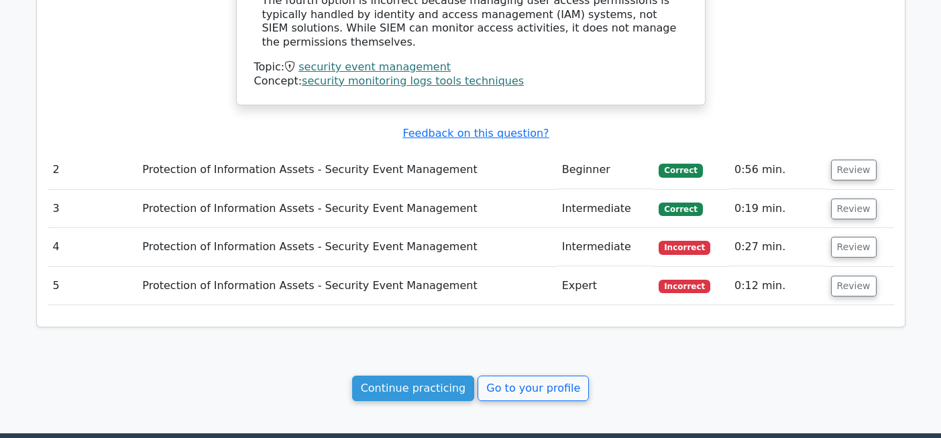
scroll to position [1376, 0]
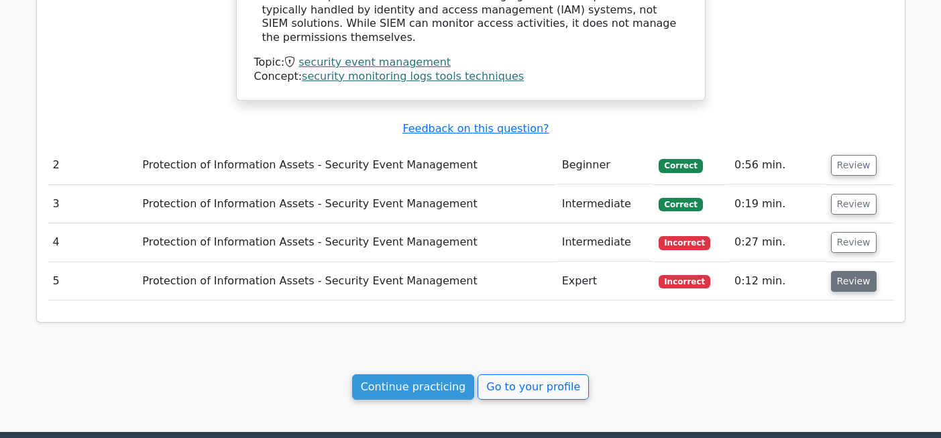
click at [855, 271] on button "Review" at bounding box center [854, 281] width 46 height 21
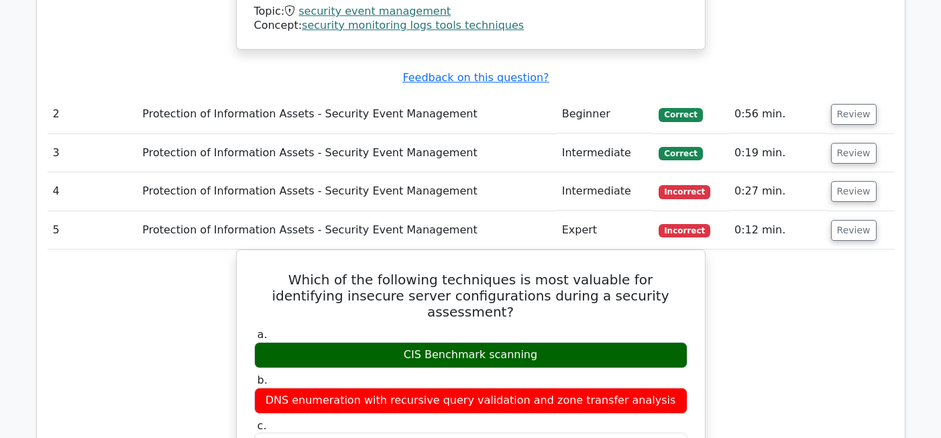
scroll to position [1420, 0]
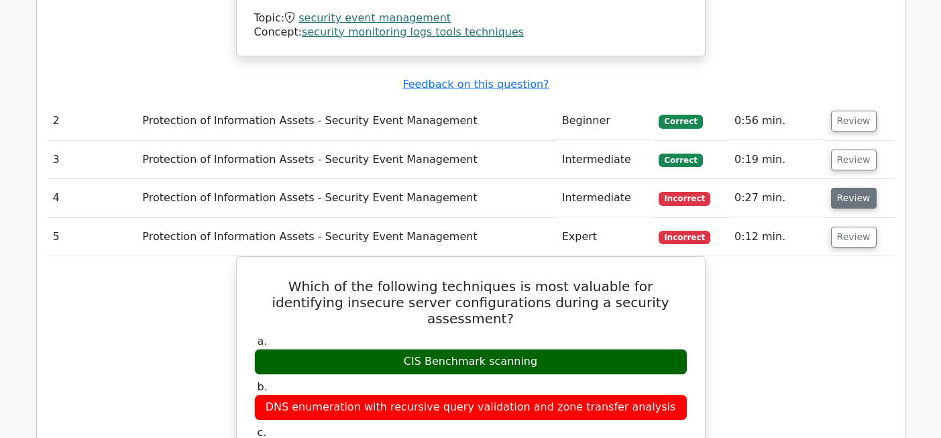
click at [844, 188] on button "Review" at bounding box center [854, 198] width 46 height 21
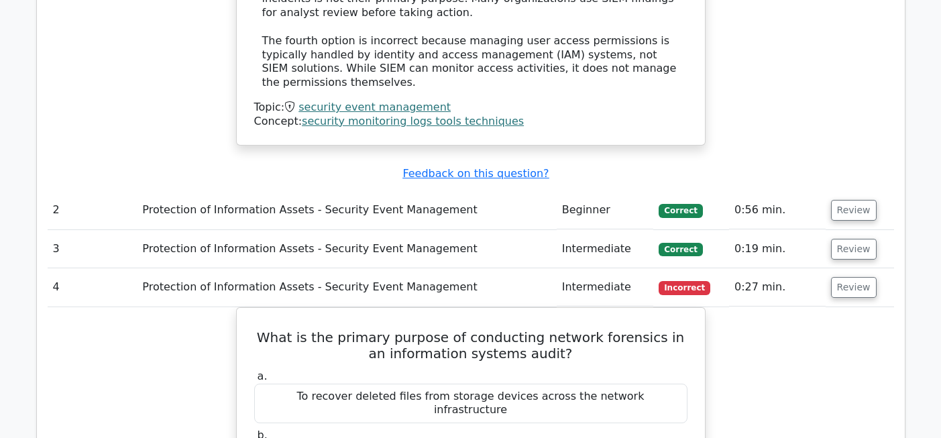
scroll to position [1324, 0]
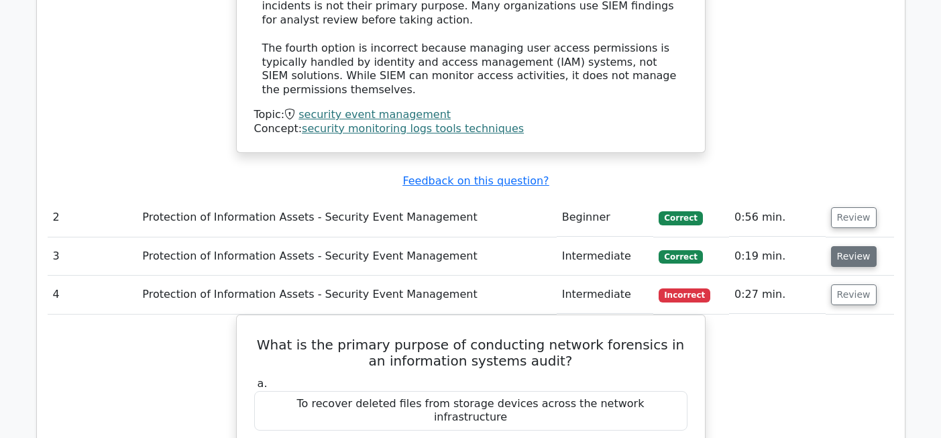
click at [847, 246] on button "Review" at bounding box center [854, 256] width 46 height 21
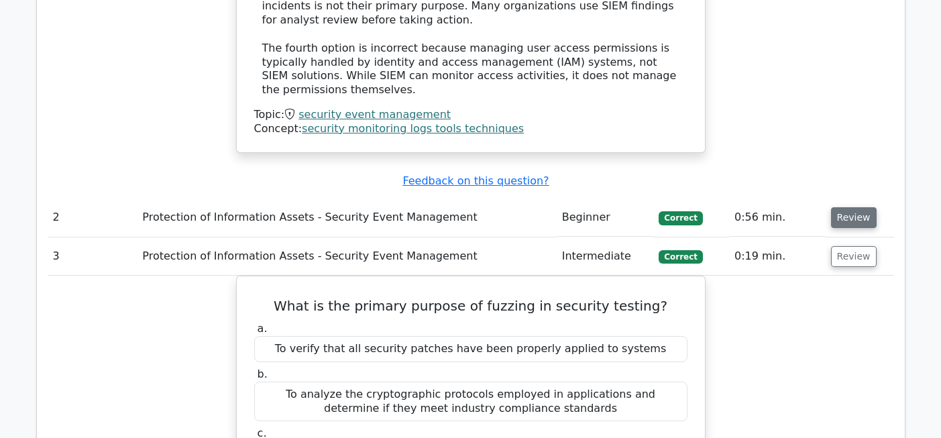
click at [863, 207] on button "Review" at bounding box center [854, 217] width 46 height 21
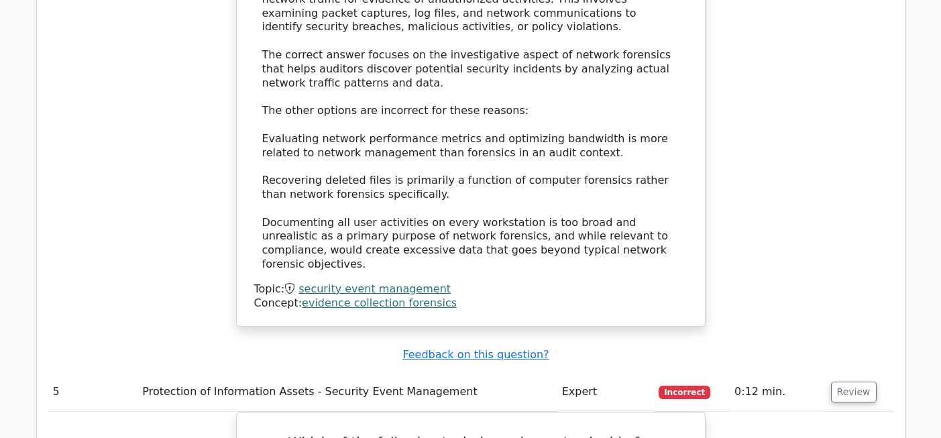
scroll to position [3445, 0]
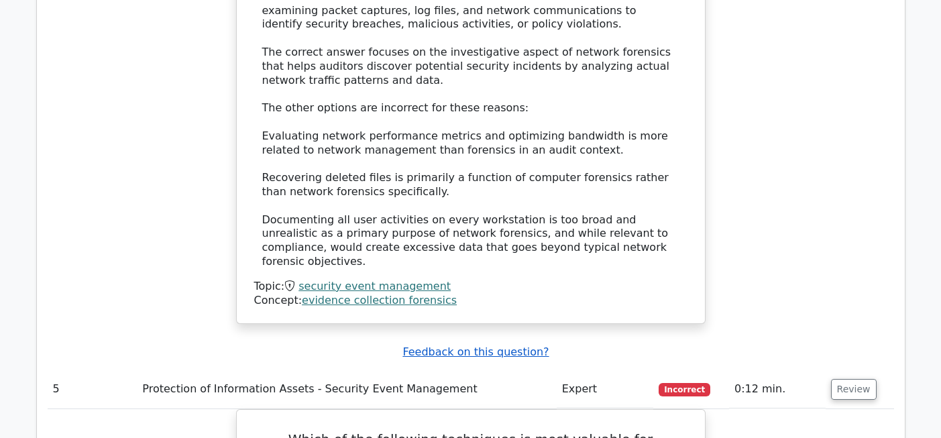
click at [533, 345] on u "Feedback on this question?" at bounding box center [475, 351] width 146 height 13
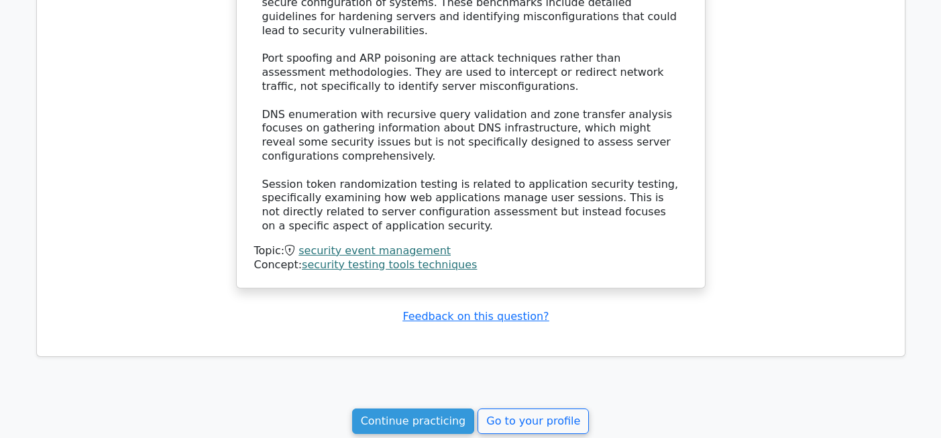
scroll to position [4338, 0]
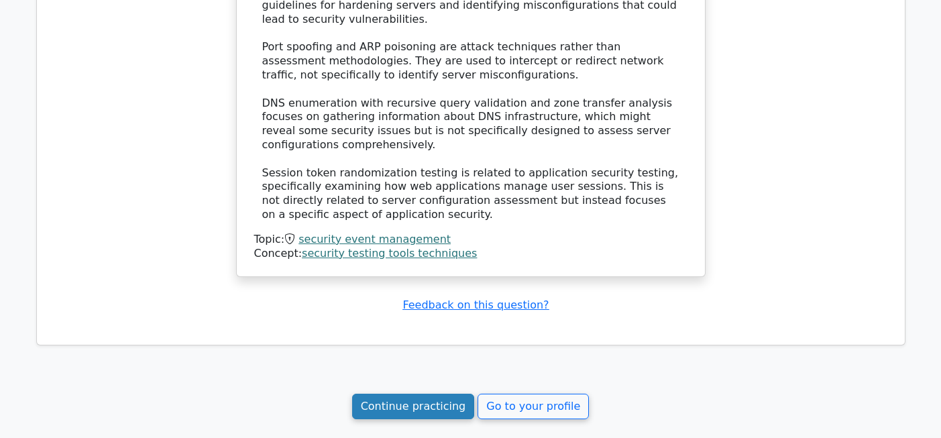
click at [447, 394] on link "Continue practicing" at bounding box center [413, 406] width 123 height 25
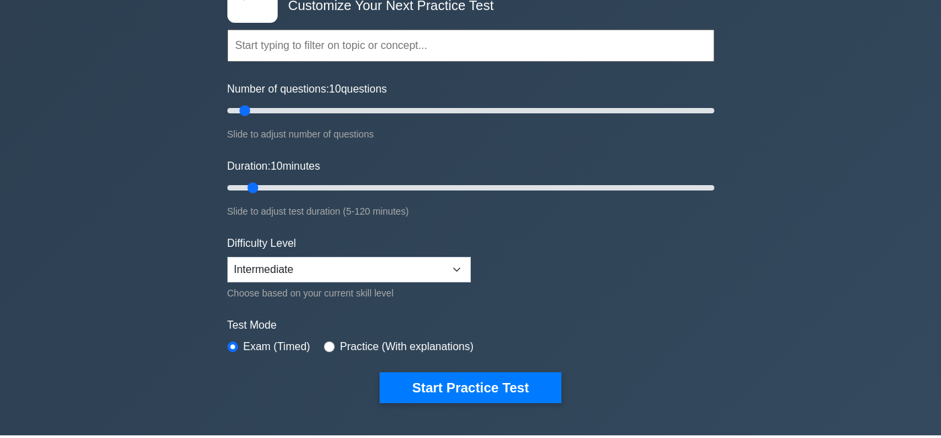
scroll to position [74, 0]
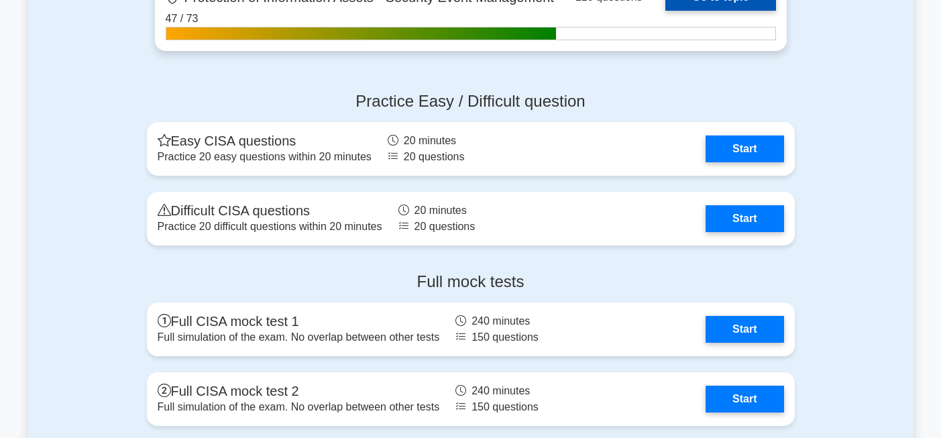
scroll to position [1615, 0]
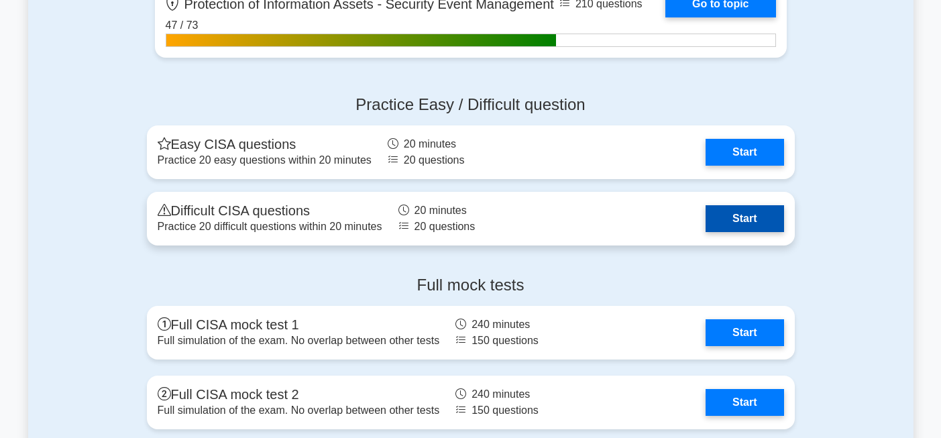
click at [719, 219] on link "Start" at bounding box center [744, 218] width 78 height 27
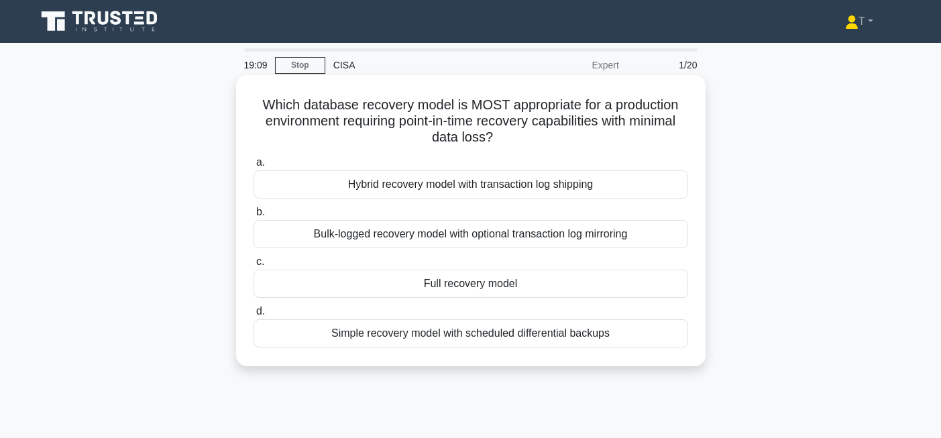
click at [608, 330] on div "Simple recovery model with scheduled differential backups" at bounding box center [470, 333] width 434 height 28
click at [253, 316] on input "d. Simple recovery model with scheduled differential backups" at bounding box center [253, 311] width 0 height 9
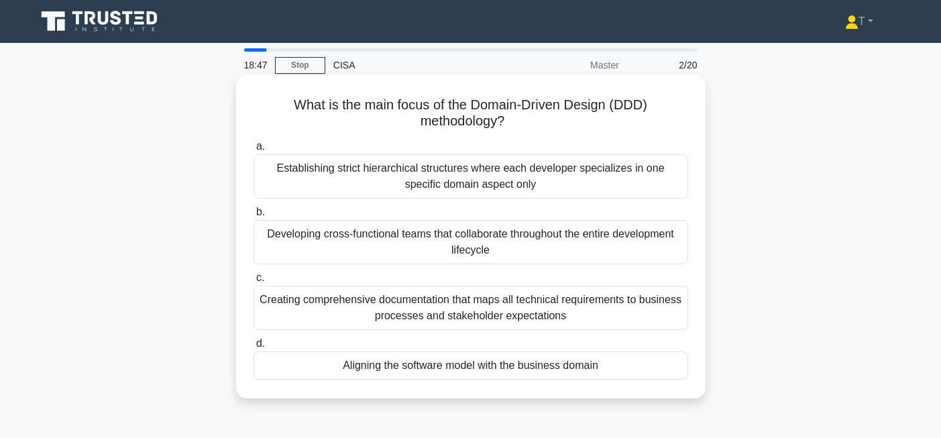
click at [538, 364] on div "Aligning the software model with the business domain" at bounding box center [470, 365] width 434 height 28
click at [253, 348] on input "d. Aligning the software model with the business domain" at bounding box center [253, 343] width 0 height 9
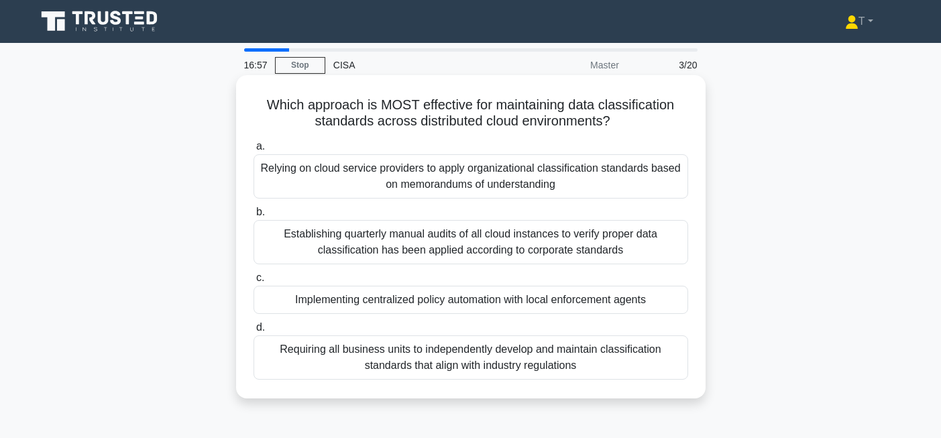
click at [498, 304] on div "Implementing centralized policy automation with local enforcement agents" at bounding box center [470, 300] width 434 height 28
click at [253, 282] on input "c. Implementing centralized policy automation with local enforcement agents" at bounding box center [253, 278] width 0 height 9
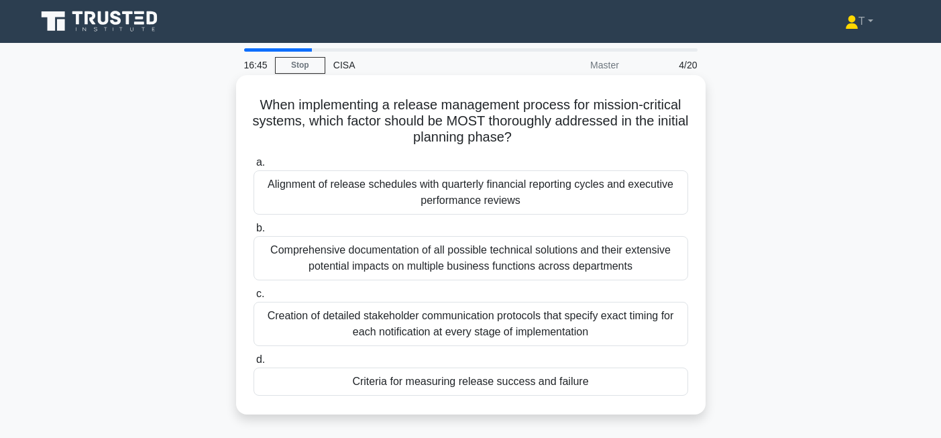
click at [502, 379] on div "Criteria for measuring release success and failure" at bounding box center [470, 381] width 434 height 28
click at [253, 364] on input "d. Criteria for measuring release success and failure" at bounding box center [253, 359] width 0 height 9
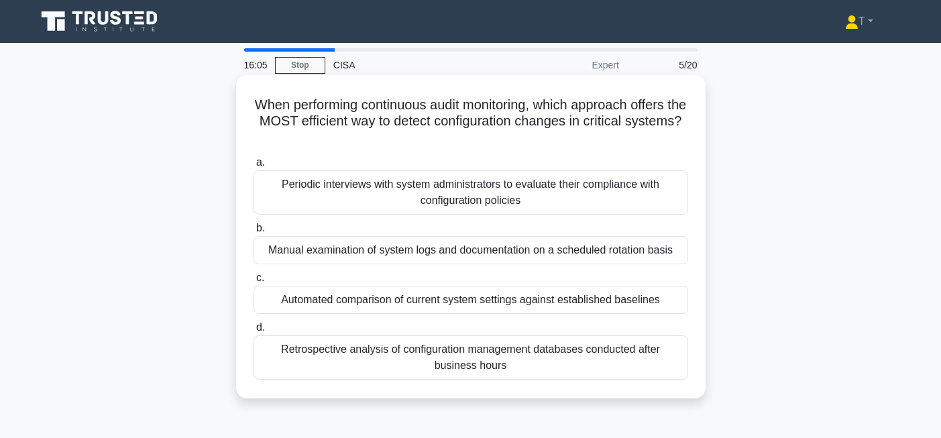
click at [493, 302] on div "Automated comparison of current system settings against established baselines" at bounding box center [470, 300] width 434 height 28
click at [253, 282] on input "c. Automated comparison of current system settings against established baselines" at bounding box center [253, 278] width 0 height 9
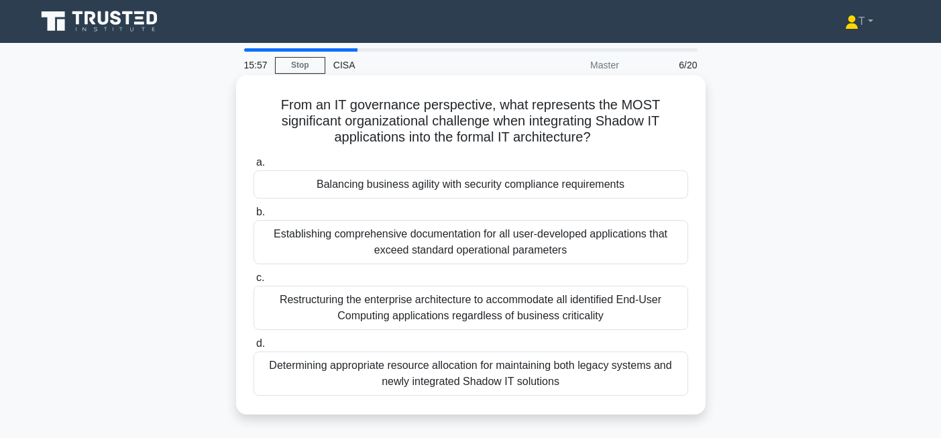
click at [473, 192] on div "Balancing business agility with security compliance requirements" at bounding box center [470, 184] width 434 height 28
click at [253, 167] on input "a. Balancing business agility with security compliance requirements" at bounding box center [253, 162] width 0 height 9
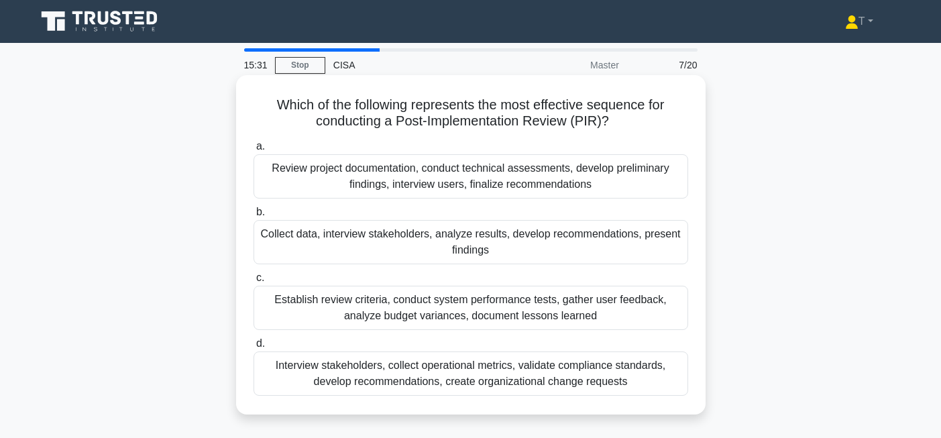
click at [493, 300] on div "Establish review criteria, conduct system performance tests, gather user feedba…" at bounding box center [470, 308] width 434 height 44
click at [253, 282] on input "c. Establish review criteria, conduct system performance tests, gather user fee…" at bounding box center [253, 278] width 0 height 9
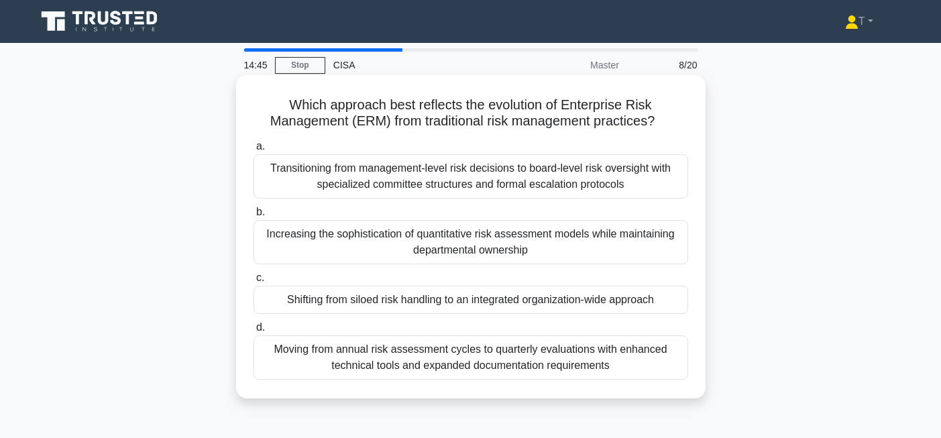
click at [493, 302] on div "Shifting from siloed risk handling to an integrated organization-wide approach" at bounding box center [470, 300] width 434 height 28
click at [253, 282] on input "c. Shifting from siloed risk handling to an integrated organization-wide approa…" at bounding box center [253, 278] width 0 height 9
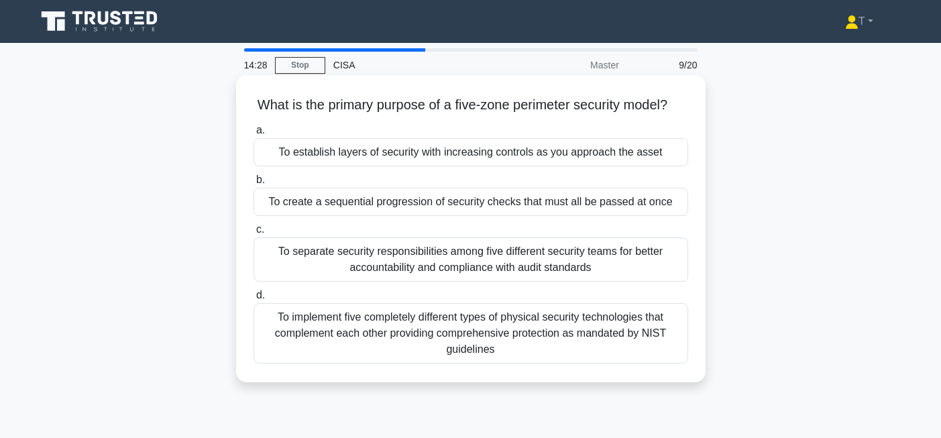
click at [455, 158] on div "To establish layers of security with increasing controls as you approach the as…" at bounding box center [470, 152] width 434 height 28
click at [253, 135] on input "a. To establish layers of security with increasing controls as you approach the…" at bounding box center [253, 130] width 0 height 9
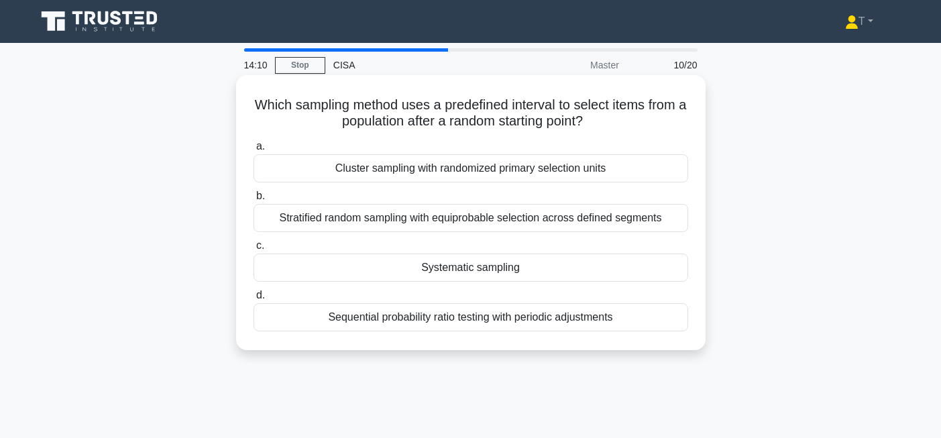
click at [473, 272] on div "Systematic sampling" at bounding box center [470, 267] width 434 height 28
click at [253, 250] on input "c. Systematic sampling" at bounding box center [253, 245] width 0 height 9
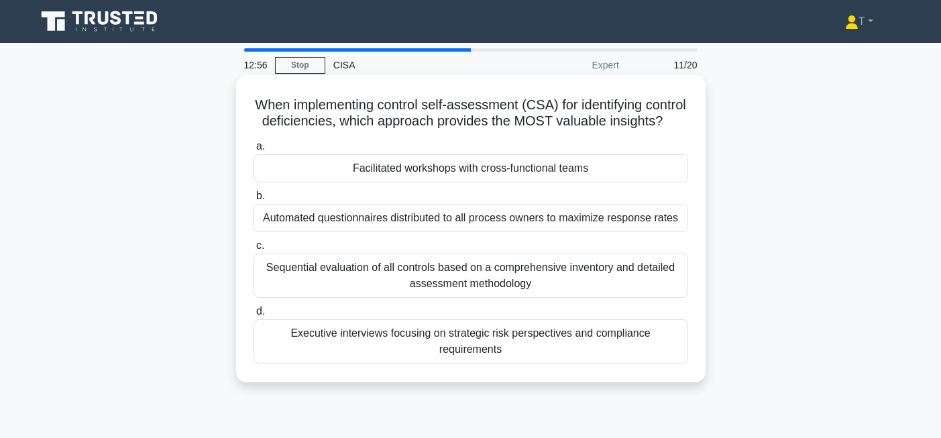
click at [485, 167] on div "Facilitated workshops with cross-functional teams" at bounding box center [470, 168] width 434 height 28
click at [253, 151] on input "a. Facilitated workshops with cross-functional teams" at bounding box center [253, 146] width 0 height 9
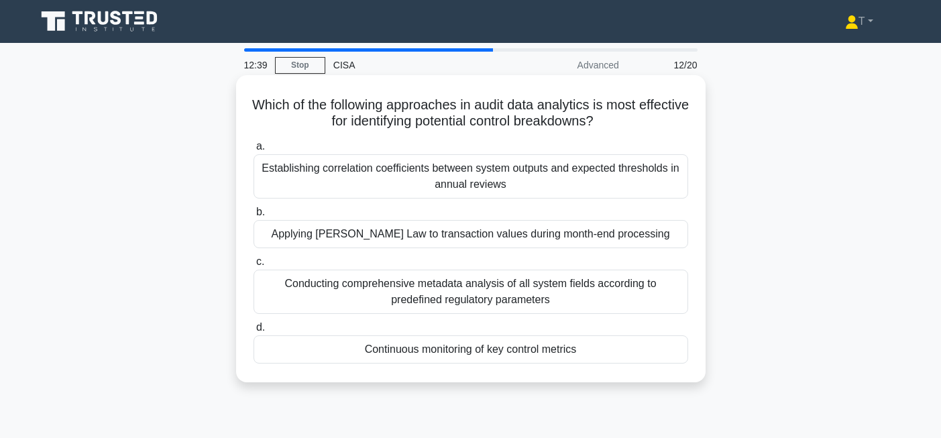
click at [443, 349] on div "Continuous monitoring of key control metrics" at bounding box center [470, 349] width 434 height 28
click at [253, 332] on input "d. Continuous monitoring of key control metrics" at bounding box center [253, 327] width 0 height 9
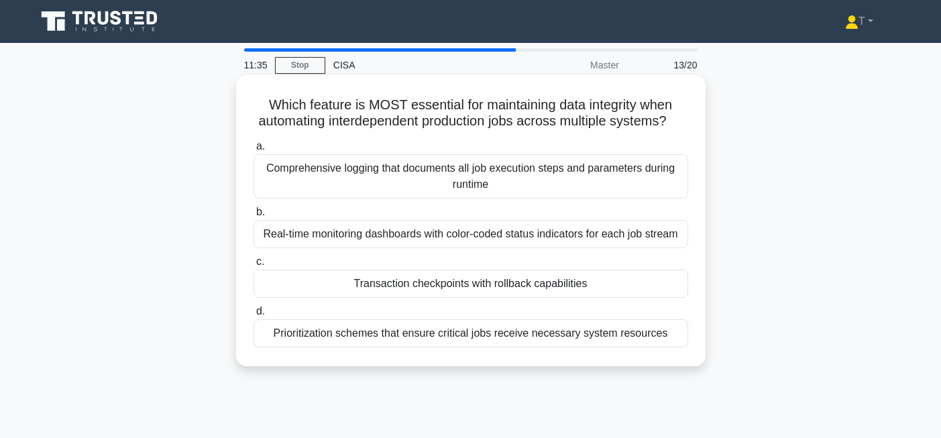
click at [465, 294] on div "Transaction checkpoints with rollback capabilities" at bounding box center [470, 284] width 434 height 28
click at [253, 266] on input "c. Transaction checkpoints with rollback capabilities" at bounding box center [253, 261] width 0 height 9
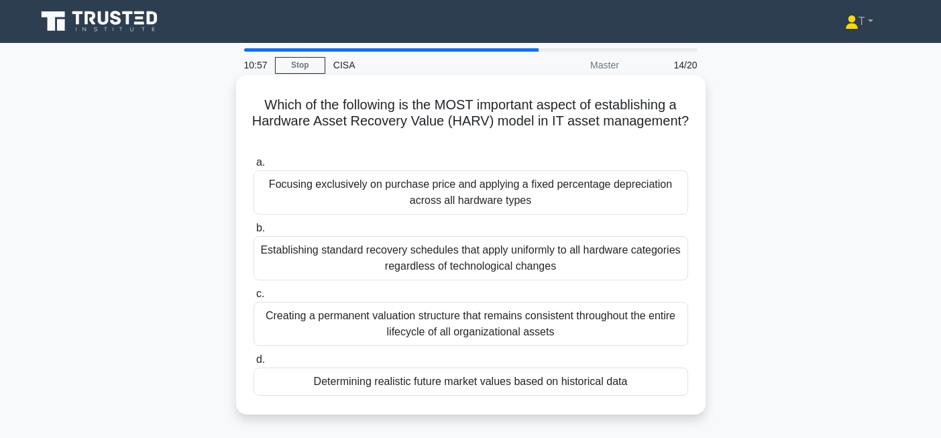
click at [495, 386] on div "Determining realistic future market values based on historical data" at bounding box center [470, 381] width 434 height 28
click at [253, 364] on input "d. Determining realistic future market values based on historical data" at bounding box center [253, 359] width 0 height 9
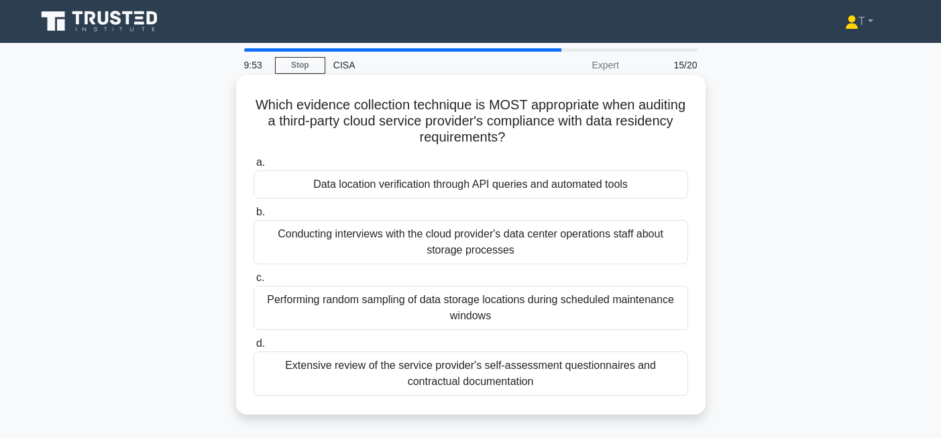
click at [447, 188] on div "Data location verification through API queries and automated tools" at bounding box center [470, 184] width 434 height 28
click at [253, 167] on input "a. Data location verification through API queries and automated tools" at bounding box center [253, 162] width 0 height 9
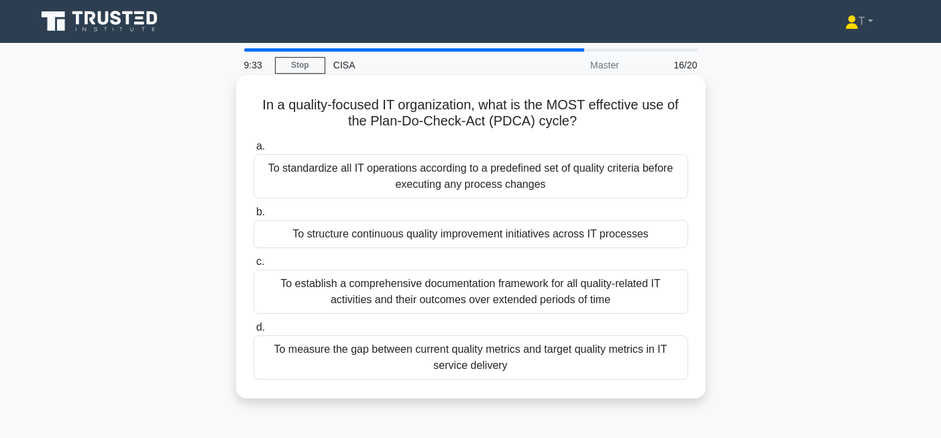
click at [455, 244] on div "To structure continuous quality improvement initiatives across IT processes" at bounding box center [470, 234] width 434 height 28
click at [253, 217] on input "b. To structure continuous quality improvement initiatives across IT processes" at bounding box center [253, 212] width 0 height 9
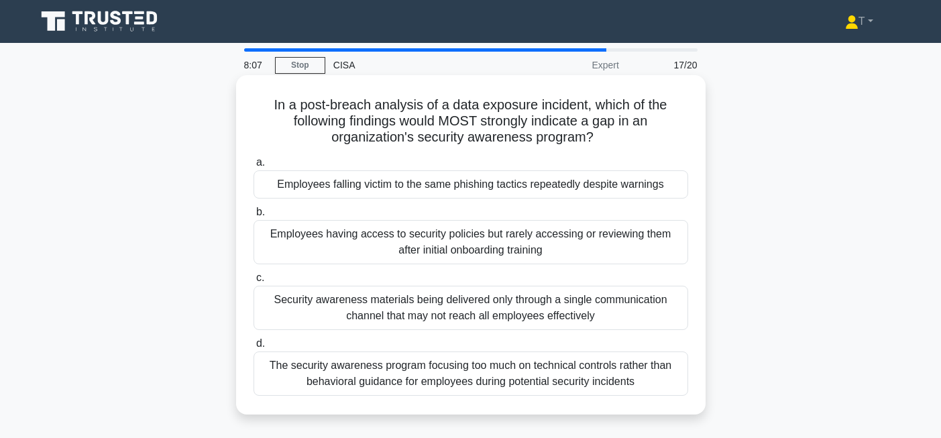
click at [457, 194] on div "Employees falling victim to the same phishing tactics repeatedly despite warnin…" at bounding box center [470, 184] width 434 height 28
click at [253, 167] on input "a. Employees falling victim to the same phishing tactics repeatedly despite war…" at bounding box center [253, 162] width 0 height 9
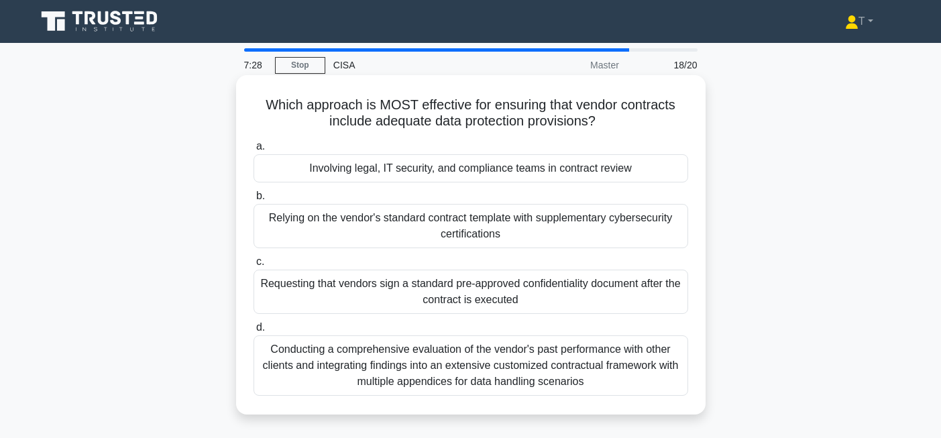
click at [460, 170] on div "Involving legal, IT security, and compliance teams in contract review" at bounding box center [470, 168] width 434 height 28
click at [253, 151] on input "a. Involving legal, IT security, and compliance teams in contract review" at bounding box center [253, 146] width 0 height 9
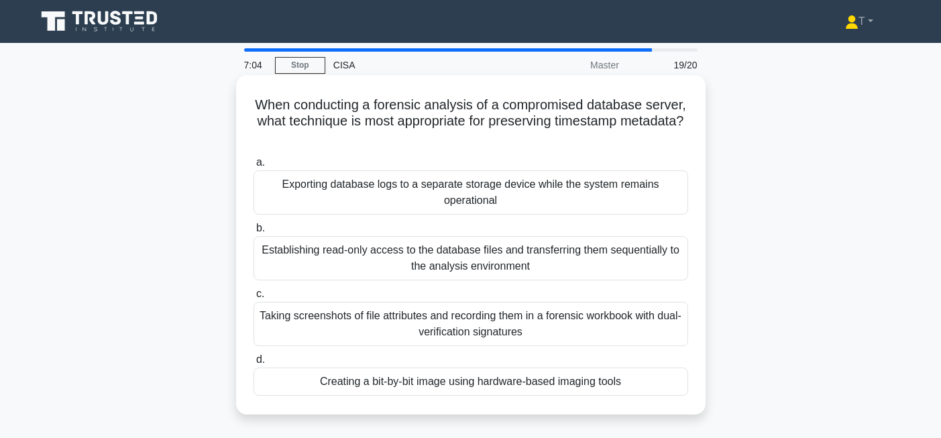
click at [565, 375] on div "Creating a bit-by-bit image using hardware-based imaging tools" at bounding box center [470, 381] width 434 height 28
click at [253, 364] on input "d. Creating a bit-by-bit image using hardware-based imaging tools" at bounding box center [253, 359] width 0 height 9
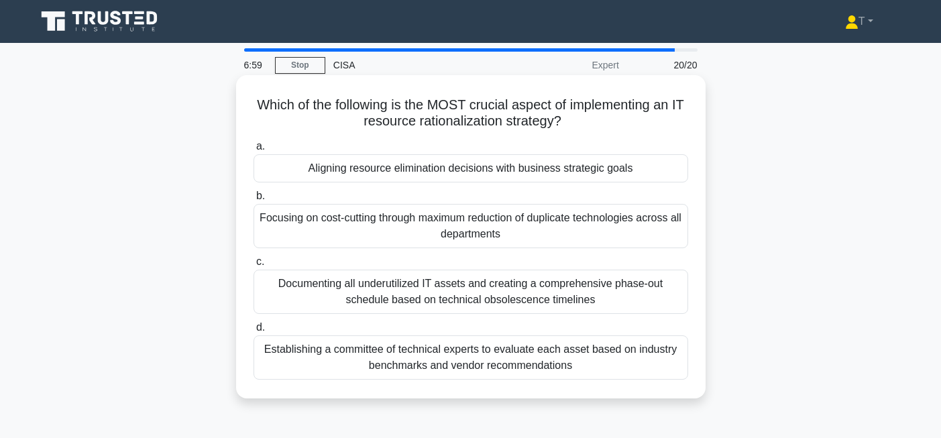
click at [467, 166] on div "Aligning resource elimination decisions with business strategic goals" at bounding box center [470, 168] width 434 height 28
click at [253, 151] on input "a. Aligning resource elimination decisions with business strategic goals" at bounding box center [253, 146] width 0 height 9
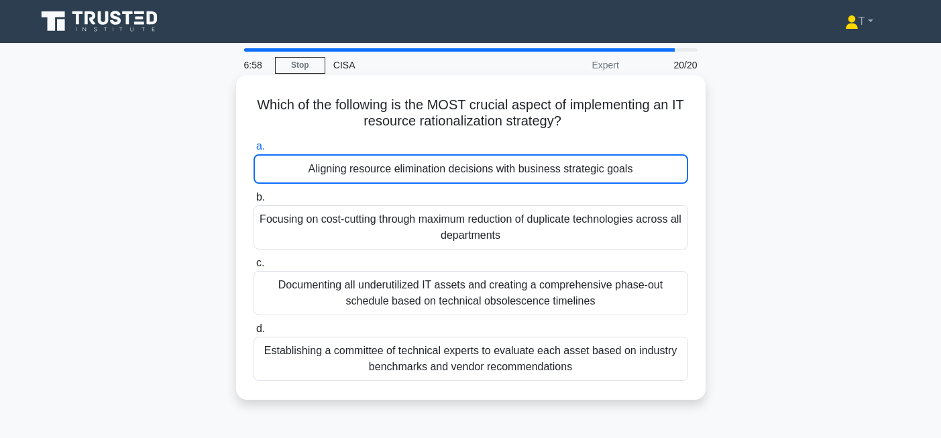
click at [468, 166] on div "Aligning resource elimination decisions with business strategic goals" at bounding box center [470, 169] width 434 height 30
click at [253, 151] on input "a. Aligning resource elimination decisions with business strategic goals" at bounding box center [253, 146] width 0 height 9
click at [468, 166] on div "Aligning resource elimination decisions with business strategic goals" at bounding box center [470, 169] width 434 height 30
click at [253, 151] on input "a. Aligning resource elimination decisions with business strategic goals" at bounding box center [253, 146] width 0 height 9
click at [528, 172] on div "Aligning resource elimination decisions with business strategic goals" at bounding box center [470, 169] width 434 height 30
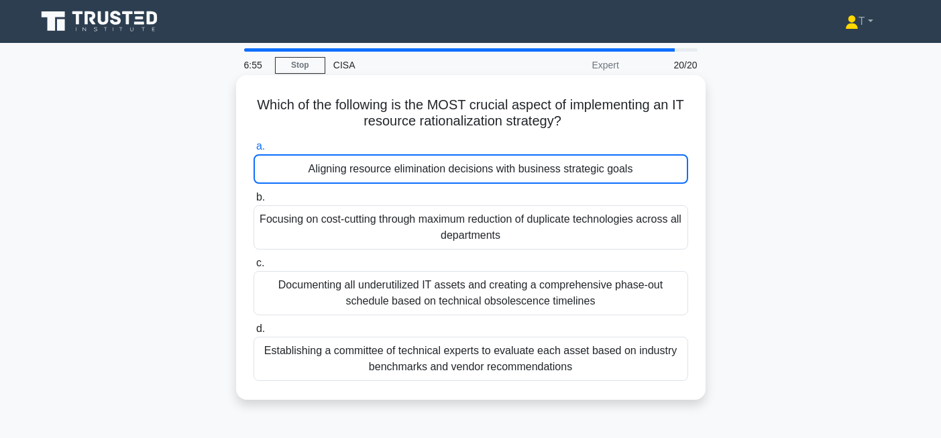
click at [253, 151] on input "a. Aligning resource elimination decisions with business strategic goals" at bounding box center [253, 146] width 0 height 9
click at [528, 172] on div "Aligning resource elimination decisions with business strategic goals" at bounding box center [470, 169] width 434 height 30
click at [253, 151] on input "a. Aligning resource elimination decisions with business strategic goals" at bounding box center [253, 146] width 0 height 9
click at [528, 172] on div "Aligning resource elimination decisions with business strategic goals" at bounding box center [470, 169] width 434 height 30
click at [253, 151] on input "a. Aligning resource elimination decisions with business strategic goals" at bounding box center [253, 146] width 0 height 9
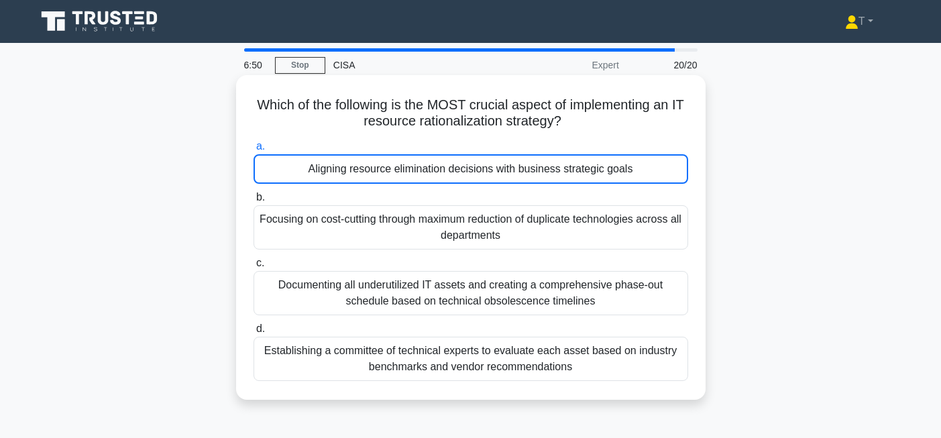
click at [528, 172] on div "Aligning resource elimination decisions with business strategic goals" at bounding box center [470, 169] width 434 height 30
click at [253, 151] on input "a. Aligning resource elimination decisions with business strategic goals" at bounding box center [253, 146] width 0 height 9
click at [528, 172] on div "Aligning resource elimination decisions with business strategic goals" at bounding box center [470, 169] width 434 height 30
click at [253, 151] on input "a. Aligning resource elimination decisions with business strategic goals" at bounding box center [253, 146] width 0 height 9
click at [528, 172] on div "Aligning resource elimination decisions with business strategic goals" at bounding box center [470, 169] width 434 height 30
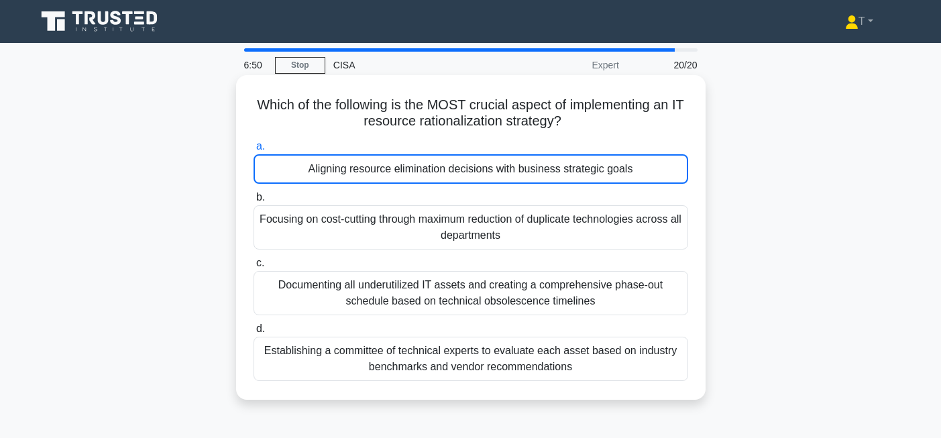
click at [253, 151] on input "a. Aligning resource elimination decisions with business strategic goals" at bounding box center [253, 146] width 0 height 9
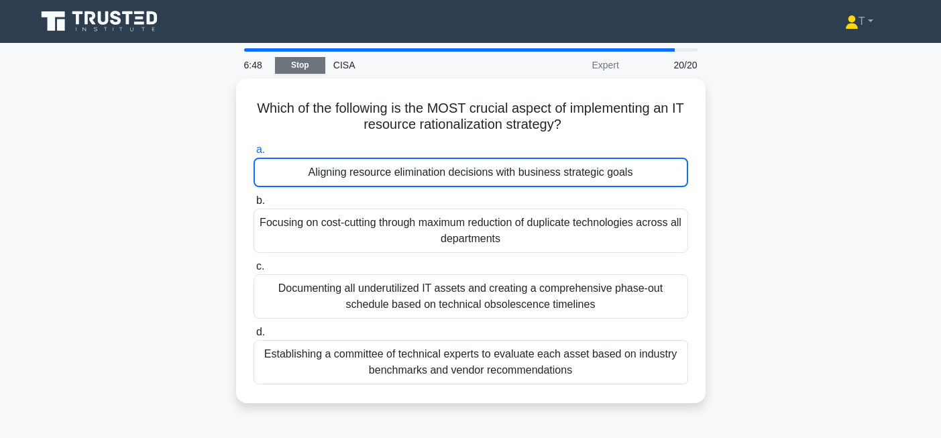
click at [303, 64] on link "Stop" at bounding box center [300, 65] width 50 height 17
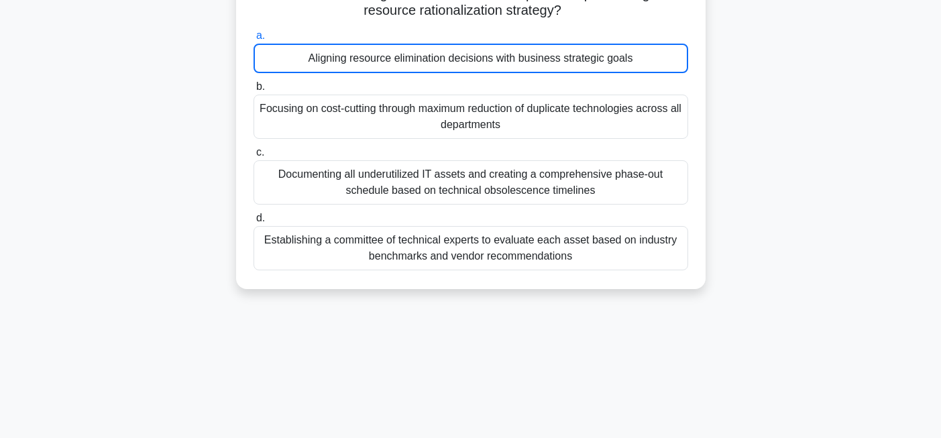
scroll to position [114, 0]
click at [139, 202] on div "Which of the following is the MOST crucial aspect of implementing an IT resourc…" at bounding box center [470, 134] width 885 height 341
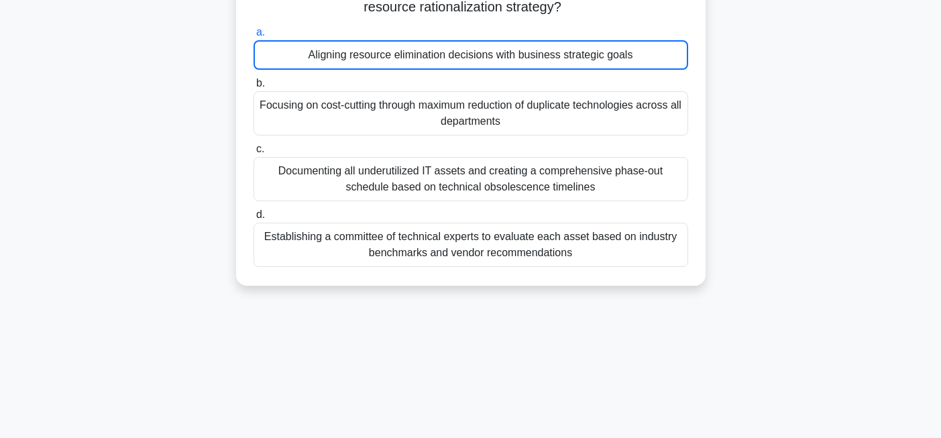
click at [289, 63] on div "Aligning resource elimination decisions with business strategic goals" at bounding box center [470, 55] width 434 height 30
click at [253, 37] on input "a. Aligning resource elimination decisions with business strategic goals" at bounding box center [253, 32] width 0 height 9
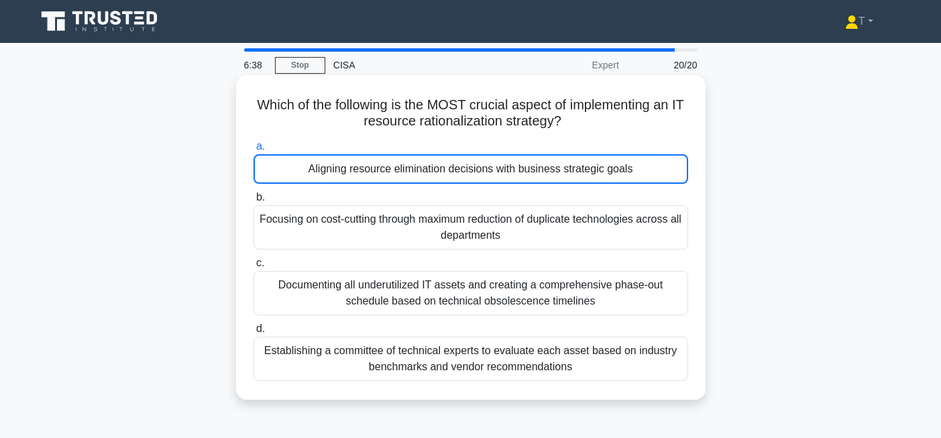
click at [477, 154] on label "a. Aligning resource elimination decisions with business strategic goals" at bounding box center [470, 161] width 434 height 46
click at [253, 151] on input "a. Aligning resource elimination decisions with business strategic goals" at bounding box center [253, 146] width 0 height 9
click at [477, 158] on div "Aligning resource elimination decisions with business strategic goals" at bounding box center [470, 169] width 434 height 30
click at [253, 151] on input "a. Aligning resource elimination decisions with business strategic goals" at bounding box center [253, 146] width 0 height 9
click at [469, 168] on div "Aligning resource elimination decisions with business strategic goals" at bounding box center [470, 169] width 434 height 30
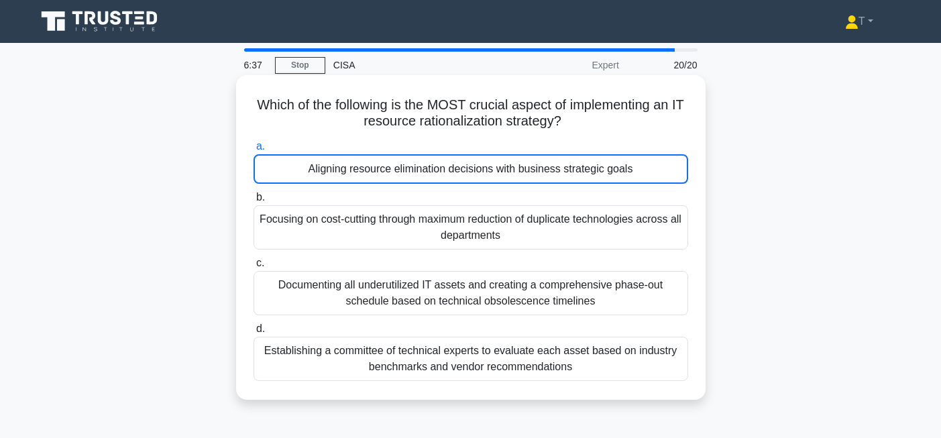
click at [253, 151] on input "a. Aligning resource elimination decisions with business strategic goals" at bounding box center [253, 146] width 0 height 9
click at [469, 168] on div "Aligning resource elimination decisions with business strategic goals" at bounding box center [470, 169] width 434 height 30
click at [253, 151] on input "a. Aligning resource elimination decisions with business strategic goals" at bounding box center [253, 146] width 0 height 9
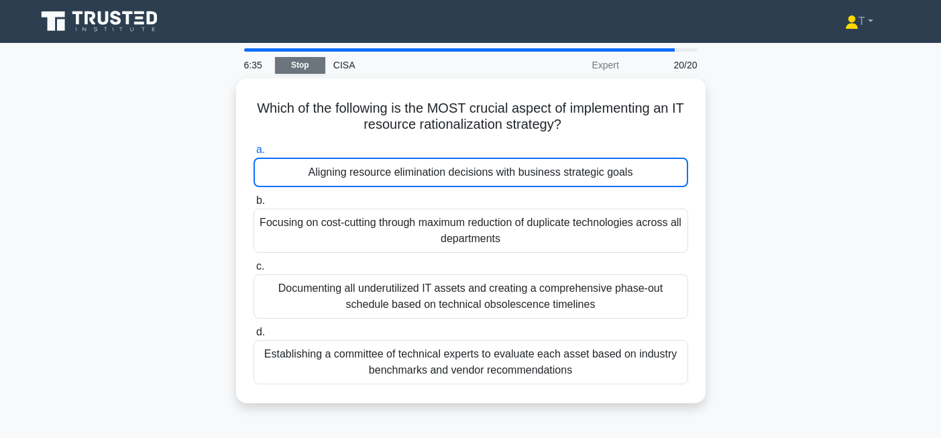
click at [300, 60] on link "Stop" at bounding box center [300, 65] width 50 height 17
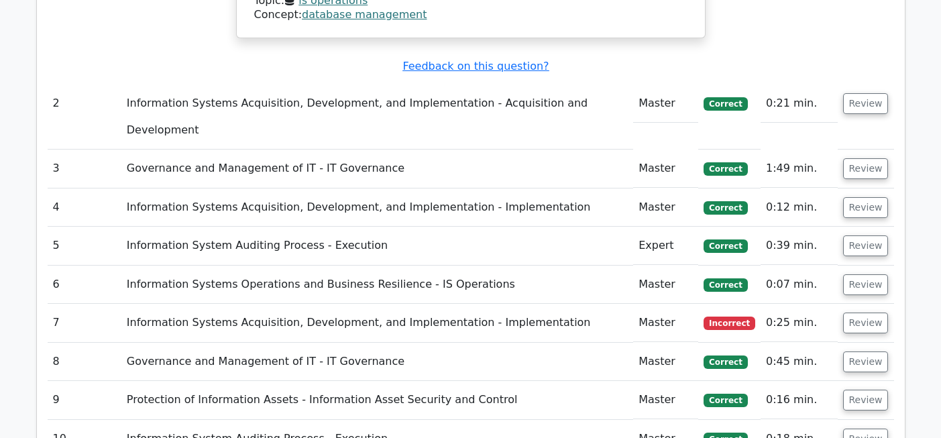
scroll to position [1485, 0]
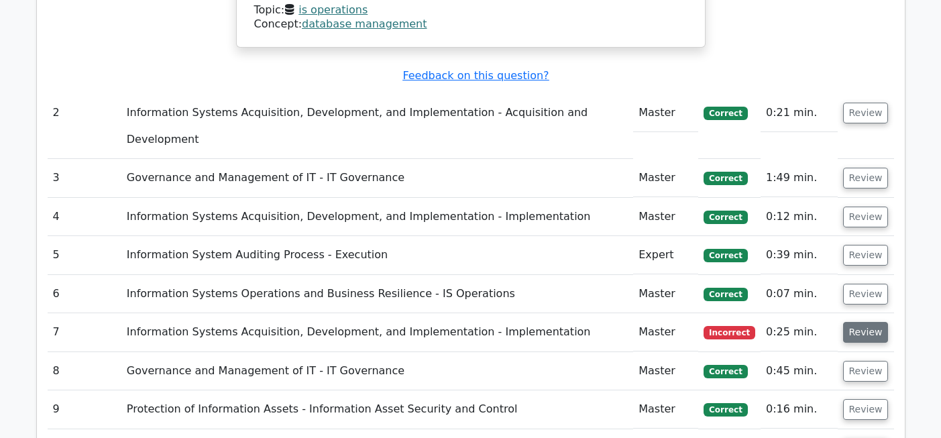
click at [870, 322] on button "Review" at bounding box center [866, 332] width 46 height 21
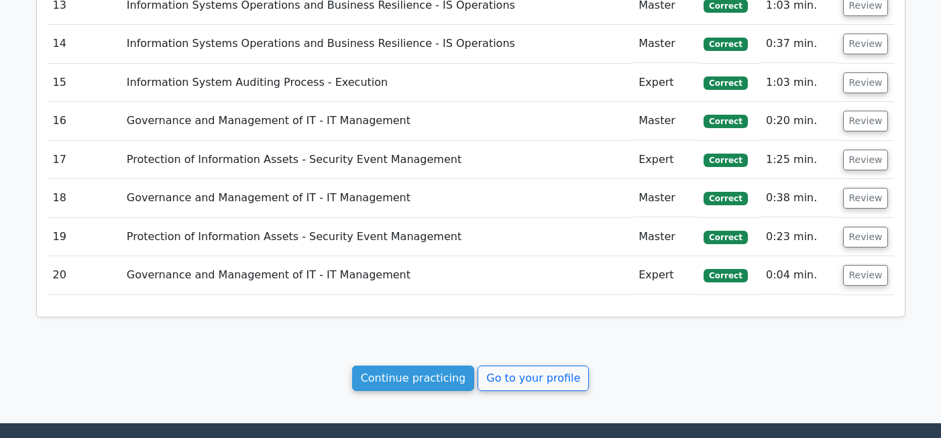
scroll to position [2833, 0]
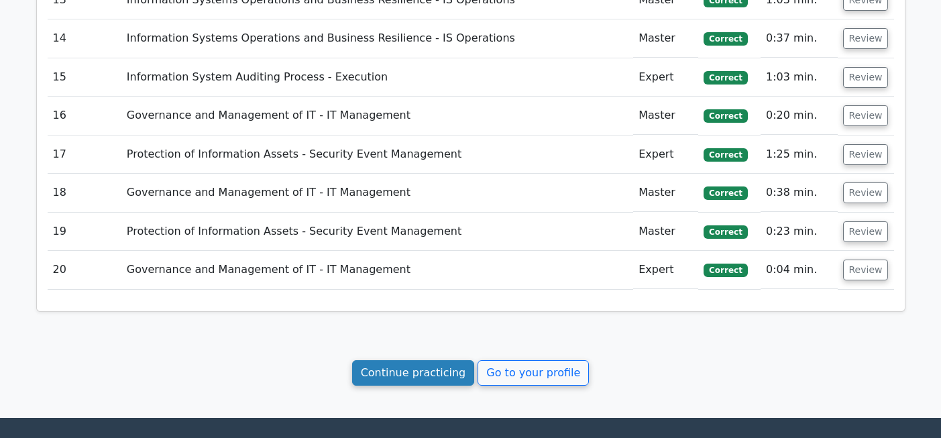
click at [389, 360] on link "Continue practicing" at bounding box center [413, 372] width 123 height 25
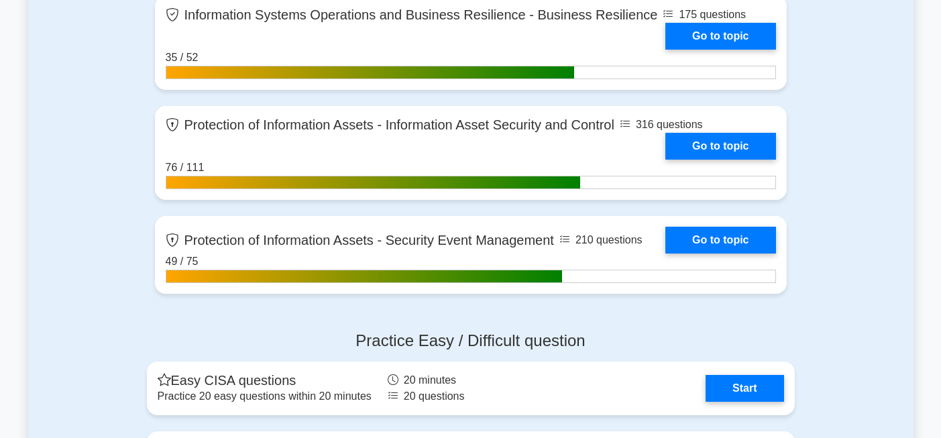
scroll to position [1377, 0]
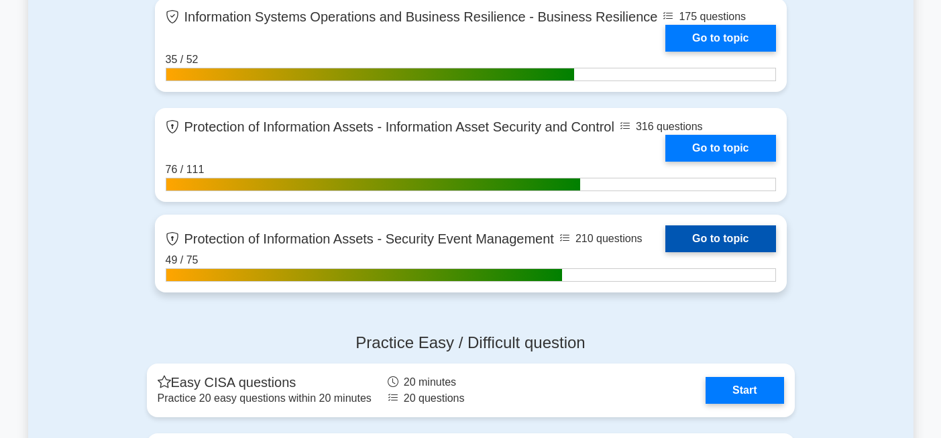
click at [686, 238] on link "Go to topic" at bounding box center [720, 238] width 110 height 27
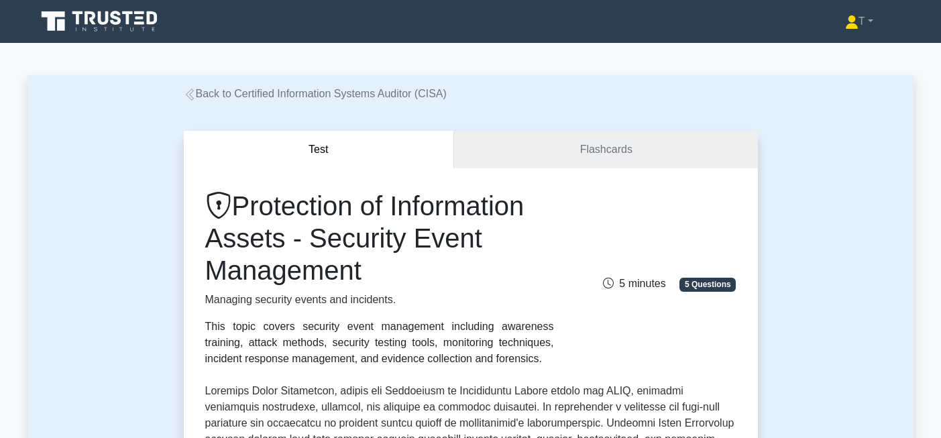
scroll to position [14, 0]
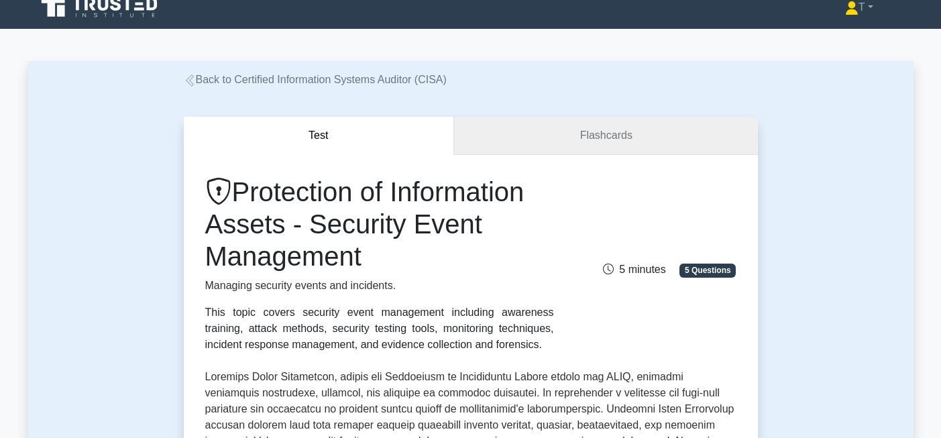
click at [576, 136] on link "Flashcards" at bounding box center [605, 136] width 303 height 38
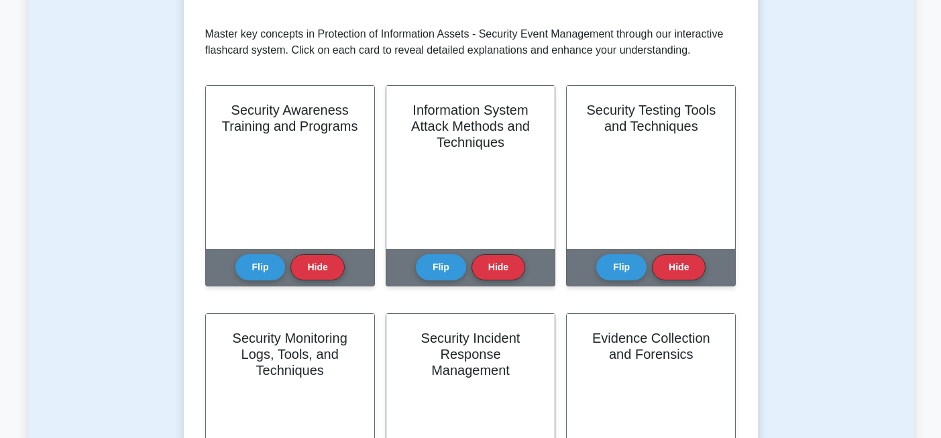
scroll to position [253, 0]
